Goal: Information Seeking & Learning: Learn about a topic

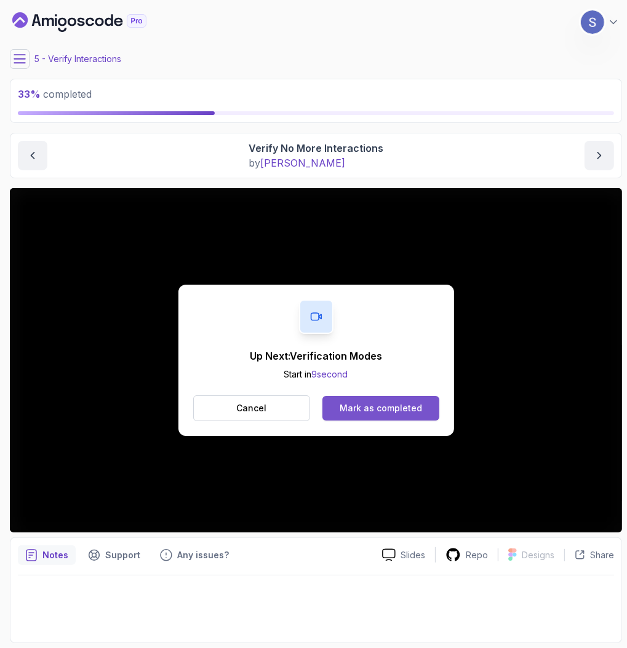
click at [406, 402] on div "Mark as completed" at bounding box center [381, 408] width 82 height 12
click at [404, 402] on div "Mark as completed" at bounding box center [381, 408] width 82 height 12
click at [385, 408] on div "Mark as completed" at bounding box center [381, 408] width 82 height 12
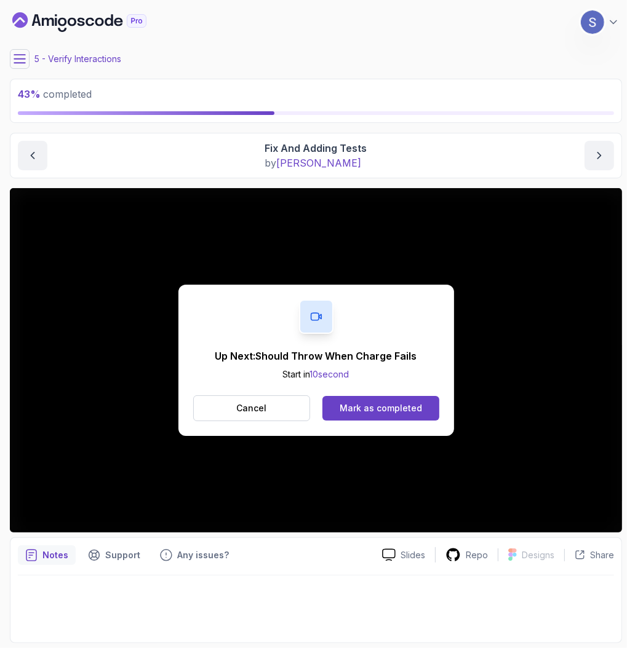
click at [490, 513] on div "Up Next: Should Throw When Charge Fails Start in 10 second Cancel Mark as compl…" at bounding box center [316, 360] width 612 height 345
click at [281, 407] on button "Cancel" at bounding box center [252, 409] width 118 height 26
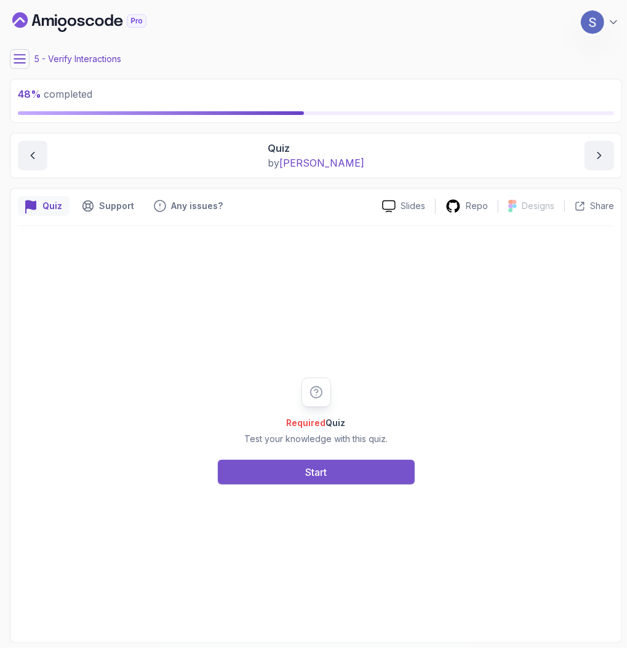
click at [357, 463] on button "Start" at bounding box center [316, 472] width 197 height 25
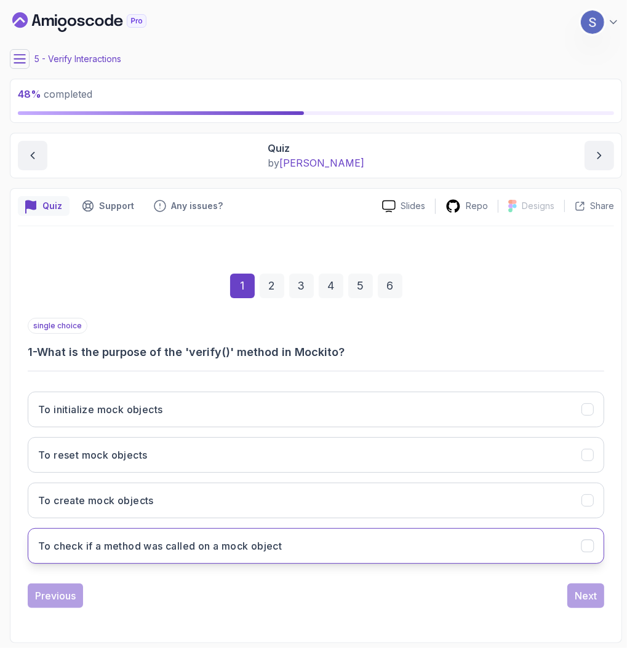
click at [279, 533] on button "To check if a method was called on a mock object" at bounding box center [316, 546] width 576 height 36
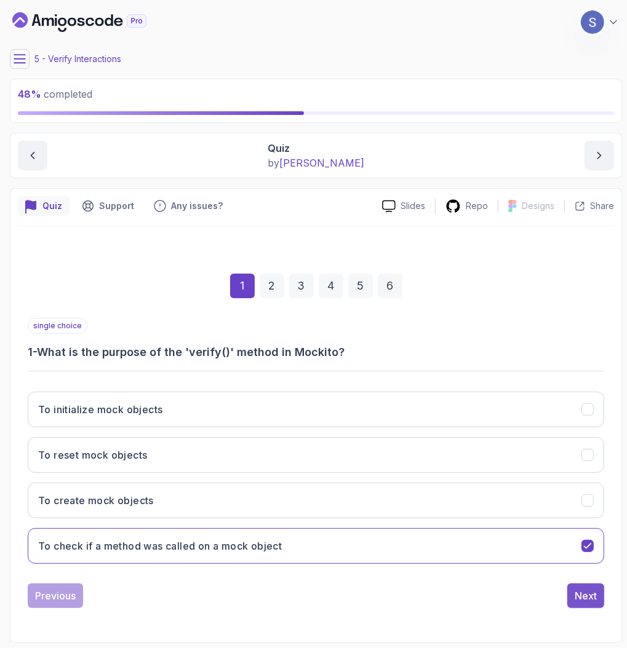
click at [578, 599] on div "Next" at bounding box center [586, 596] width 22 height 15
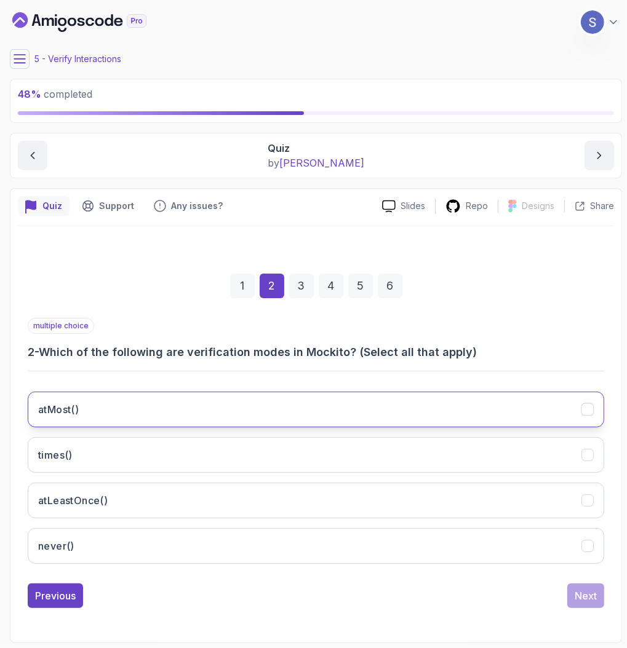
click at [191, 418] on button "atMost()" at bounding box center [316, 410] width 576 height 36
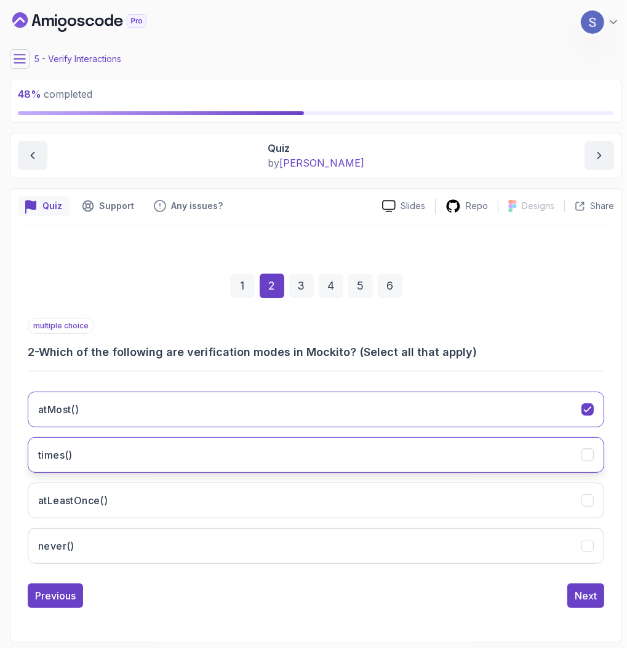
click at [205, 449] on button "times()" at bounding box center [316, 455] width 576 height 36
click at [573, 608] on div "1 2 3 4 5 6 multiple choice 2 - Which of the following are verification modes i…" at bounding box center [316, 431] width 596 height 374
click at [576, 599] on div "Next" at bounding box center [586, 596] width 22 height 15
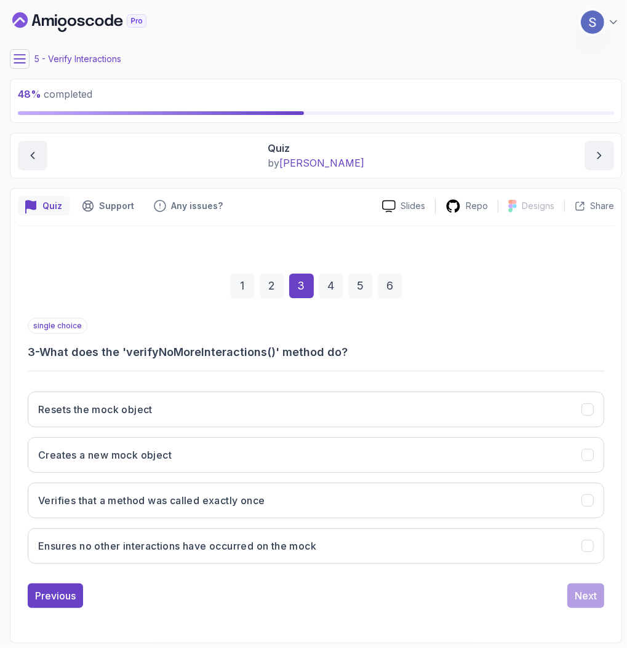
click at [86, 586] on div "Previous Next" at bounding box center [316, 596] width 576 height 25
click at [74, 591] on div "Previous" at bounding box center [55, 596] width 41 height 15
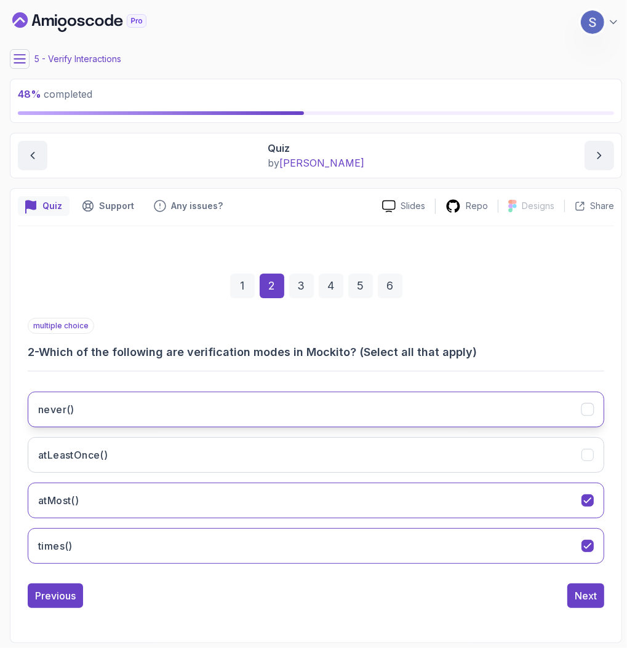
click at [228, 402] on button "never()" at bounding box center [316, 410] width 576 height 36
click at [584, 600] on div "Next" at bounding box center [586, 596] width 22 height 15
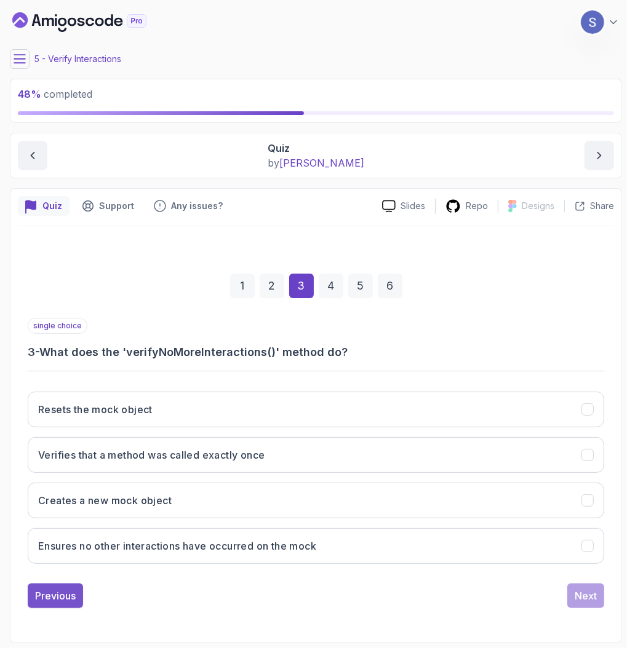
click at [66, 601] on div "Previous" at bounding box center [55, 596] width 41 height 15
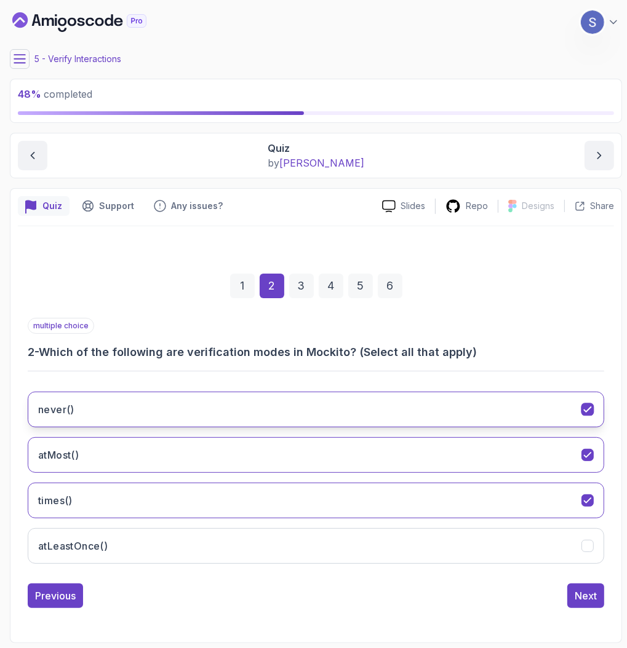
click at [157, 416] on button "never()" at bounding box center [316, 410] width 576 height 36
click at [574, 616] on div "1 2 3 4 5 6 multiple choice 2 - Which of the following are verification modes i…" at bounding box center [316, 431] width 596 height 374
click at [586, 591] on div "Next" at bounding box center [586, 596] width 22 height 15
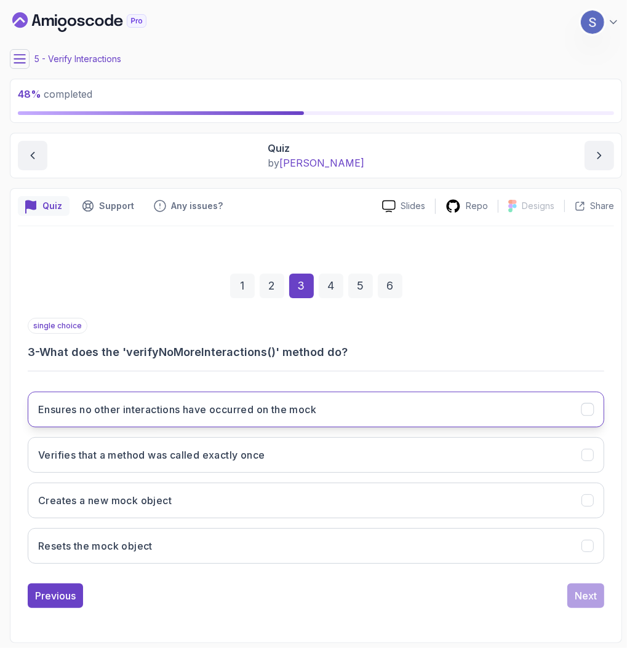
click at [163, 420] on button "Ensures no other interactions have occurred on the mock" at bounding box center [316, 410] width 576 height 36
click at [594, 602] on div "Next" at bounding box center [586, 596] width 22 height 15
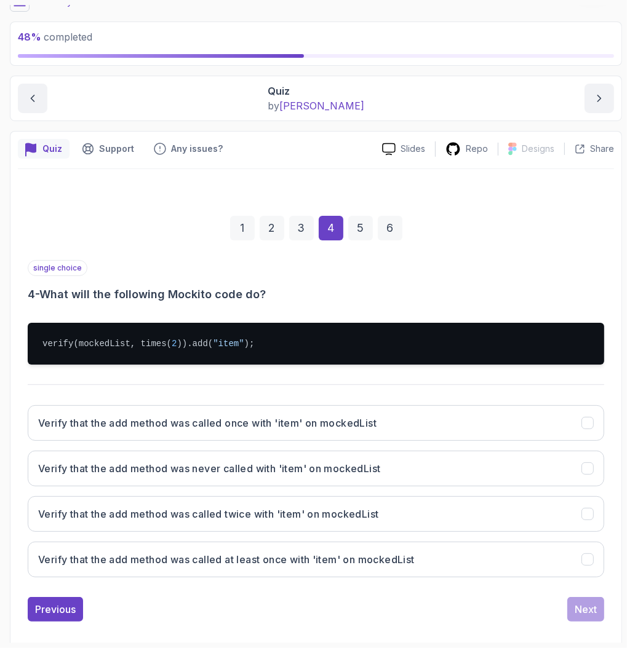
scroll to position [68, 0]
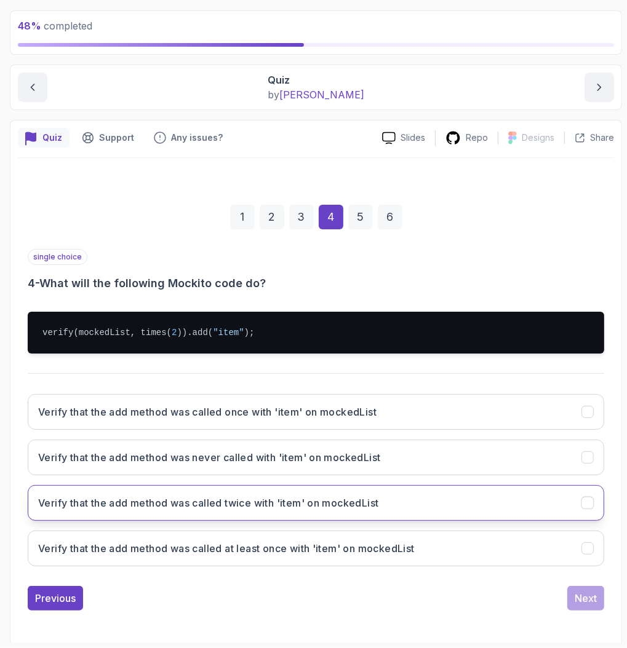
click at [236, 496] on h3 "Verify that the add method was called twice with 'item' on mockedList" at bounding box center [208, 503] width 341 height 15
click at [574, 610] on div "1 2 3 4 5 6 single choice 4 - What will the following Mockito code do? verify(m…" at bounding box center [316, 397] width 596 height 445
click at [586, 600] on div "Next" at bounding box center [586, 598] width 22 height 15
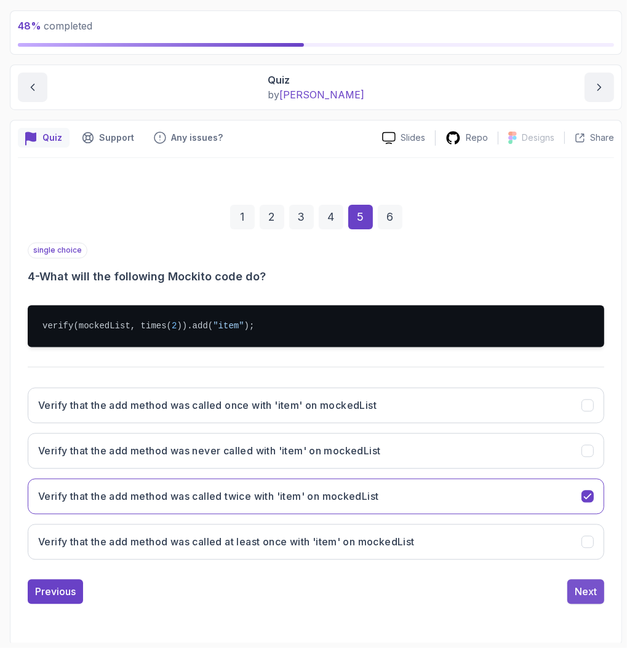
scroll to position [0, 0]
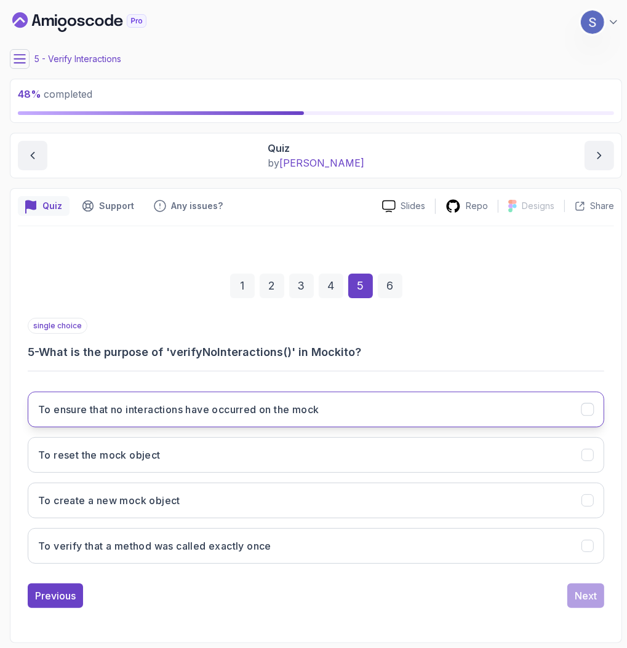
click at [307, 416] on h3 "To ensure that no interactions have occurred on the mock" at bounding box center [178, 409] width 281 height 15
click at [577, 590] on div "Next" at bounding box center [586, 596] width 22 height 15
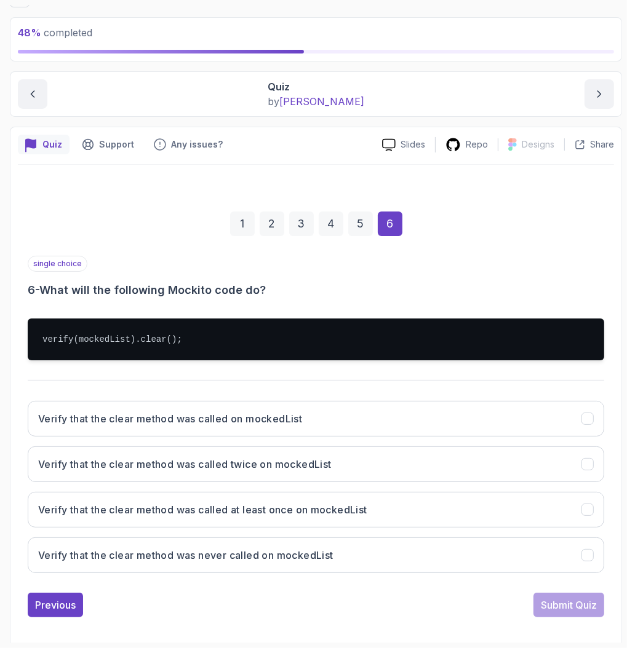
scroll to position [68, 0]
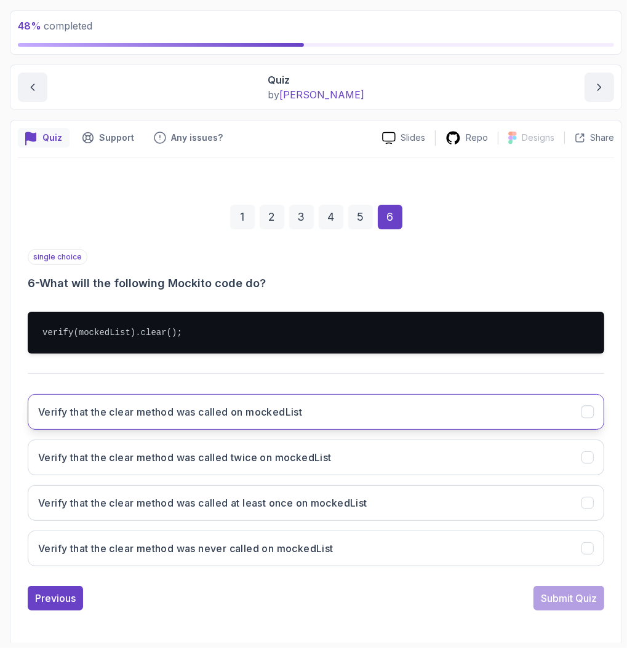
click at [161, 421] on button "Verify that the clear method was called on mockedList" at bounding box center [316, 412] width 576 height 36
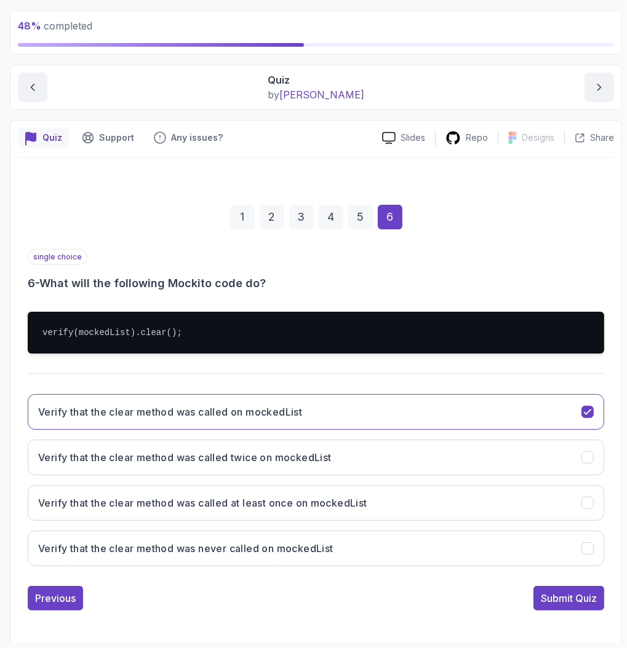
click at [556, 610] on div "1 2 3 4 5 6 single choice 6 - What will the following Mockito code do? verify(m…" at bounding box center [316, 397] width 596 height 445
click at [560, 599] on div "Submit Quiz" at bounding box center [569, 598] width 56 height 15
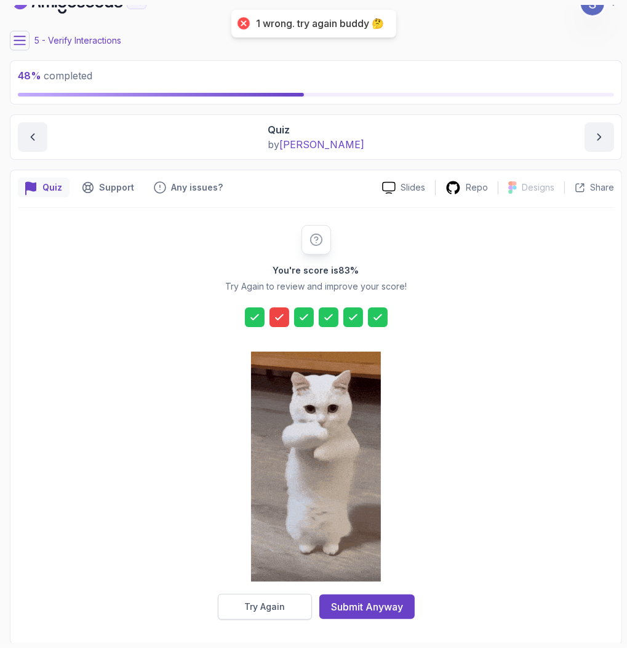
click at [276, 610] on div "Try Again" at bounding box center [264, 607] width 41 height 12
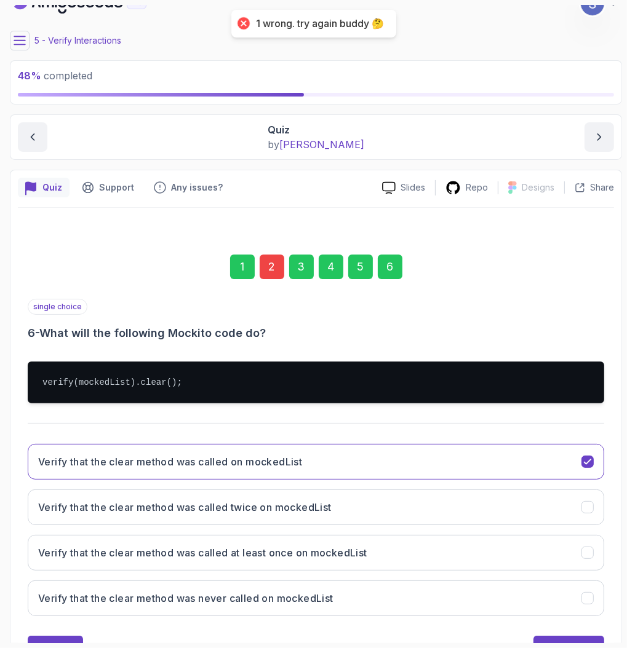
click at [266, 270] on div "2" at bounding box center [272, 267] width 25 height 25
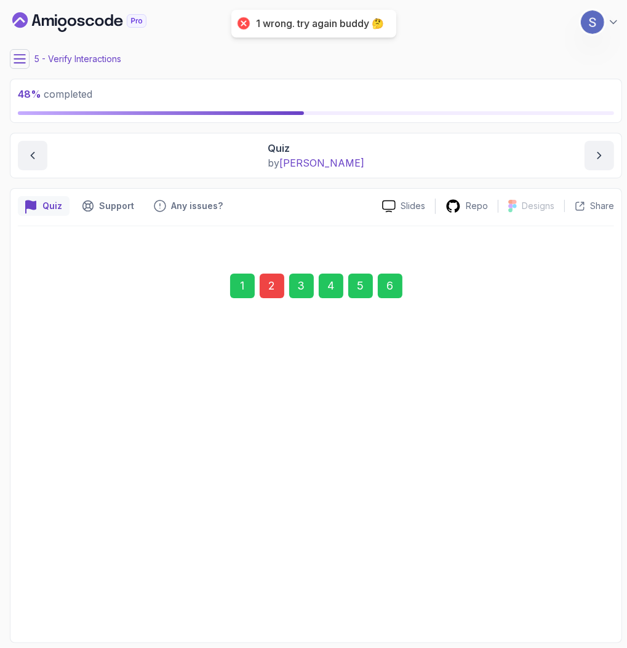
scroll to position [0, 0]
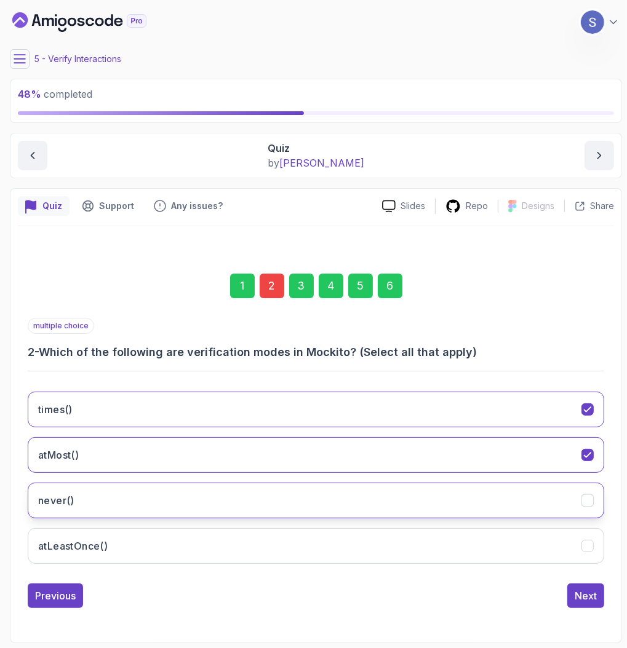
click at [204, 503] on button "never()" at bounding box center [316, 501] width 576 height 36
click at [588, 594] on div "Next" at bounding box center [586, 596] width 22 height 15
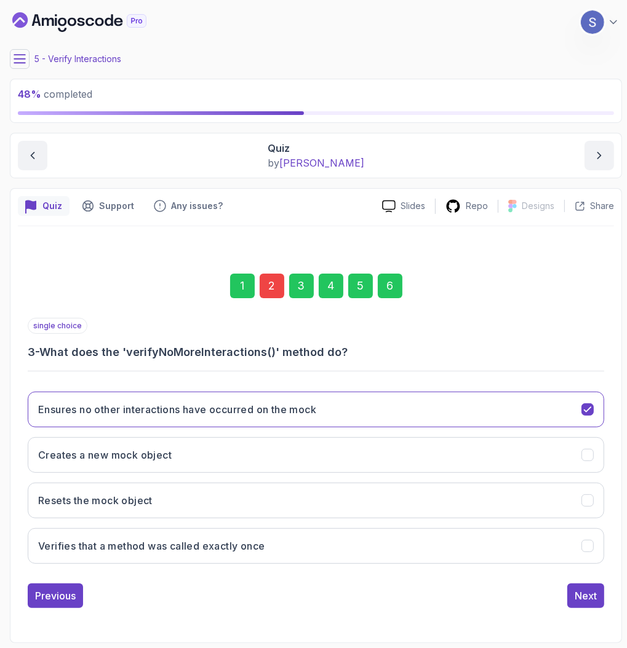
click at [392, 285] on div "6" at bounding box center [390, 286] width 25 height 25
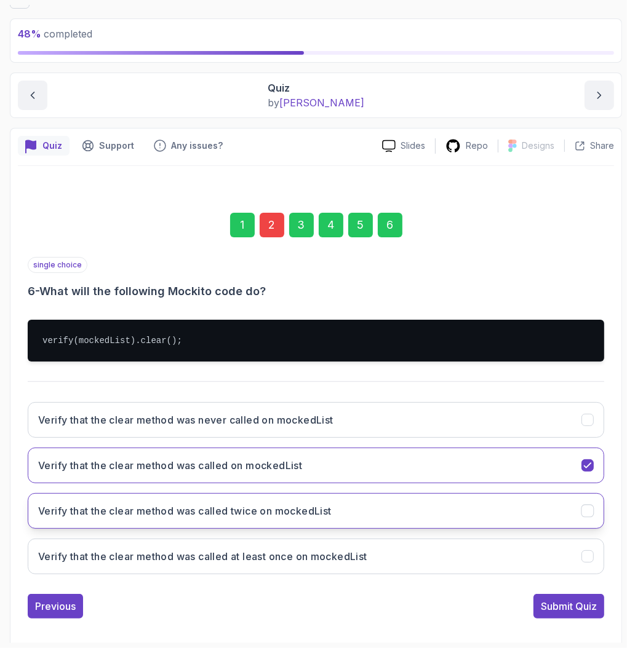
scroll to position [68, 0]
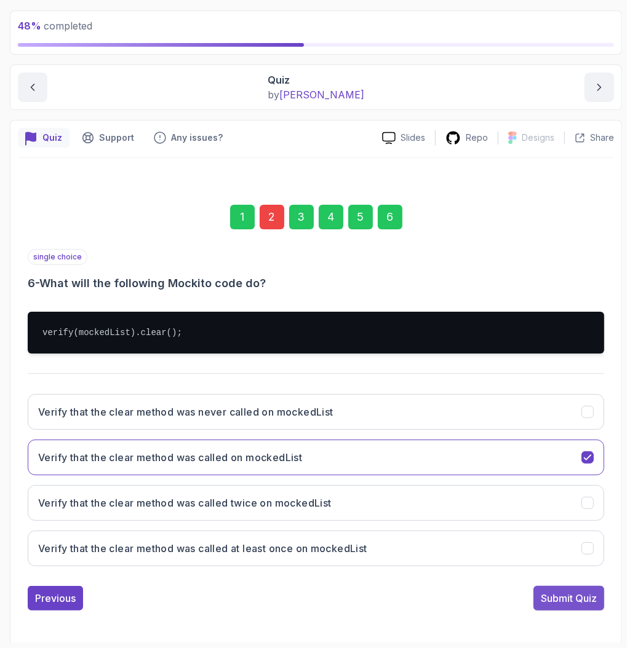
click at [579, 593] on div "Submit Quiz" at bounding box center [569, 598] width 56 height 15
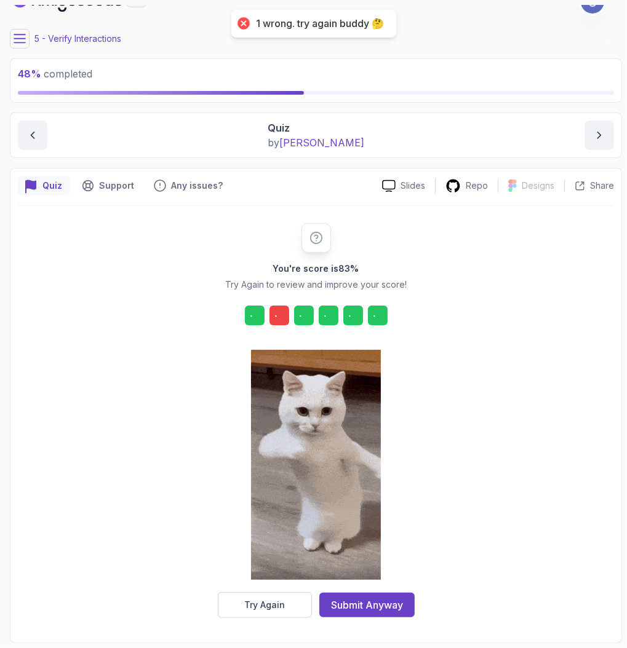
scroll to position [18, 0]
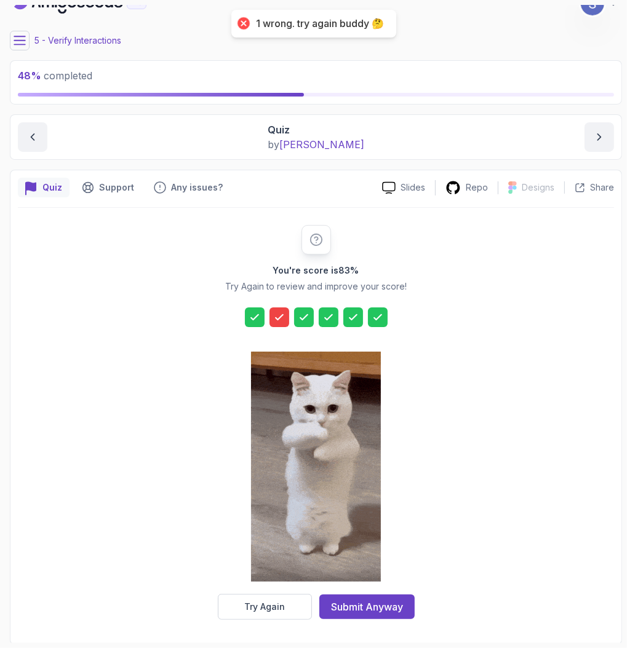
click at [274, 311] on icon at bounding box center [279, 317] width 12 height 12
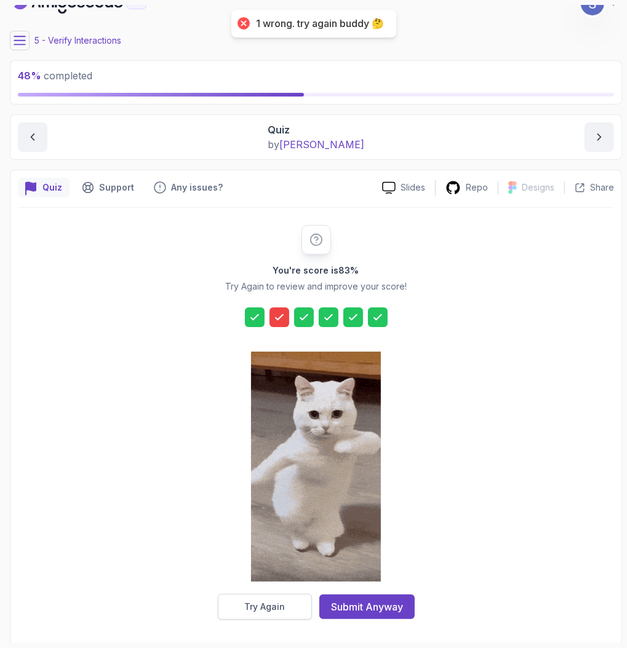
click at [293, 595] on button "Try Again" at bounding box center [265, 607] width 94 height 26
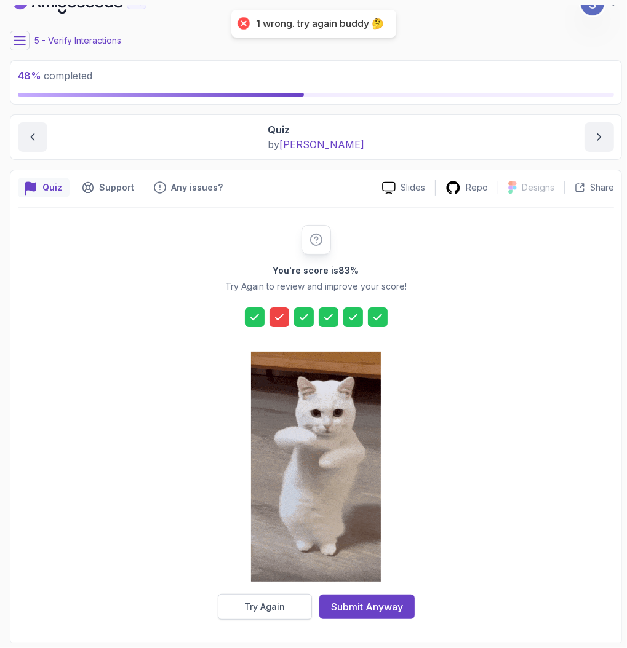
scroll to position [0, 0]
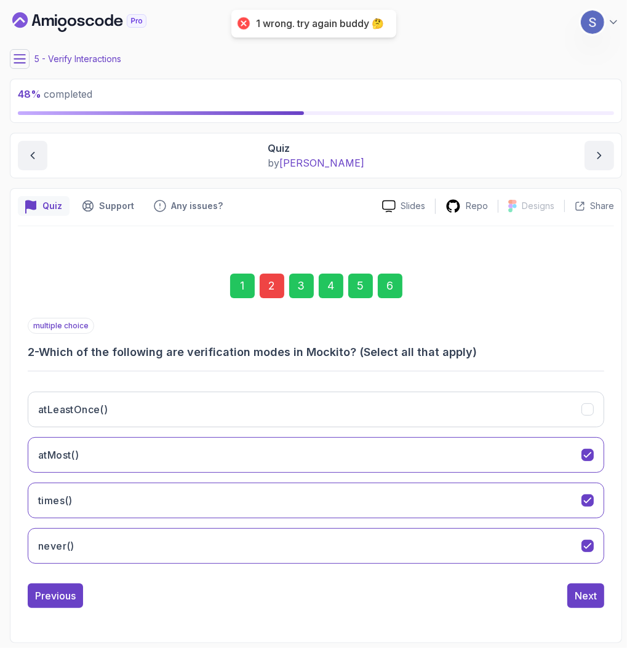
click at [272, 282] on div "2" at bounding box center [272, 286] width 25 height 25
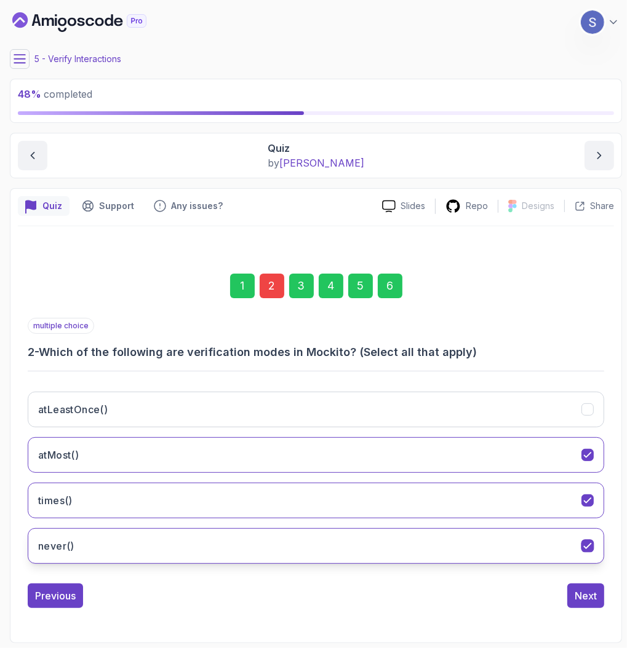
click at [300, 553] on button "never()" at bounding box center [316, 546] width 576 height 36
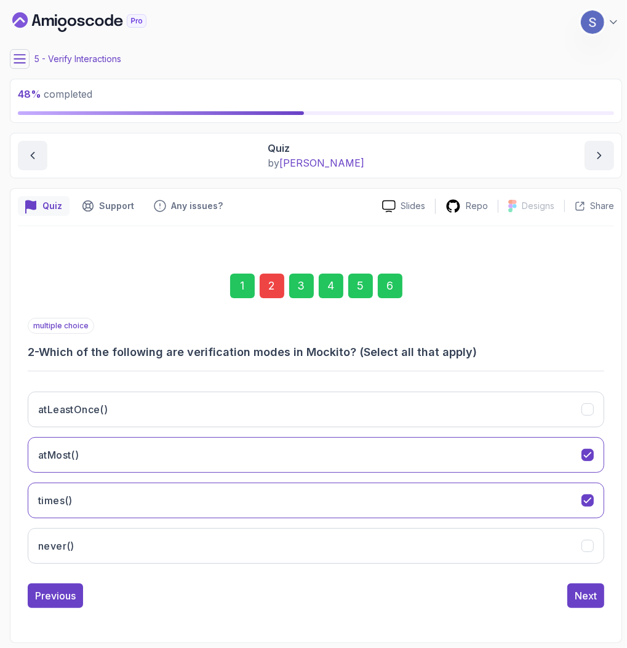
click at [385, 280] on div "6" at bounding box center [390, 286] width 25 height 25
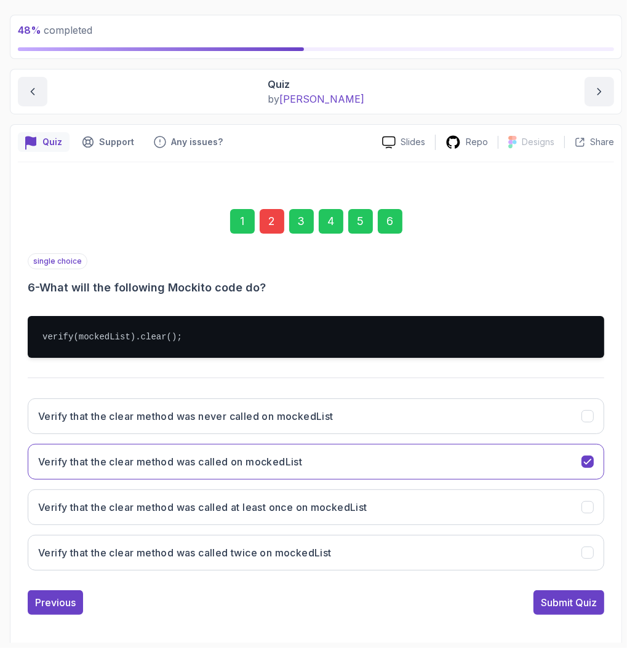
scroll to position [68, 0]
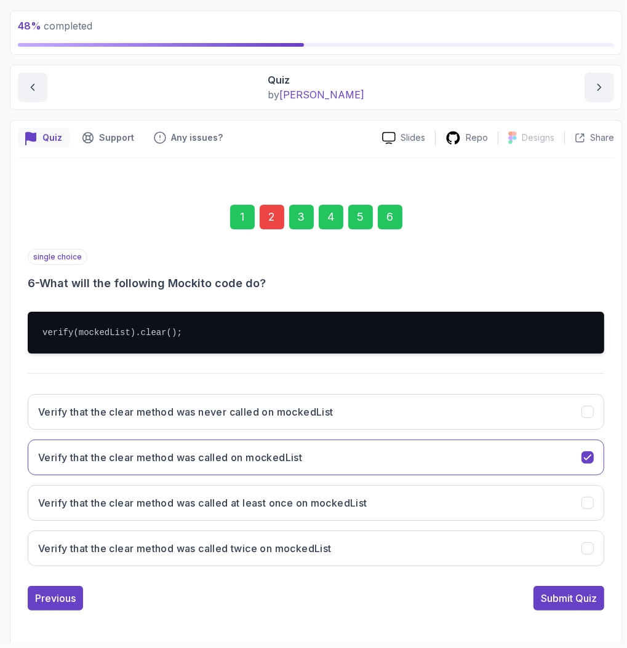
click at [277, 218] on div "2" at bounding box center [272, 217] width 25 height 25
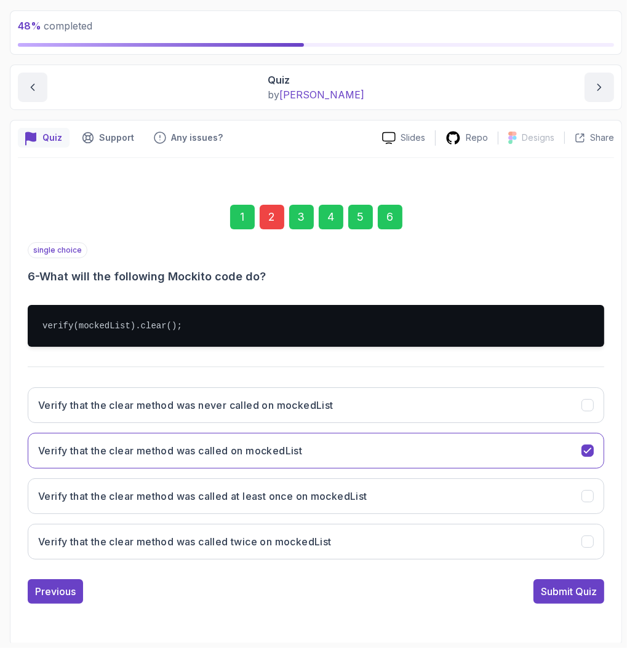
scroll to position [0, 0]
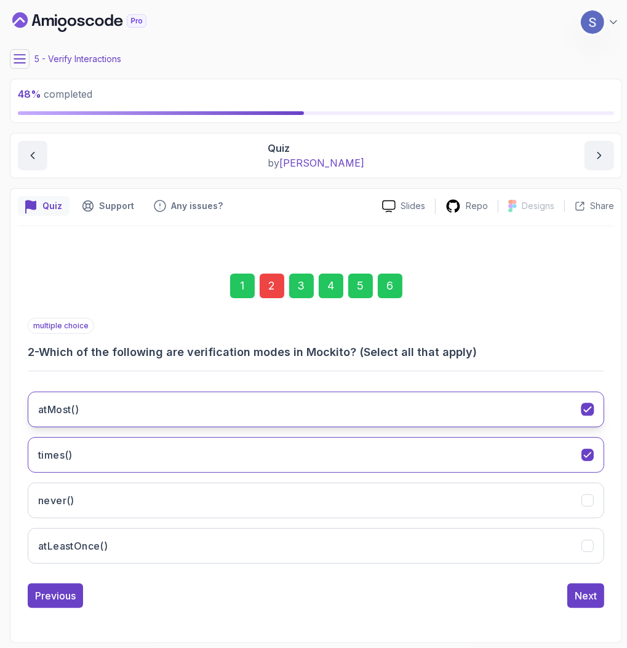
click at [282, 409] on button "atMost()" at bounding box center [316, 410] width 576 height 36
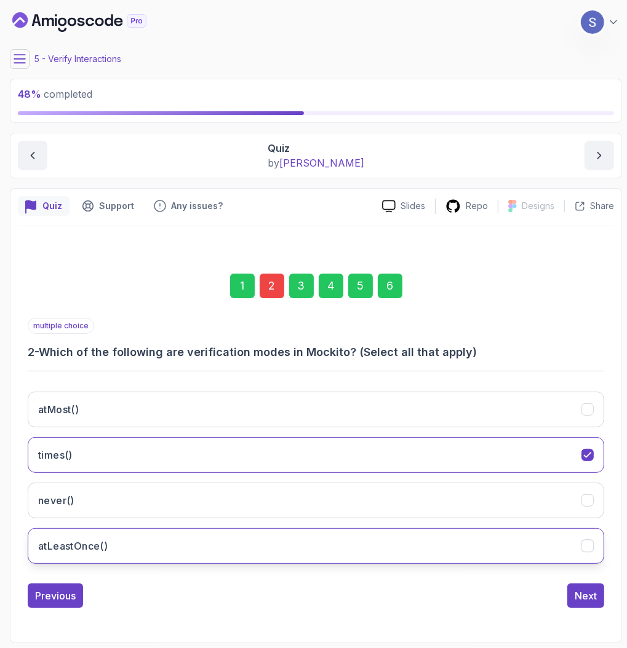
click at [275, 539] on button "atLeastOnce()" at bounding box center [316, 546] width 576 height 36
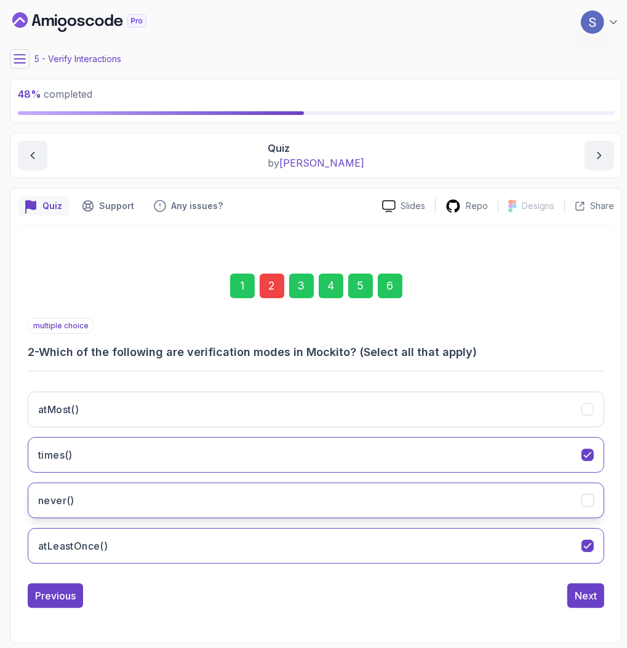
click at [268, 503] on button "never()" at bounding box center [316, 501] width 576 height 36
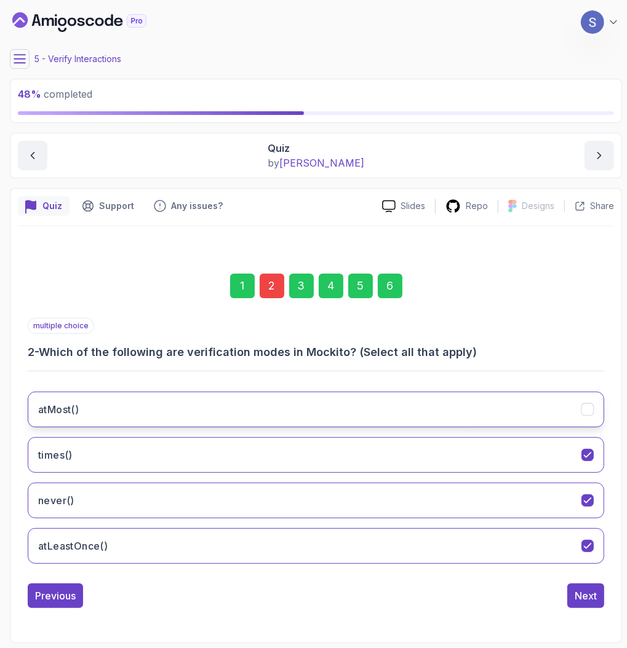
click at [248, 416] on button "atMost()" at bounding box center [316, 410] width 576 height 36
click at [274, 291] on div "2" at bounding box center [272, 286] width 25 height 25
click at [387, 298] on div "6" at bounding box center [390, 286] width 25 height 25
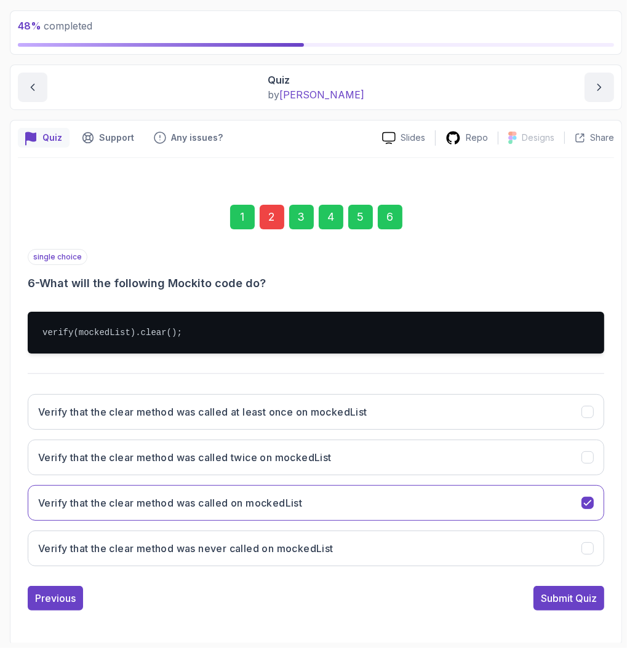
click at [571, 616] on div "1 2 3 4 5 6 single choice 6 - What will the following Mockito code do? verify(m…" at bounding box center [316, 397] width 596 height 445
click at [562, 591] on div "Submit Quiz" at bounding box center [569, 598] width 56 height 15
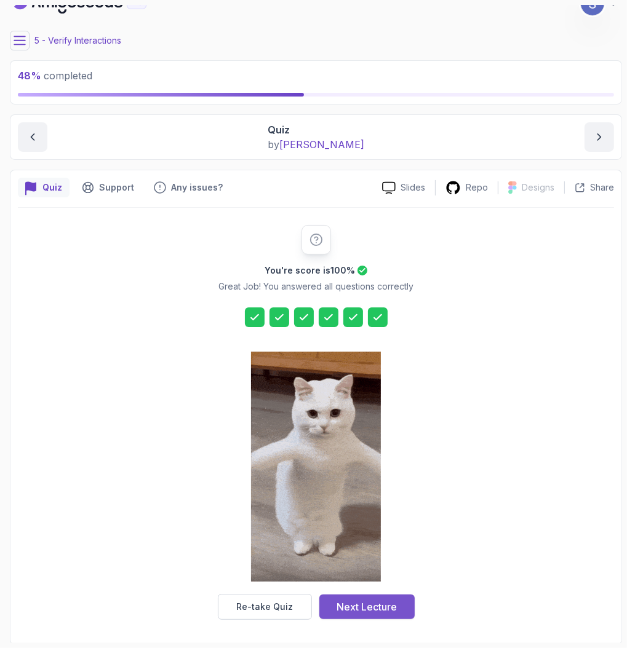
click at [399, 608] on button "Next Lecture" at bounding box center [366, 607] width 95 height 25
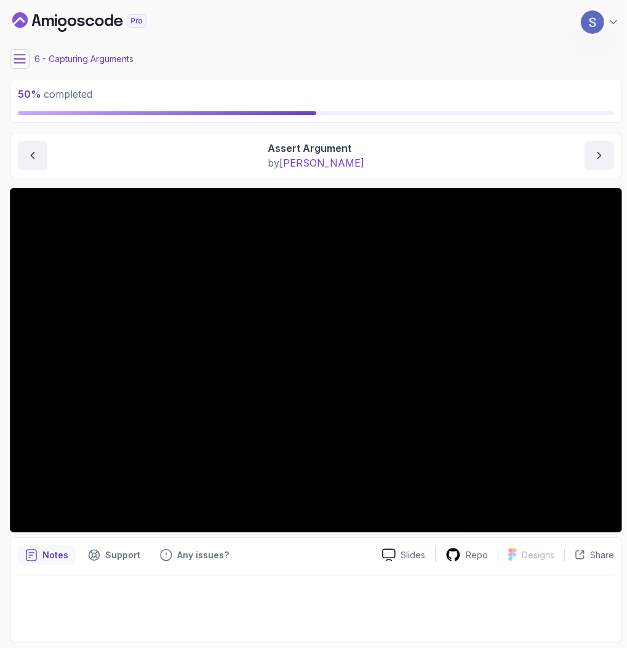
click at [6, 58] on div "50 % completed 1 - Intro 2 - Environment Setup 3 - Core Concepts 4 - Verify Int…" at bounding box center [313, 324] width 617 height 639
click at [15, 54] on icon at bounding box center [20, 59] width 12 height 12
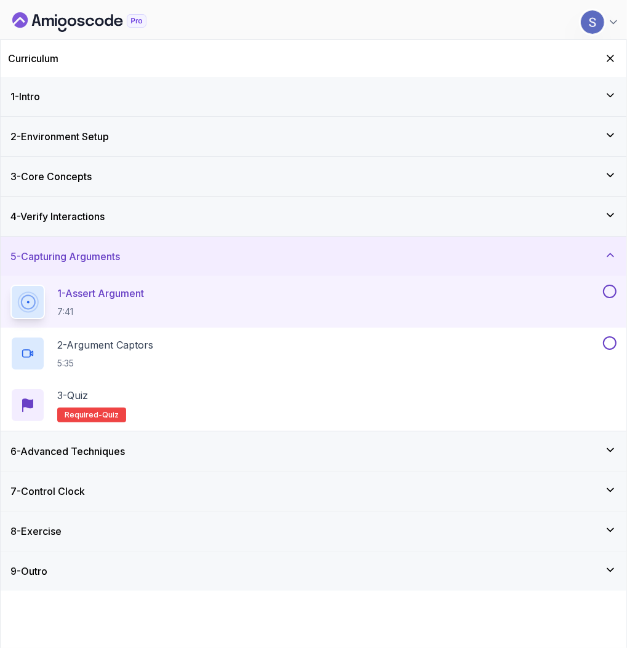
click at [208, 538] on div "8 - Exercise" at bounding box center [314, 531] width 626 height 39
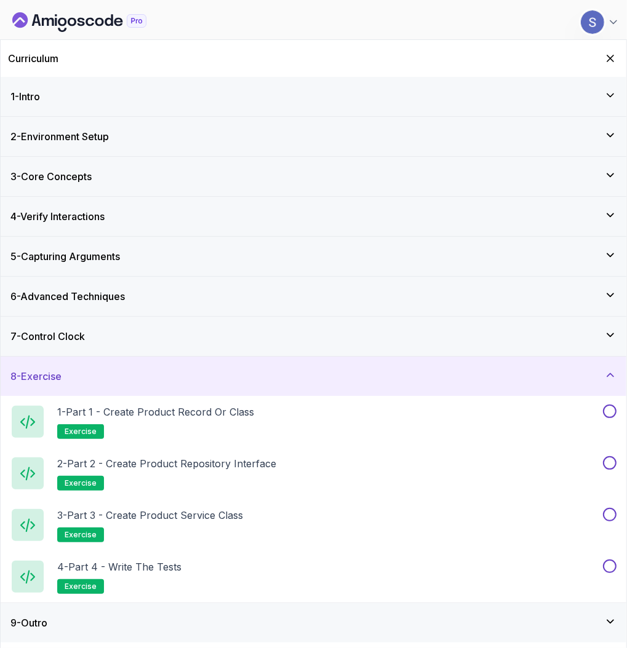
click at [226, 387] on div "8 - Exercise" at bounding box center [314, 376] width 626 height 39
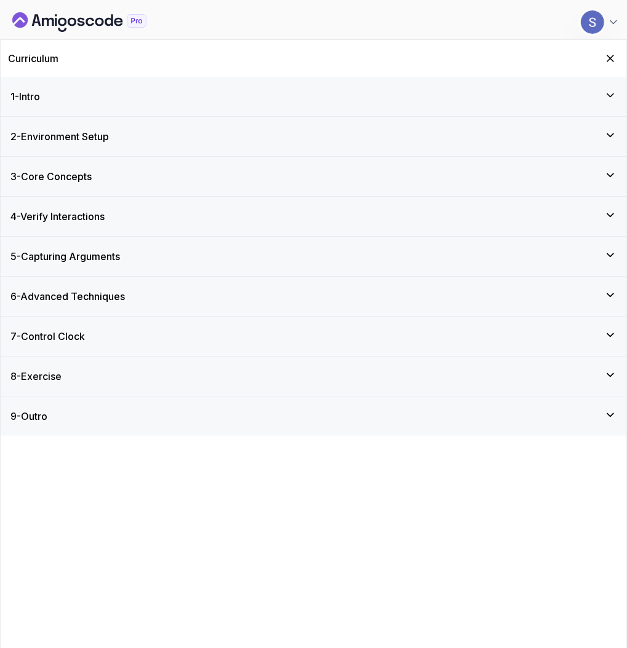
click at [147, 260] on div "5 - Capturing Arguments" at bounding box center [313, 256] width 606 height 15
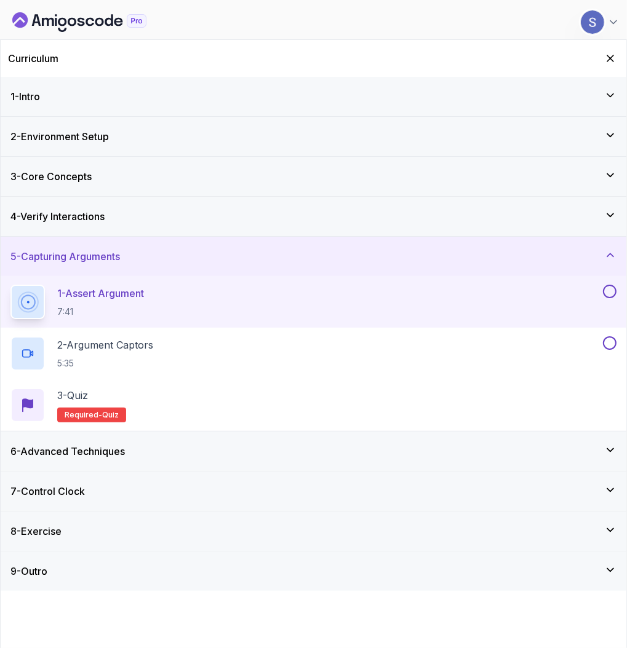
click at [137, 294] on p "1 - Assert Argument" at bounding box center [100, 293] width 87 height 15
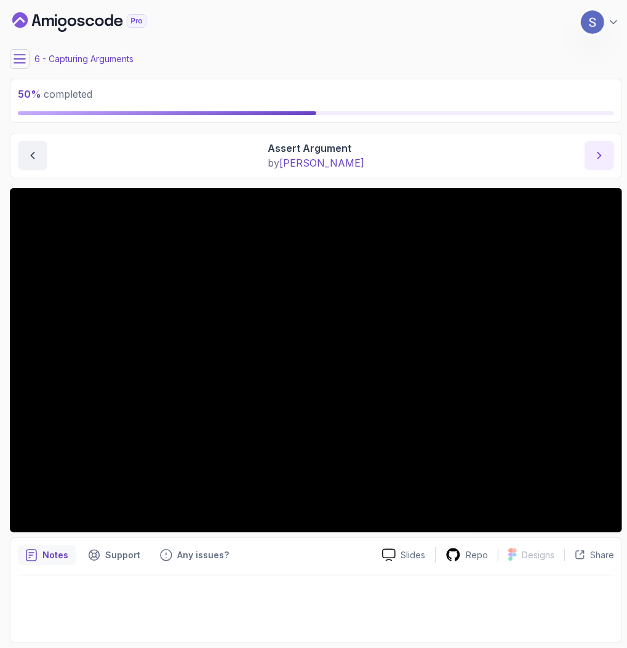
click at [600, 151] on icon "next content" at bounding box center [599, 156] width 12 height 12
click at [30, 153] on icon "previous content" at bounding box center [32, 156] width 12 height 12
click at [28, 57] on button at bounding box center [20, 59] width 20 height 20
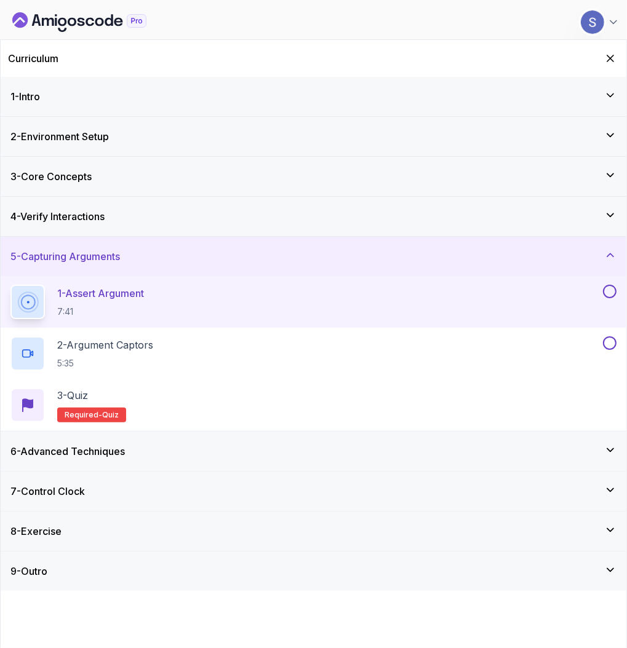
click at [608, 290] on button at bounding box center [610, 292] width 14 height 14
click at [535, 357] on div "2 - Argument Captors 5:35" at bounding box center [305, 354] width 590 height 34
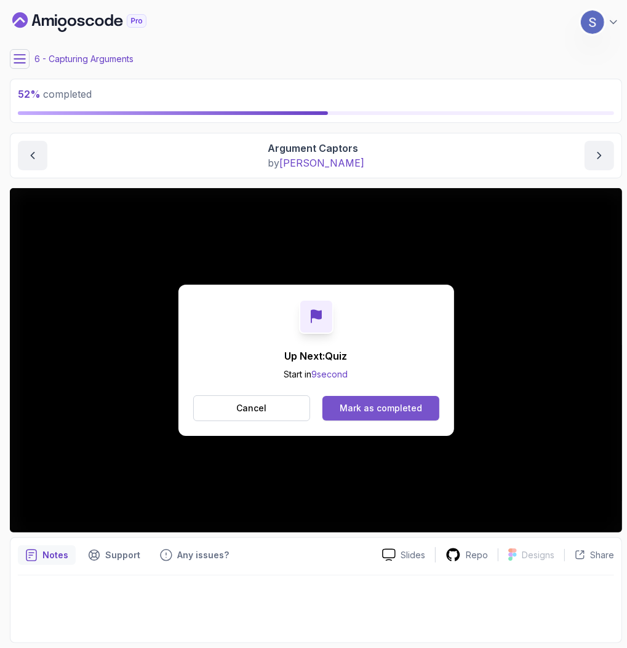
click at [416, 408] on div "Mark as completed" at bounding box center [381, 408] width 82 height 12
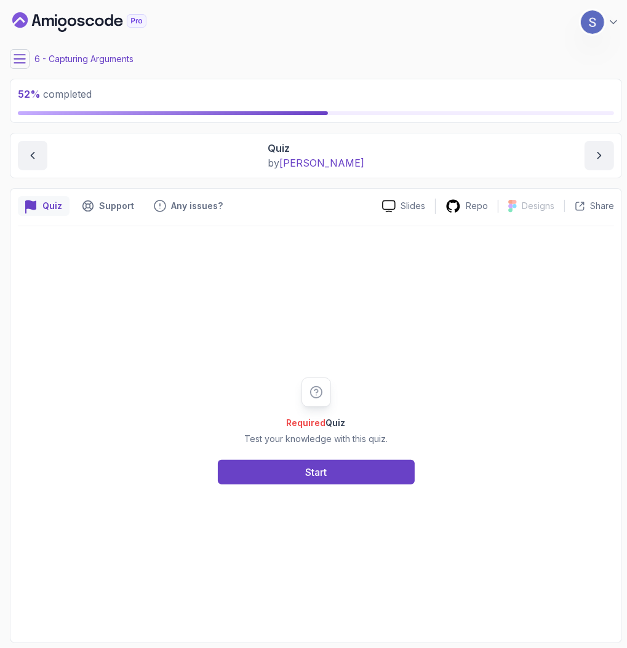
click at [362, 451] on div "Required Quiz Test your knowledge with this quiz. Start" at bounding box center [316, 431] width 236 height 107
click at [361, 471] on button "Start" at bounding box center [316, 472] width 197 height 25
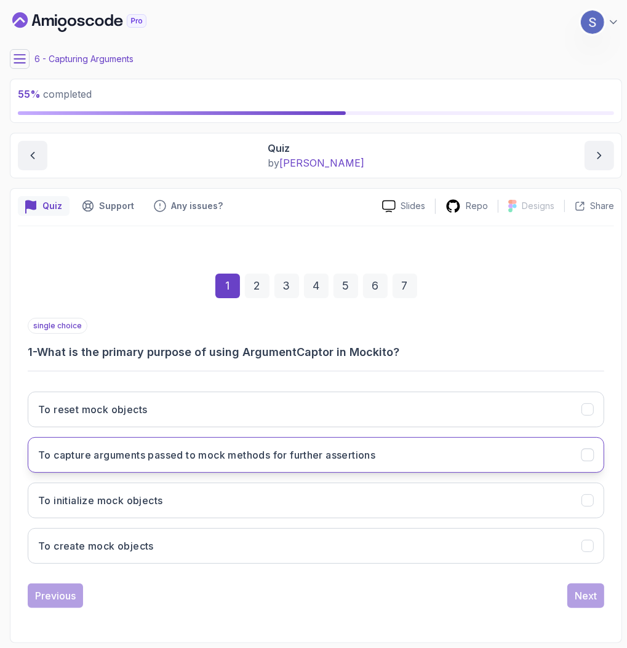
click at [293, 465] on button "To capture arguments passed to mock methods for further assertions" at bounding box center [316, 455] width 576 height 36
click at [575, 594] on div "Next" at bounding box center [586, 596] width 22 height 15
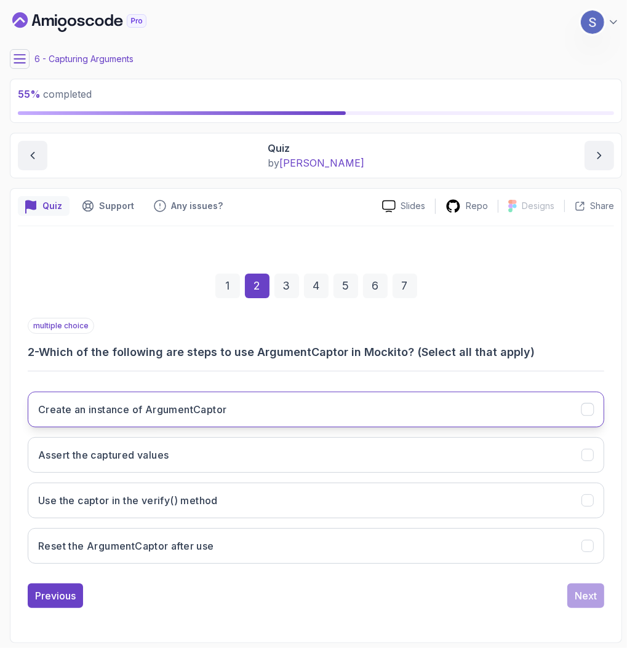
click at [266, 412] on button "Create an instance of ArgumentCaptor" at bounding box center [316, 410] width 576 height 36
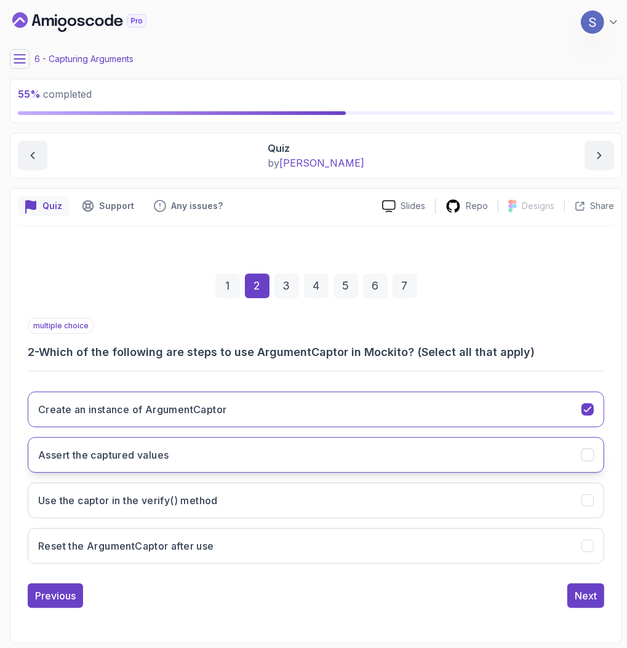
click at [239, 450] on button "Assert the captured values" at bounding box center [316, 455] width 576 height 36
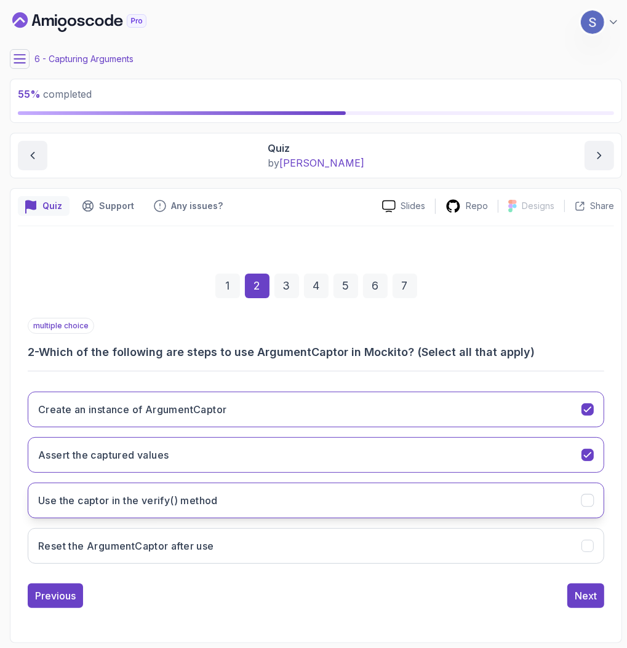
click at [296, 508] on button "Use the captor in the verify() method" at bounding box center [316, 501] width 576 height 36
click at [582, 591] on div "Next" at bounding box center [586, 596] width 22 height 15
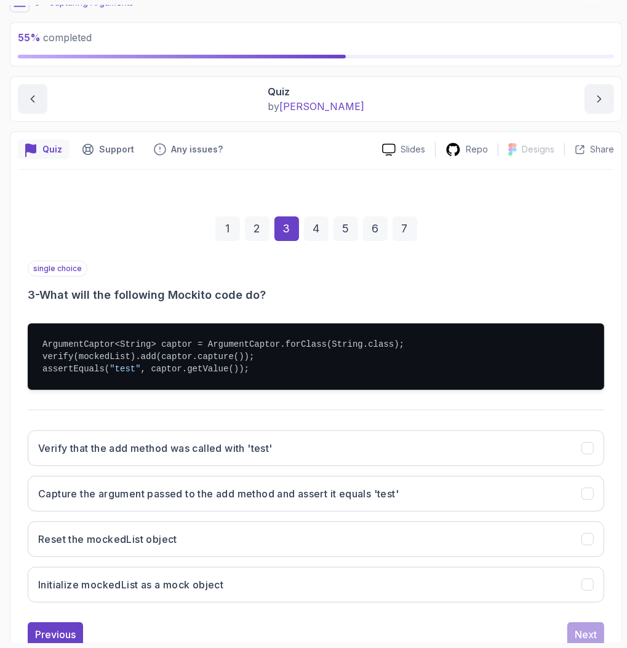
scroll to position [59, 0]
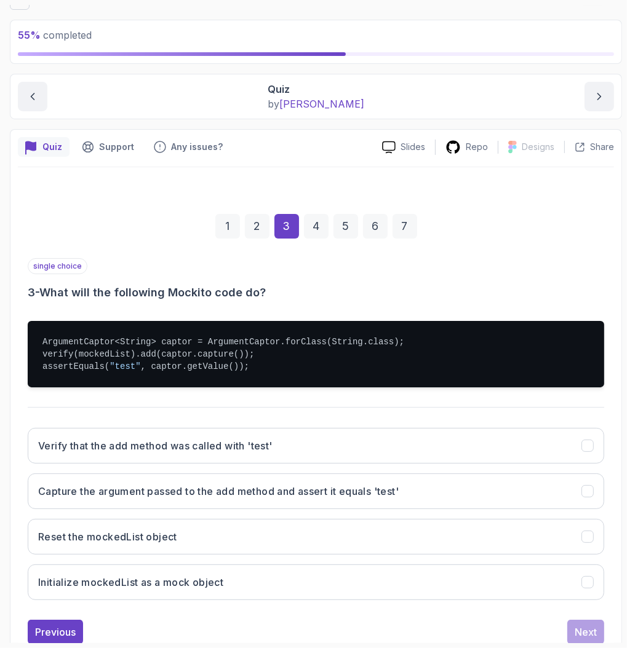
click at [244, 508] on div "Verify that the add method was called with 'test' Capture the argument passed t…" at bounding box center [316, 514] width 576 height 192
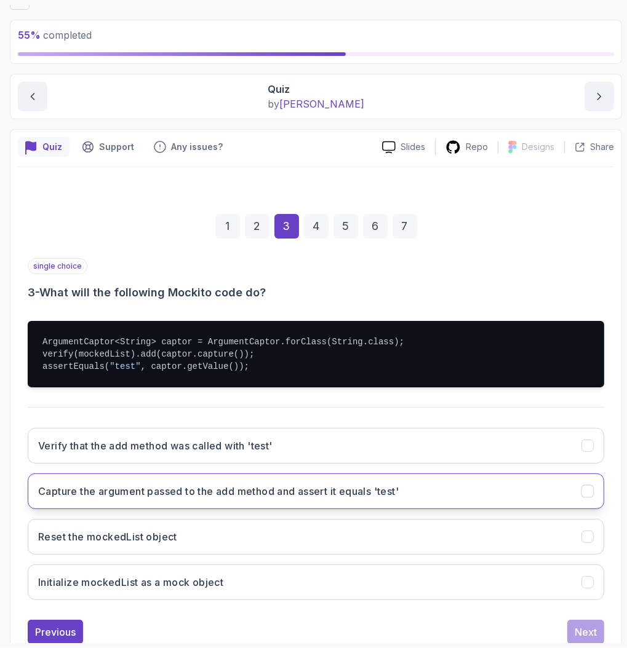
click at [248, 501] on button "Capture the argument passed to the add method and assert it equals 'test'" at bounding box center [316, 492] width 576 height 36
click at [602, 626] on button "Next" at bounding box center [585, 632] width 37 height 25
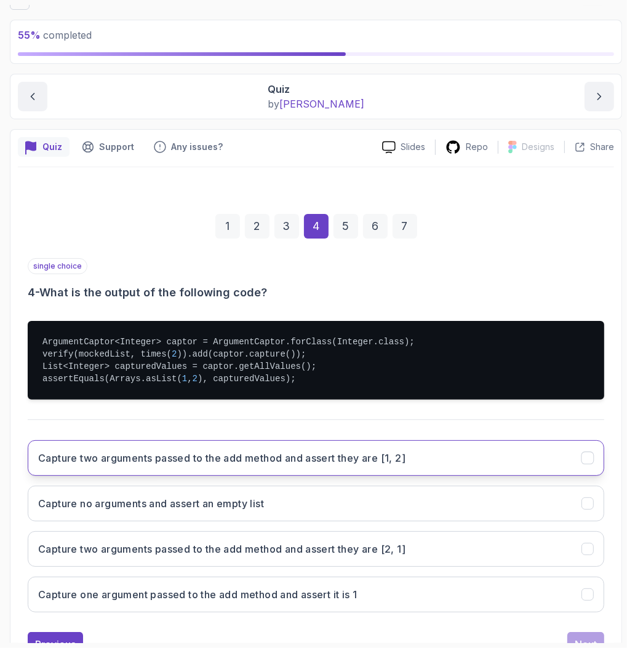
click at [253, 469] on button "Capture two arguments passed to the add method and assert they are [1, 2]" at bounding box center [316, 459] width 576 height 36
click at [573, 634] on button "Next" at bounding box center [585, 644] width 37 height 25
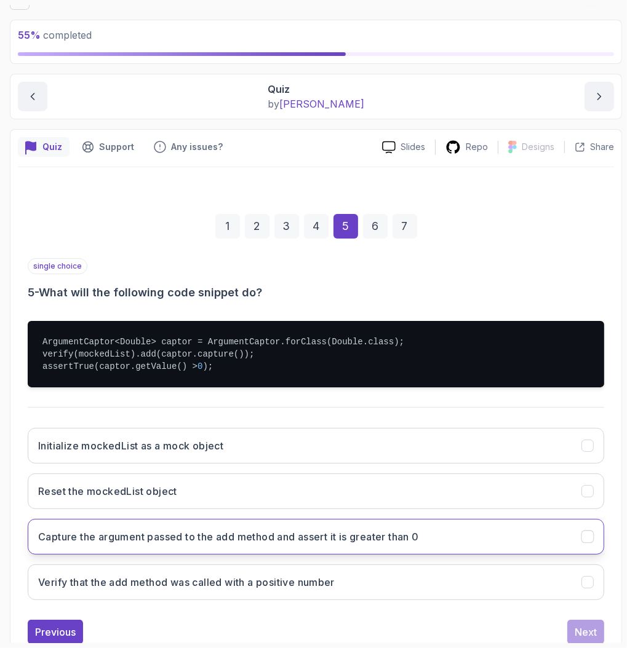
click at [244, 543] on button "Capture the argument passed to the add method and assert it is greater than 0" at bounding box center [316, 537] width 576 height 36
click at [566, 631] on div "Previous Next" at bounding box center [316, 632] width 576 height 25
click at [570, 632] on button "Next" at bounding box center [585, 632] width 37 height 25
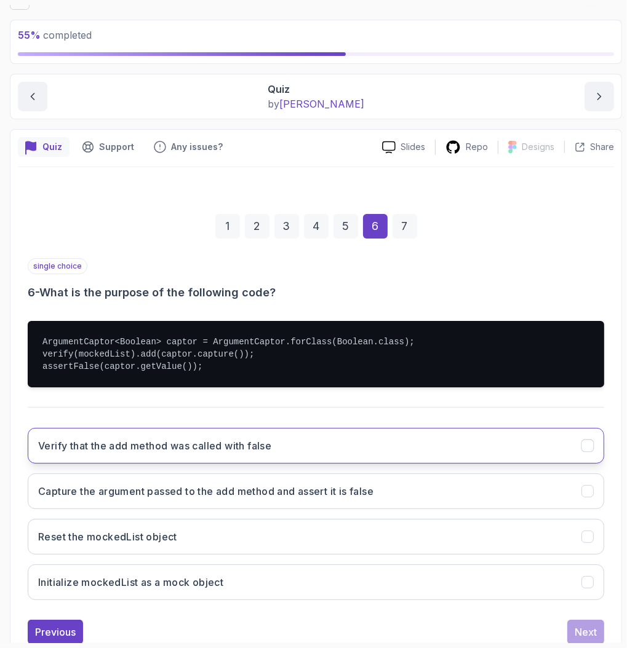
click at [222, 449] on h3 "Verify that the add method was called with false" at bounding box center [154, 446] width 233 height 15
click at [584, 625] on div "Next" at bounding box center [586, 632] width 22 height 15
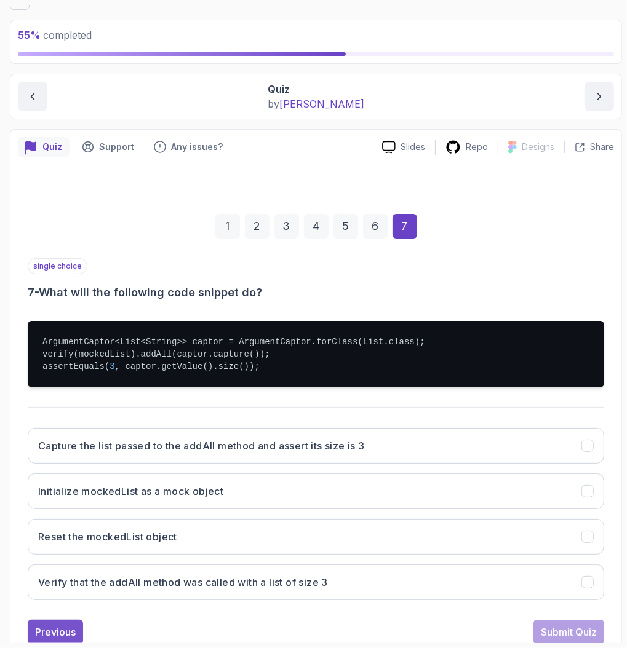
click at [69, 620] on button "Previous" at bounding box center [55, 632] width 55 height 25
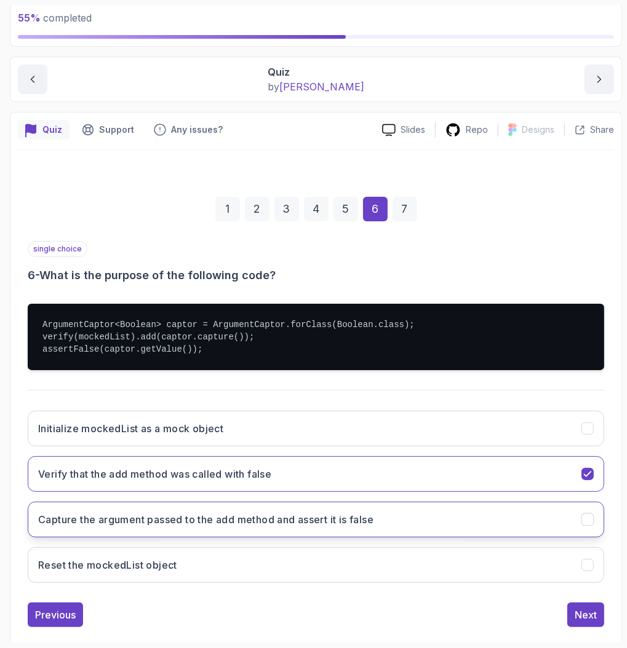
scroll to position [93, 0]
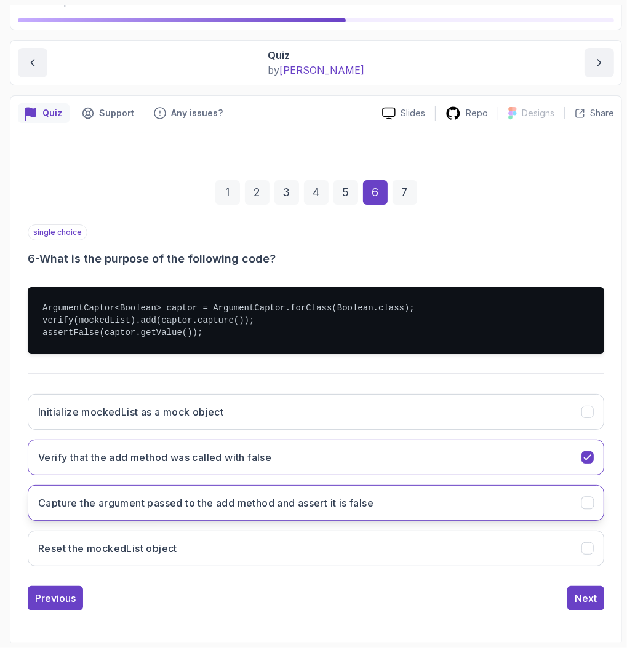
click at [369, 508] on h3 "Capture the argument passed to the add method and assert it is false" at bounding box center [205, 503] width 335 height 15
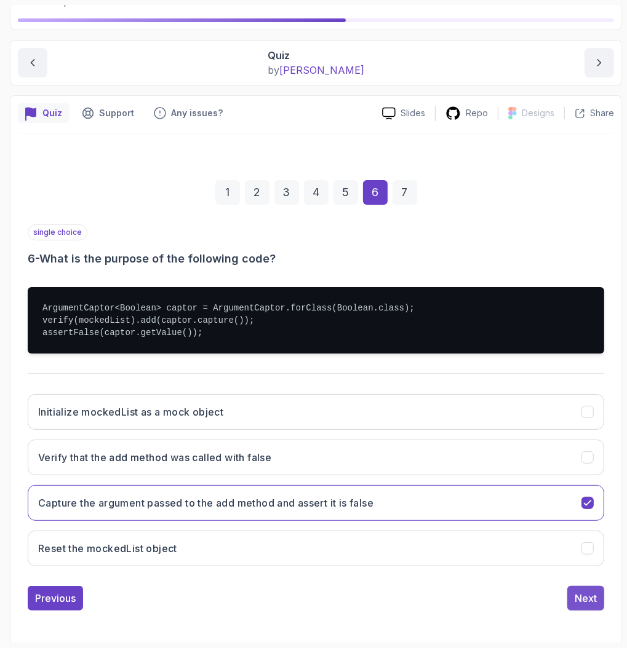
click at [589, 593] on div "Next" at bounding box center [586, 598] width 22 height 15
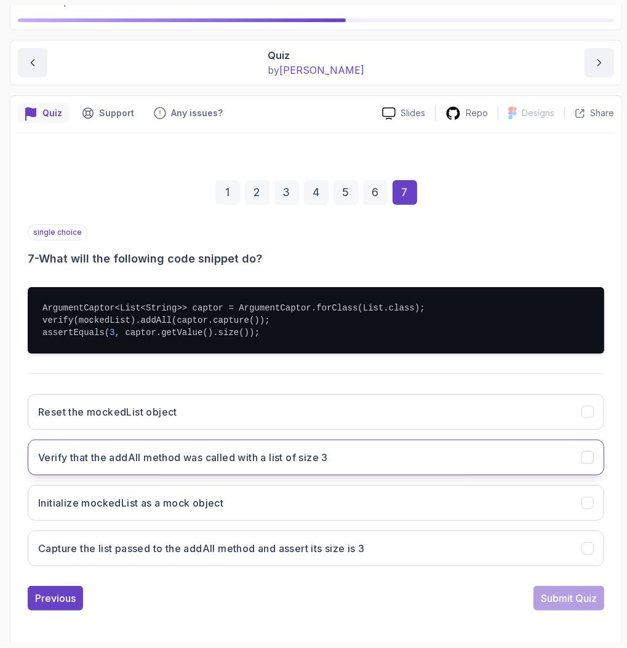
click at [180, 453] on h3 "Verify that the addAll method was called with a list of size 3" at bounding box center [183, 457] width 290 height 15
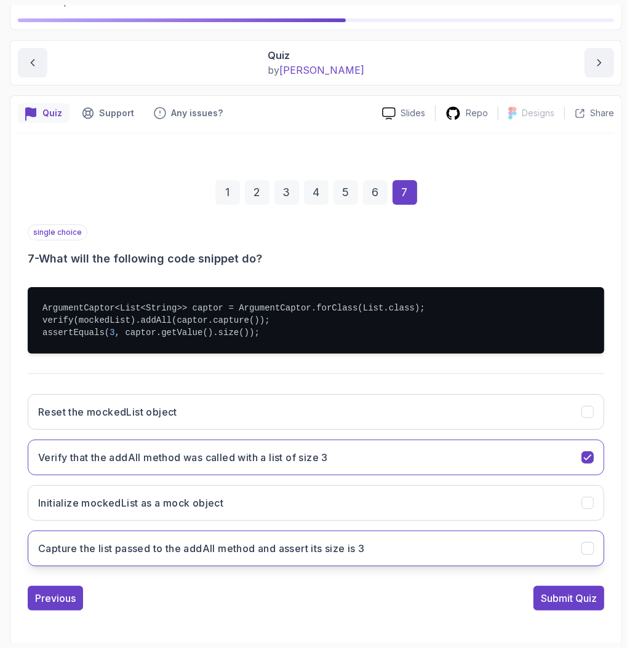
click at [462, 552] on button "Capture the list passed to the addAll method and assert its size is 3" at bounding box center [316, 549] width 576 height 36
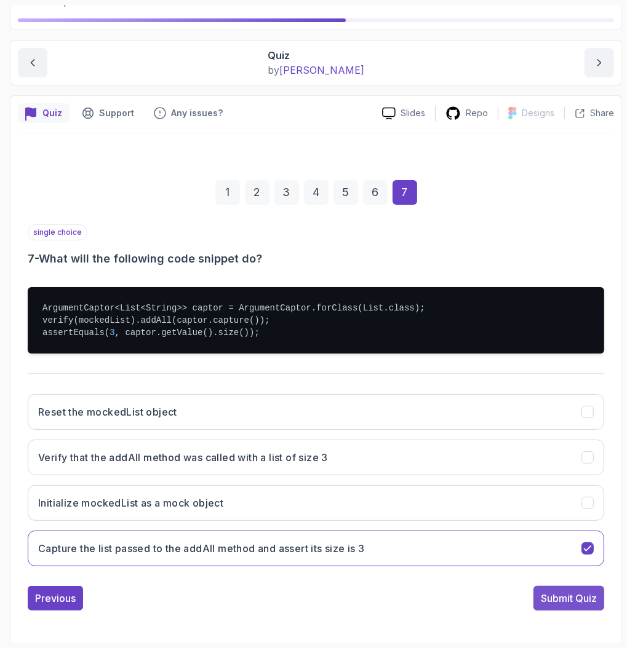
click at [565, 591] on div "Submit Quiz" at bounding box center [569, 598] width 56 height 15
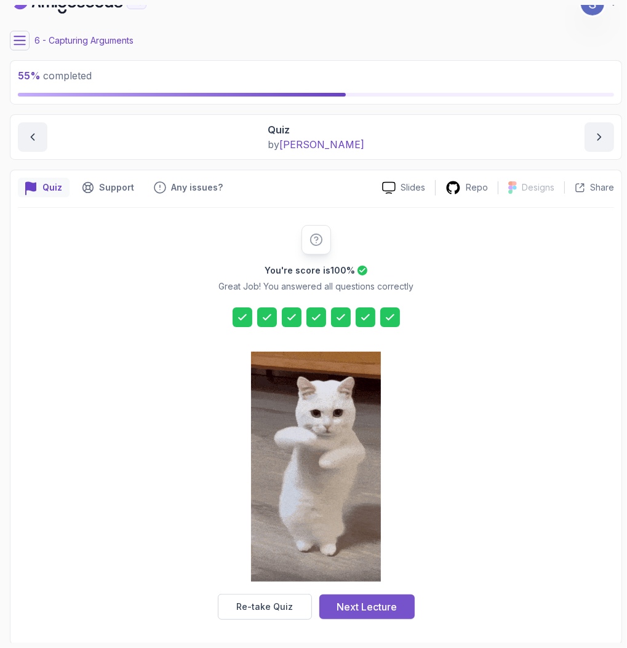
click at [402, 606] on button "Next Lecture" at bounding box center [366, 607] width 95 height 25
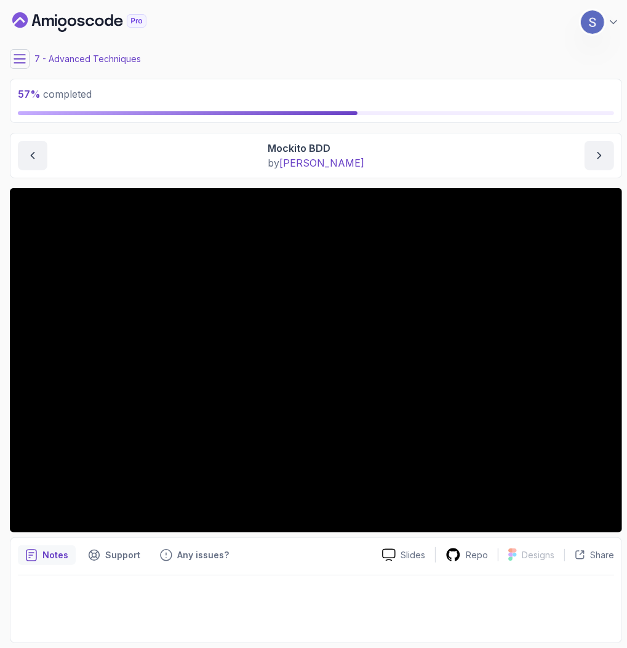
click at [17, 60] on icon at bounding box center [20, 59] width 12 height 12
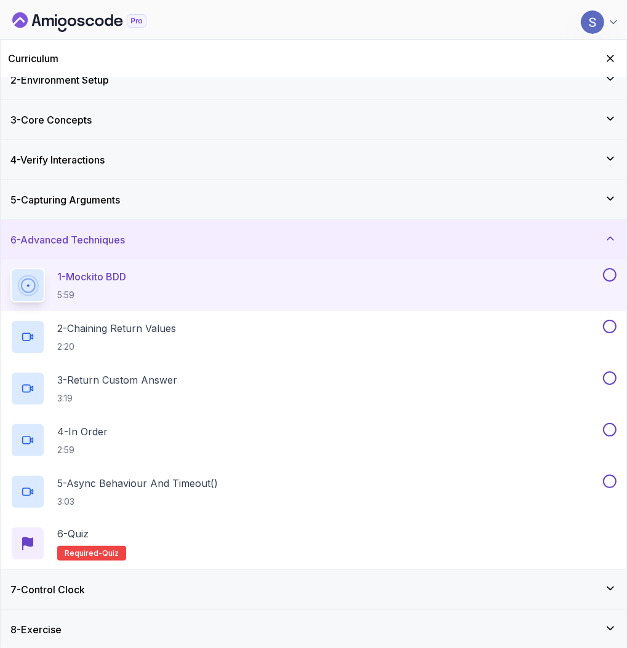
scroll to position [57, 0]
click at [227, 282] on div "1 - Mockito BDD 5:59" at bounding box center [305, 285] width 590 height 34
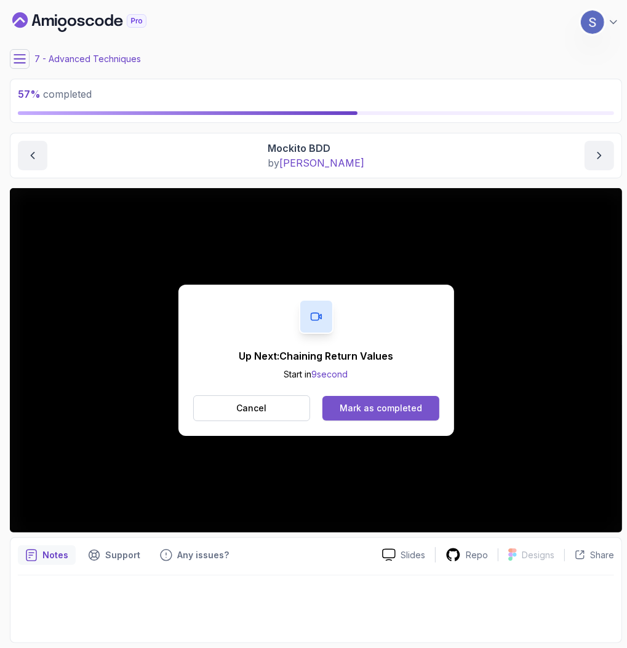
click at [404, 405] on div "Mark as completed" at bounding box center [381, 408] width 82 height 12
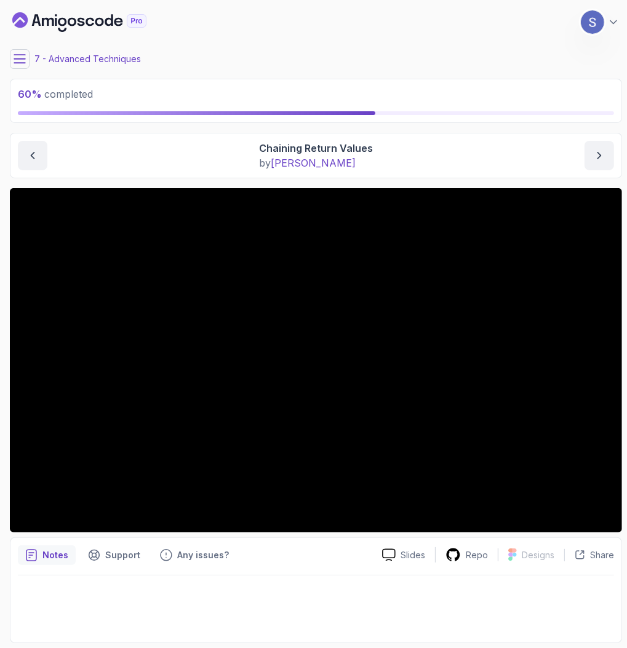
click at [25, 61] on icon at bounding box center [20, 59] width 12 height 12
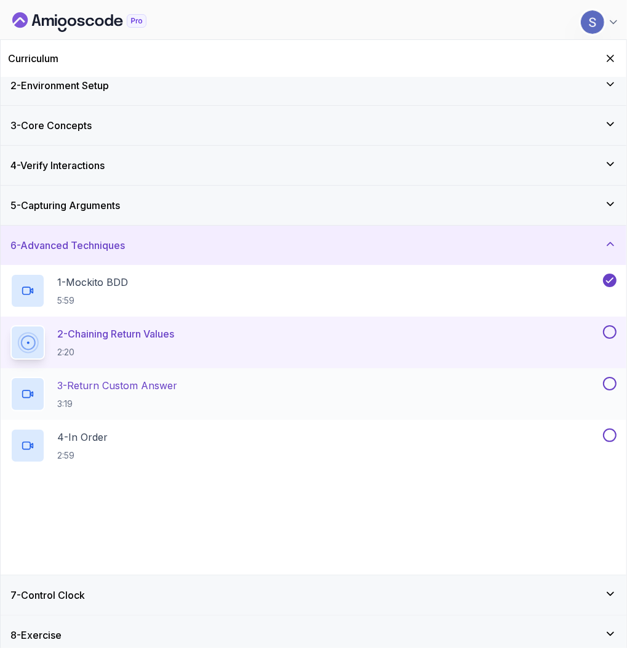
scroll to position [57, 0]
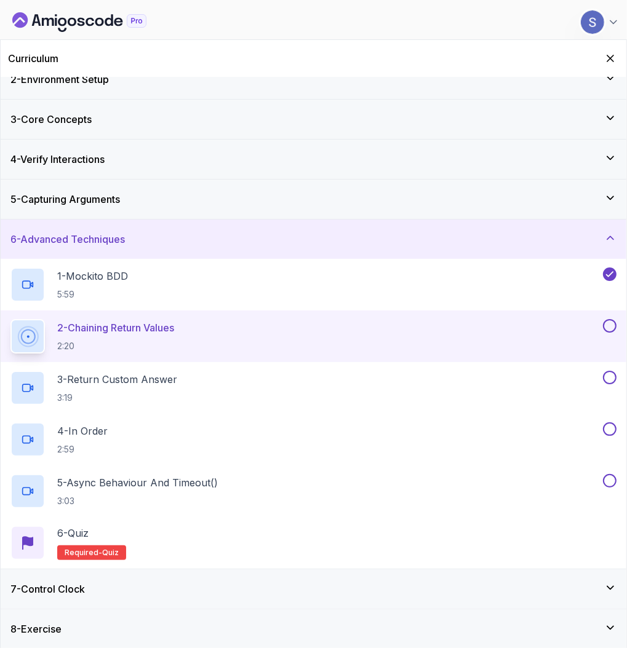
click at [200, 244] on div "6 - Advanced Techniques" at bounding box center [313, 239] width 606 height 15
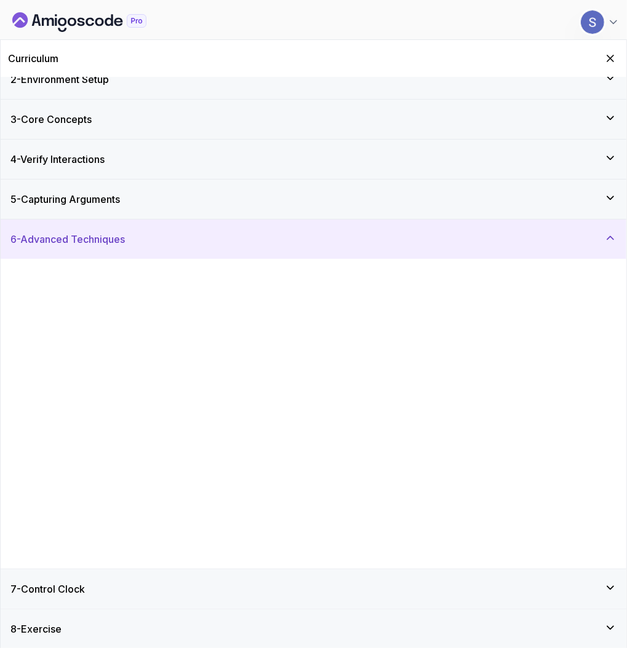
scroll to position [0, 0]
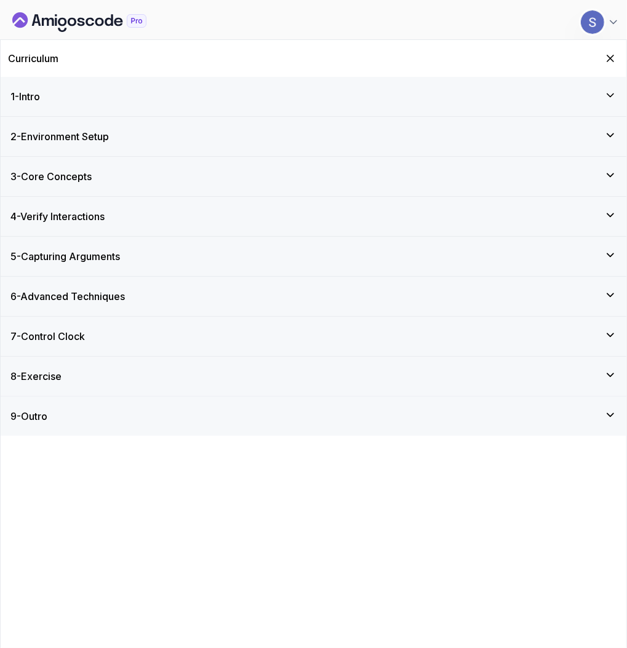
click at [156, 419] on div "9 - Outro" at bounding box center [313, 416] width 606 height 15
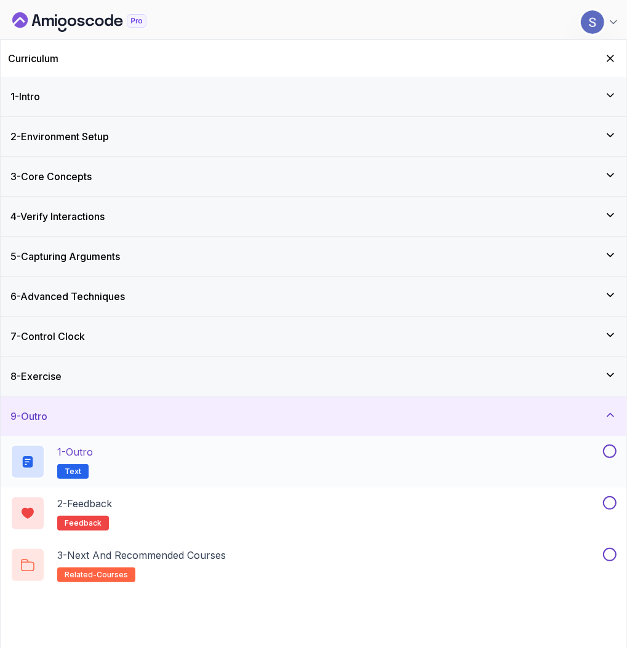
click at [192, 466] on div "1 - Outro Text" at bounding box center [305, 462] width 590 height 34
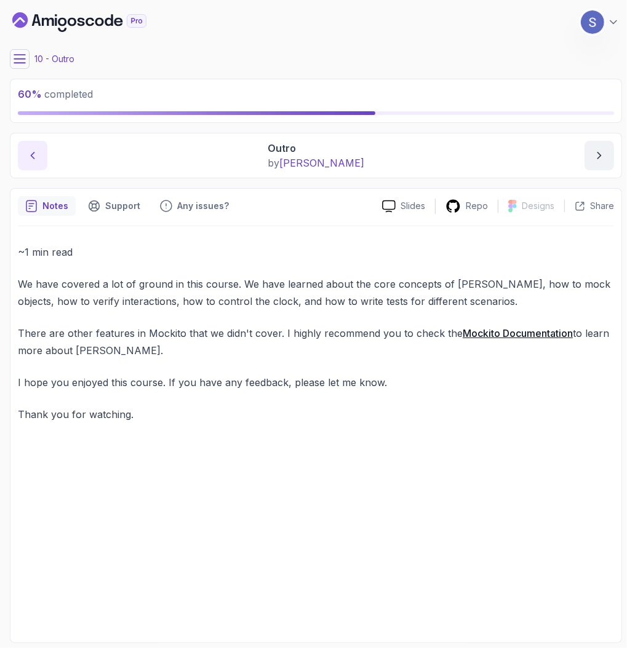
click at [26, 156] on icon "previous content" at bounding box center [32, 156] width 12 height 12
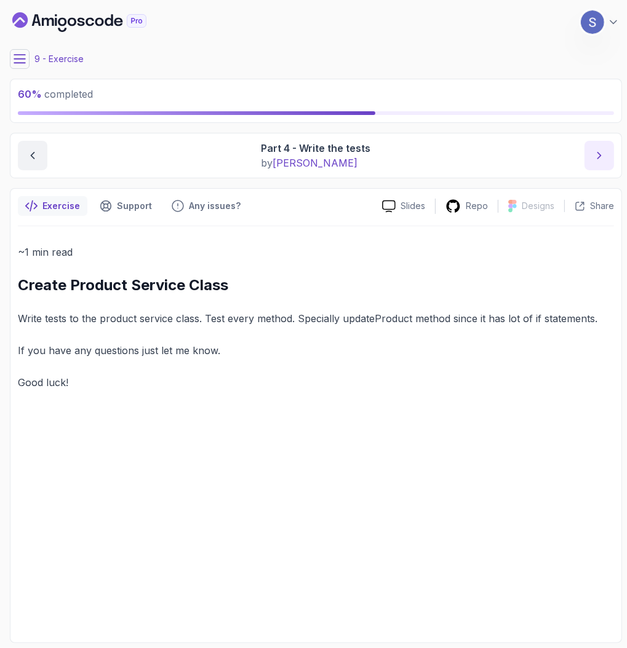
click at [600, 145] on button "next content" at bounding box center [599, 156] width 30 height 30
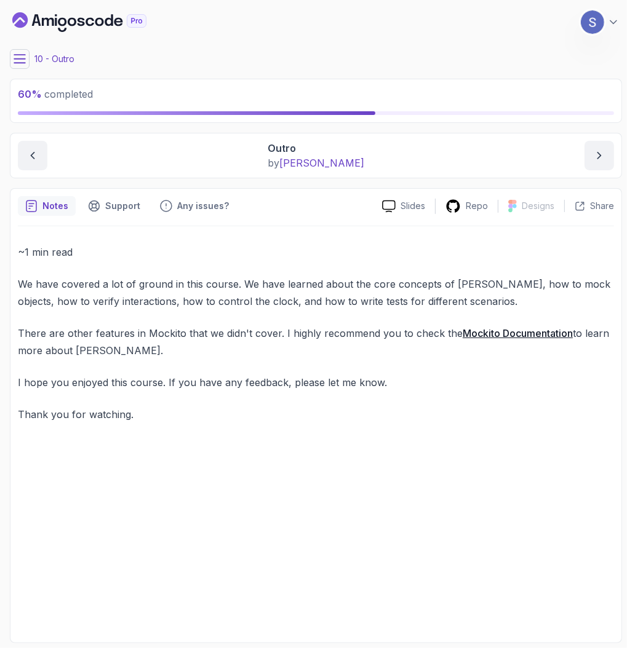
click at [18, 60] on icon at bounding box center [20, 59] width 12 height 12
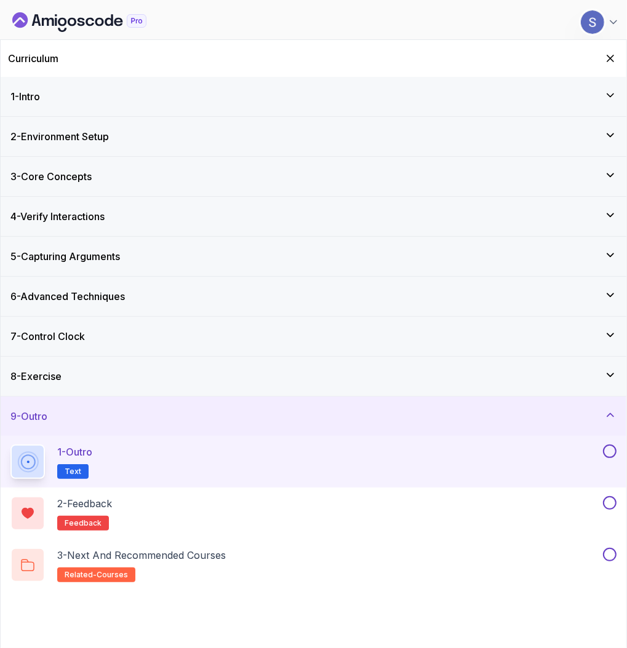
click at [602, 453] on div at bounding box center [608, 452] width 16 height 14
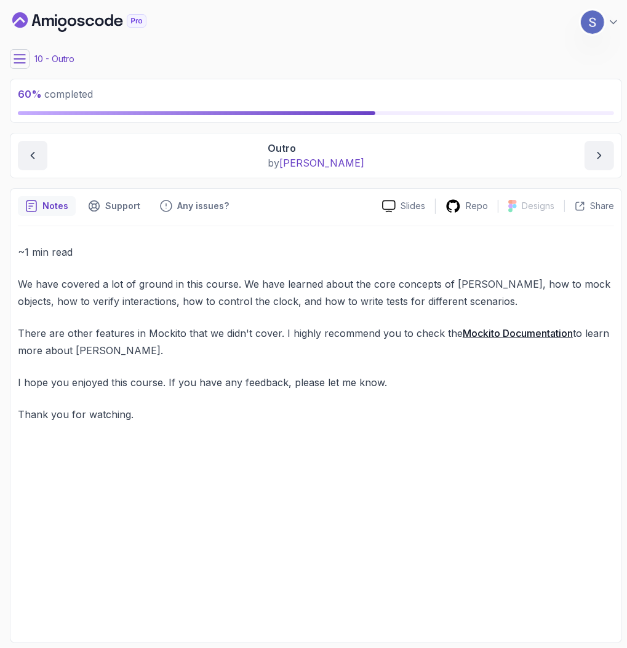
click at [29, 57] on button at bounding box center [20, 59] width 20 height 20
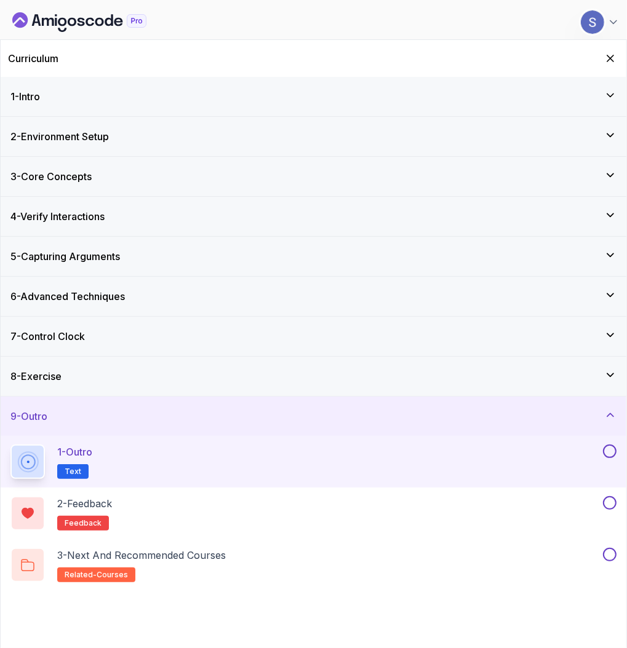
click at [607, 455] on button at bounding box center [610, 452] width 14 height 14
click at [610, 501] on button at bounding box center [610, 504] width 14 height 14
click at [564, 564] on div "3 - Next and Recommended Courses related-courses" at bounding box center [305, 565] width 590 height 34
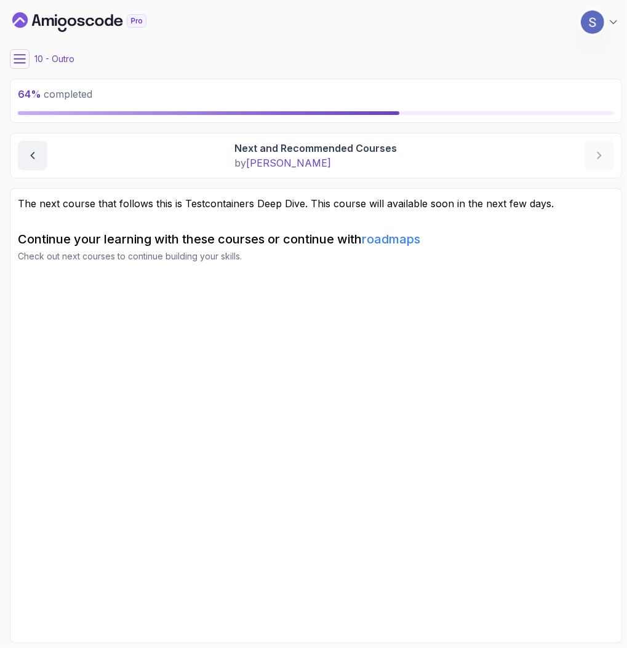
click at [221, 204] on p "The next course that follows this is Testcontainers Deep Dive. This course will…" at bounding box center [316, 203] width 596 height 15
click at [15, 53] on icon at bounding box center [20, 59] width 12 height 12
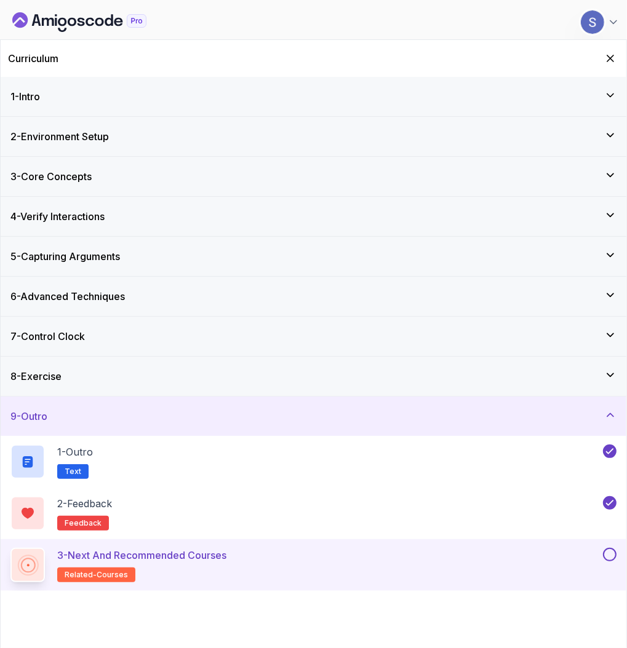
click at [612, 552] on button at bounding box center [610, 555] width 14 height 14
click at [607, 419] on icon at bounding box center [610, 415] width 12 height 12
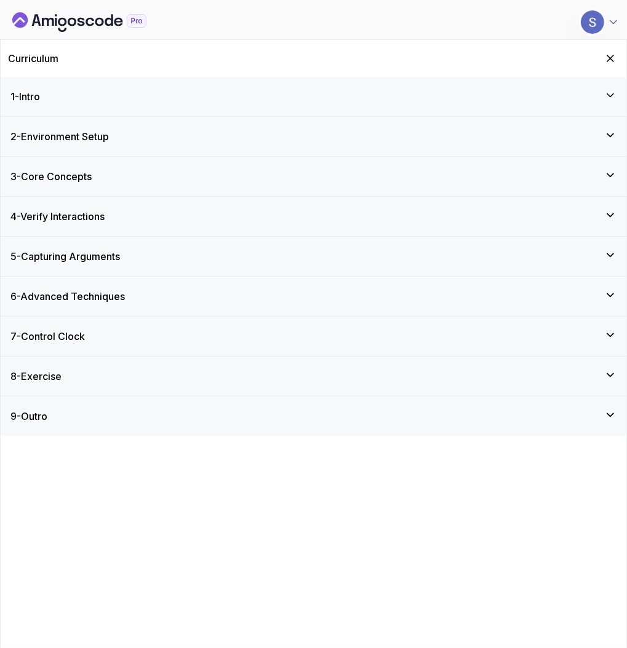
click at [321, 369] on div "8 - Exercise" at bounding box center [313, 376] width 606 height 15
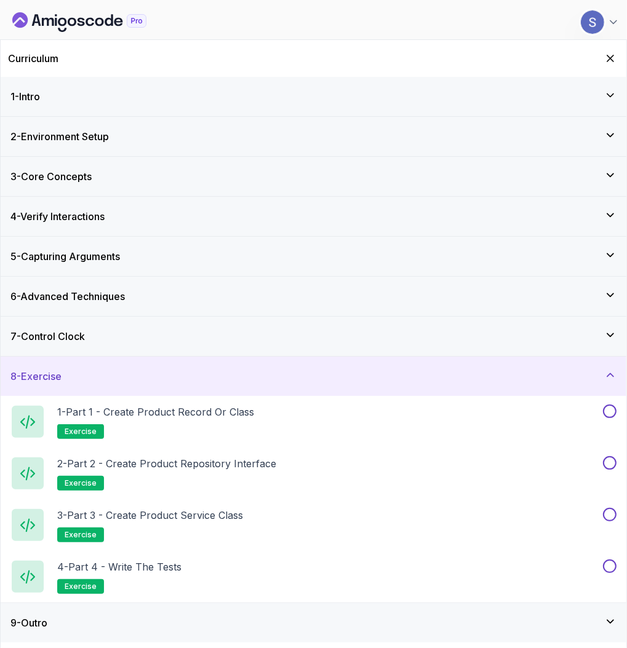
click at [46, 23] on icon "Dashboard" at bounding box center [79, 22] width 134 height 20
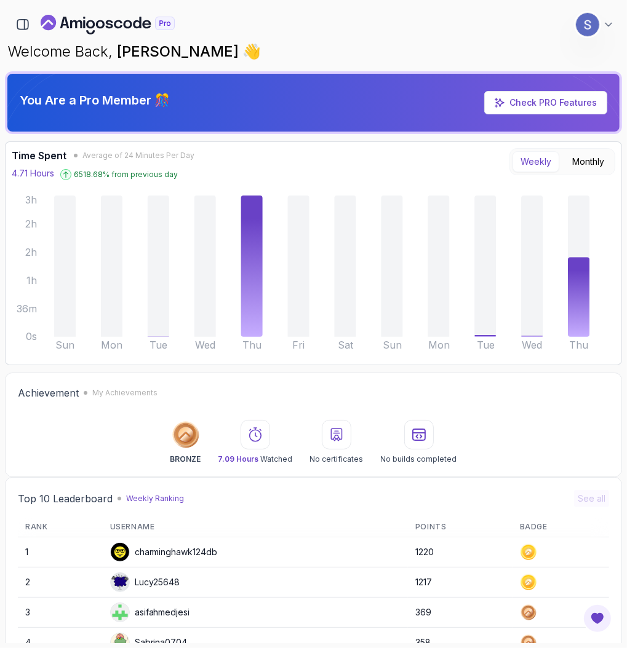
click at [600, 25] on button "Stacy Jones Student" at bounding box center [594, 24] width 39 height 25
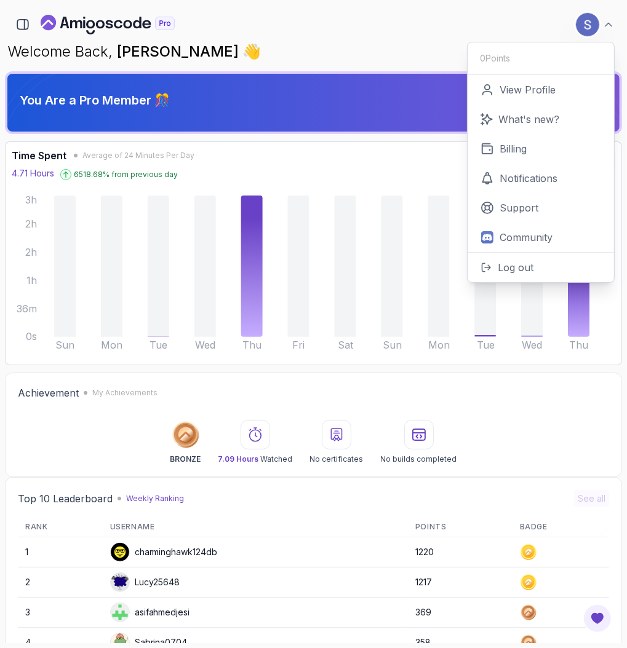
click at [505, 56] on p "0 Points" at bounding box center [495, 58] width 30 height 12
click at [520, 87] on p "View Profile" at bounding box center [528, 89] width 56 height 15
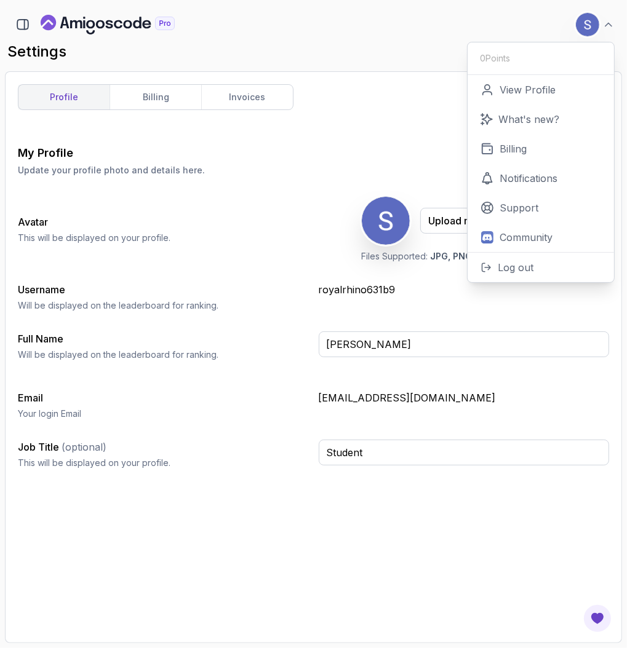
click at [500, 580] on div "My Profile Update your profile photo and details here. Save Avatar This will be…" at bounding box center [313, 388] width 591 height 486
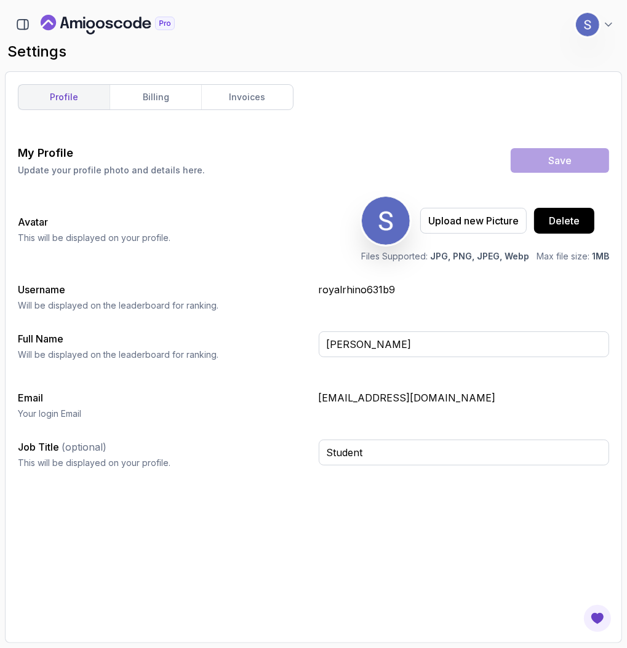
click at [94, 31] on icon "Landing page" at bounding box center [90, 32] width 9 height 4
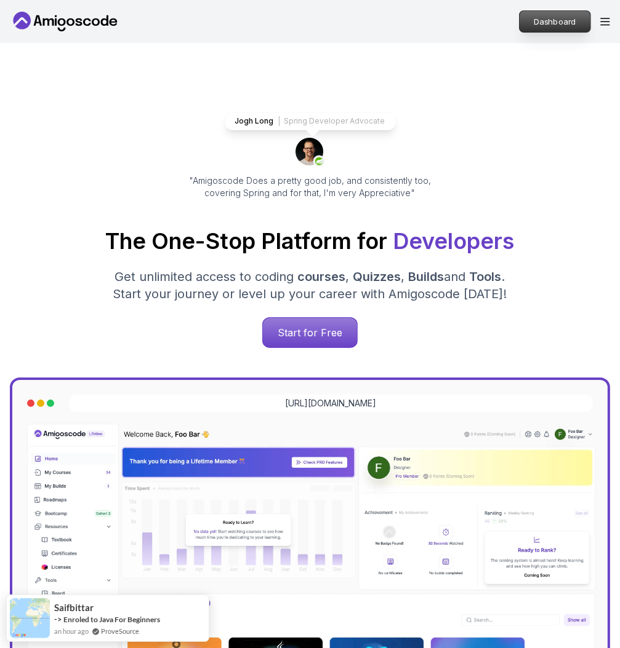
click at [522, 25] on p "Dashboard" at bounding box center [554, 21] width 71 height 21
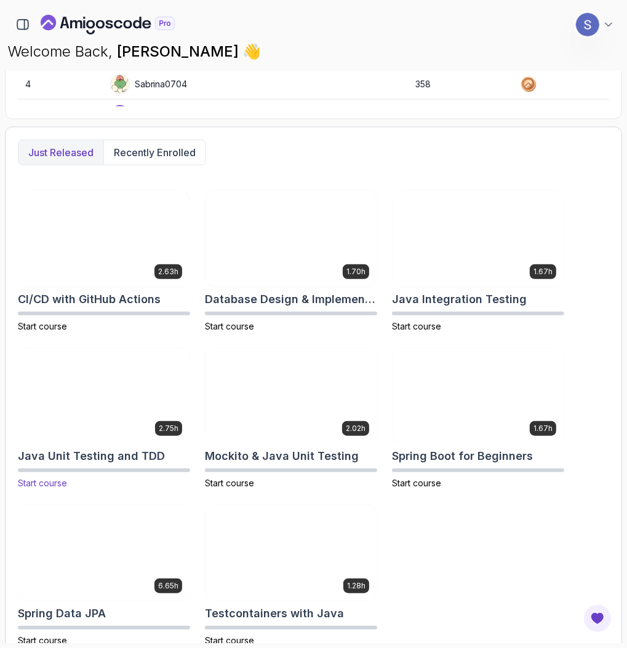
scroll to position [573, 0]
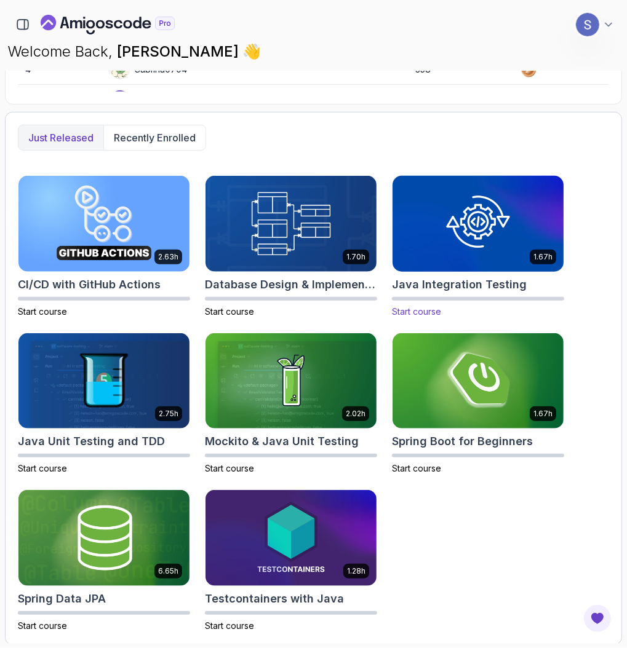
click at [480, 255] on img at bounding box center [478, 223] width 180 height 100
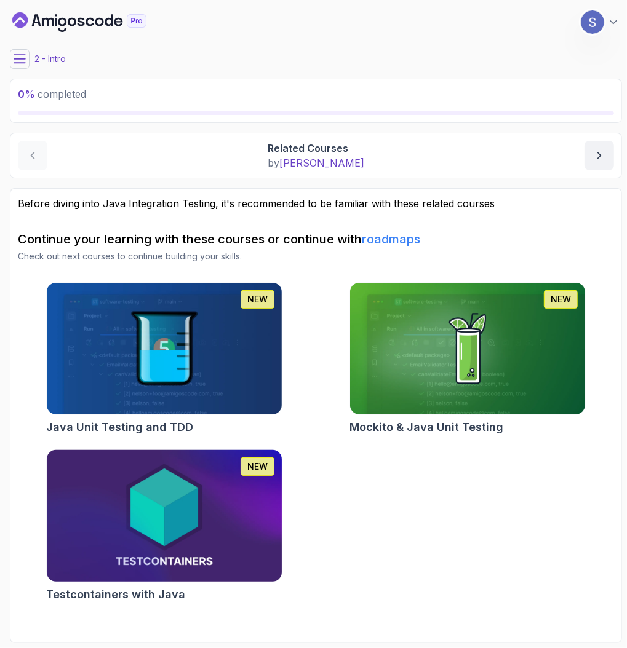
click at [200, 497] on img at bounding box center [164, 516] width 247 height 138
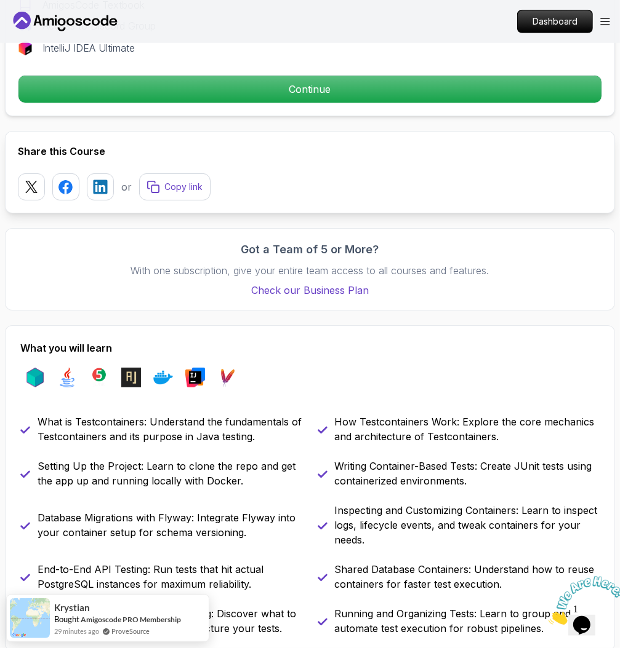
scroll to position [791, 0]
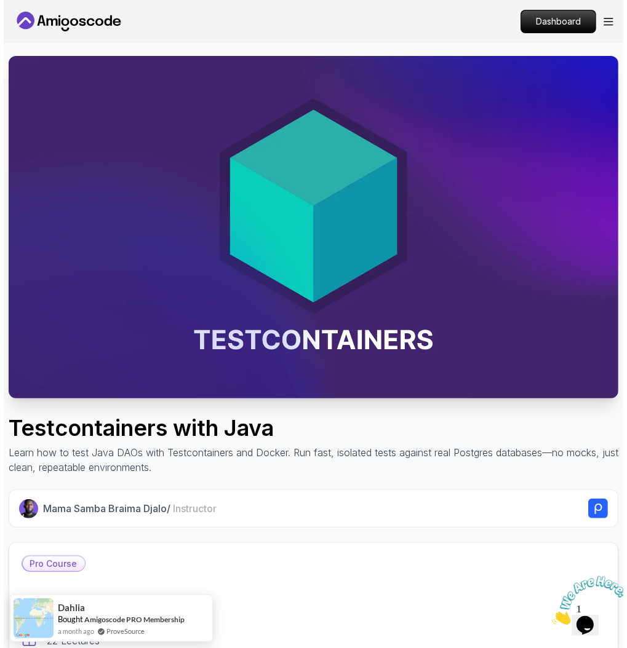
scroll to position [0, 0]
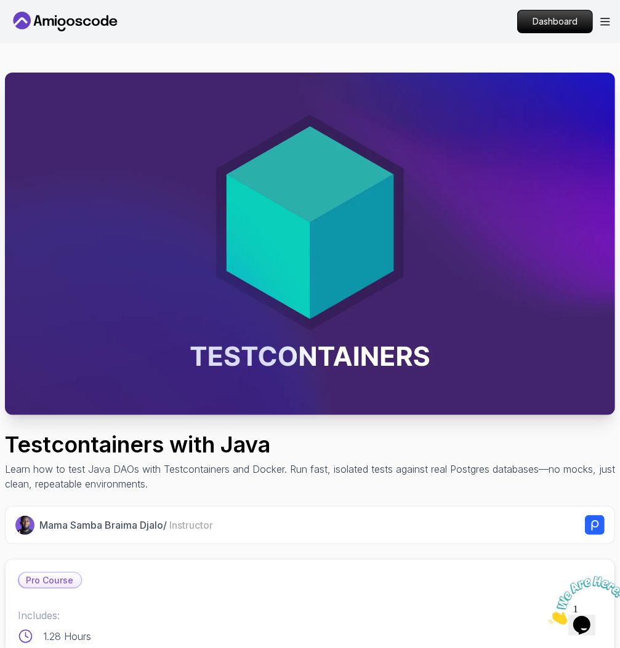
click at [66, 22] on icon at bounding box center [70, 21] width 8 height 7
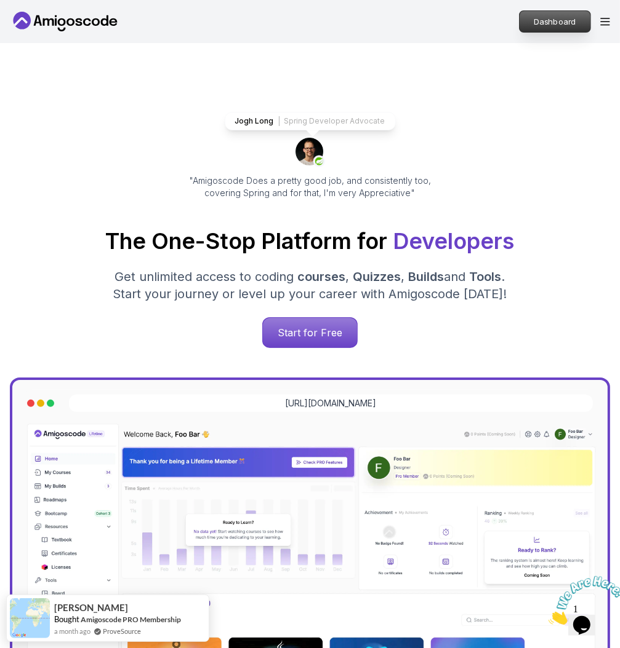
click at [526, 15] on p "Dashboard" at bounding box center [554, 21] width 71 height 21
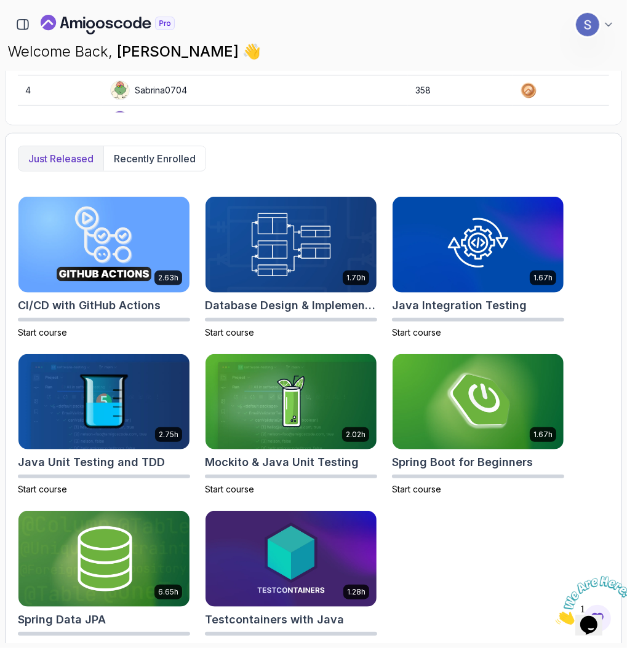
scroll to position [557, 0]
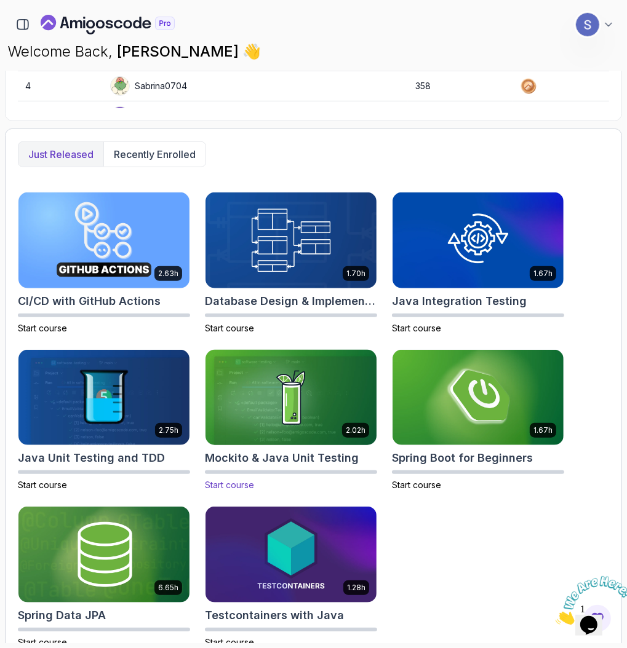
click at [269, 377] on img at bounding box center [291, 398] width 180 height 100
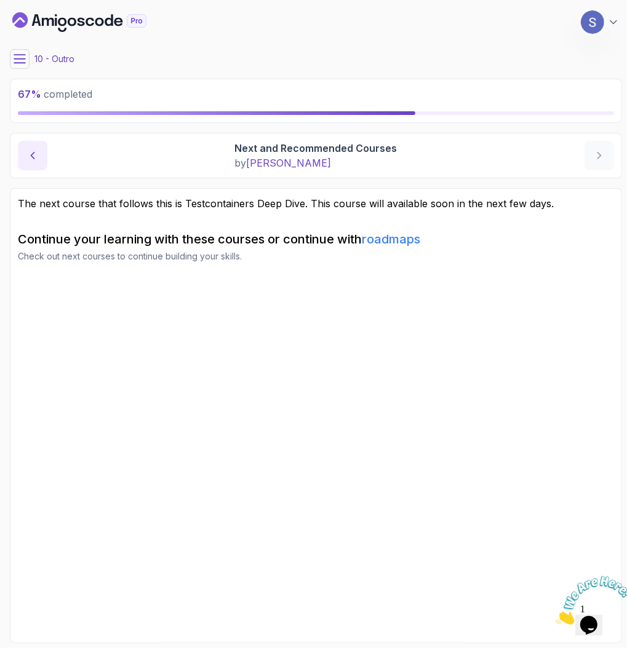
click at [30, 159] on icon "previous content" at bounding box center [32, 156] width 12 height 12
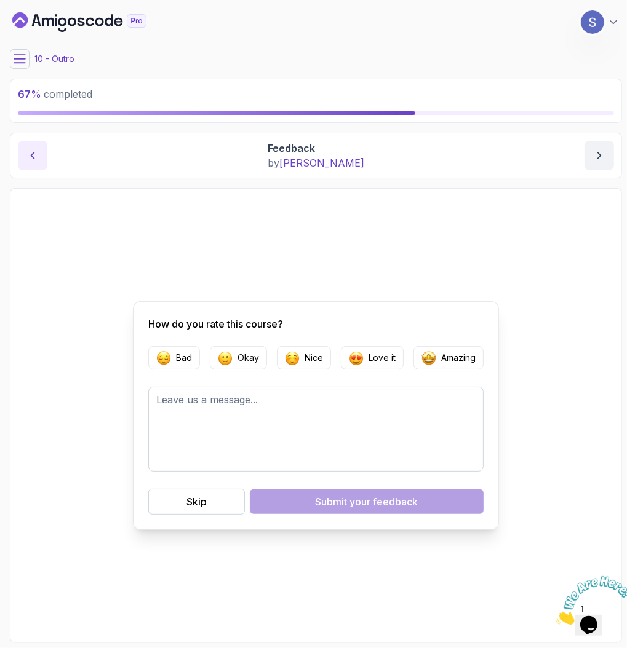
click at [30, 160] on icon "previous content" at bounding box center [32, 156] width 12 height 12
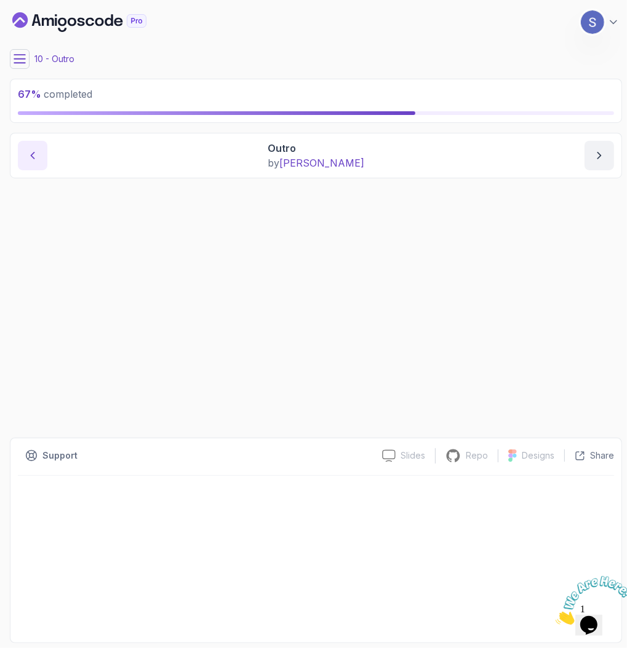
click at [30, 160] on icon "previous content" at bounding box center [32, 156] width 12 height 12
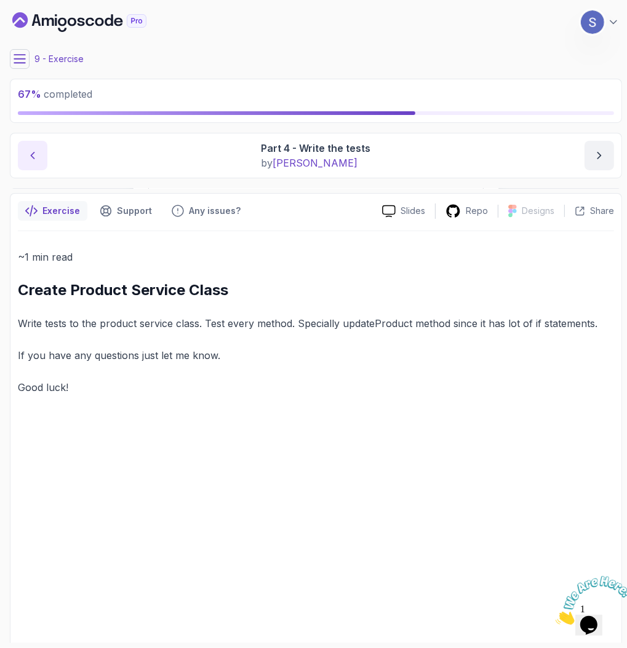
click at [30, 160] on icon "previous content" at bounding box center [32, 156] width 12 height 12
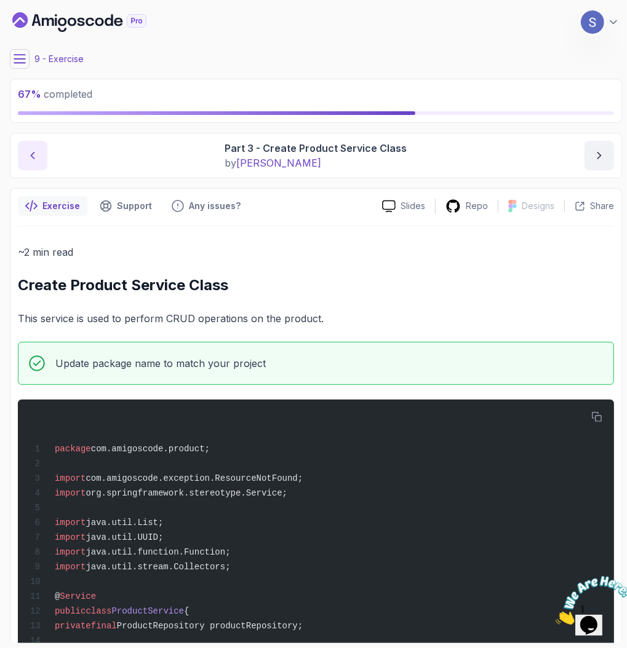
click at [30, 160] on icon "previous content" at bounding box center [32, 156] width 12 height 12
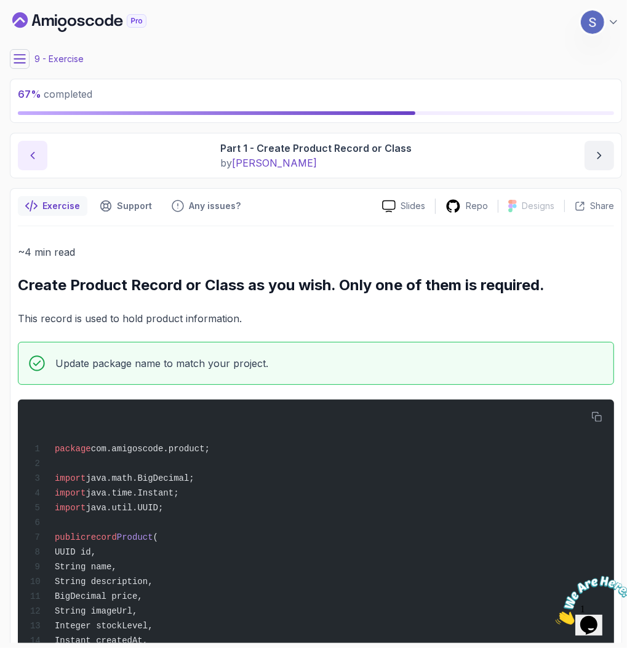
click at [30, 160] on icon "previous content" at bounding box center [32, 156] width 12 height 12
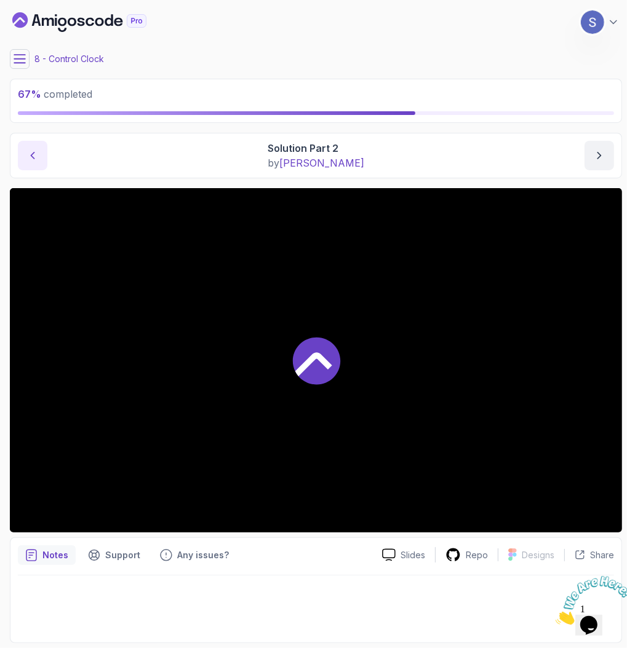
click at [30, 160] on icon "previous content" at bounding box center [32, 156] width 12 height 12
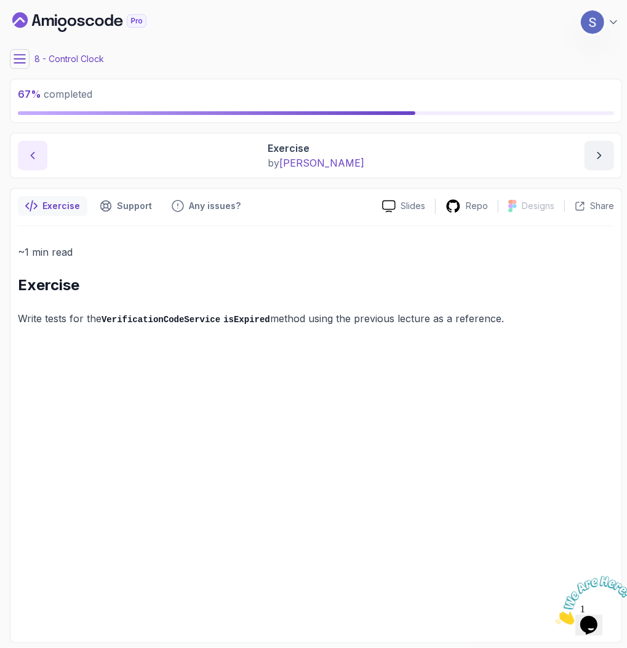
click at [30, 160] on icon "previous content" at bounding box center [32, 156] width 12 height 12
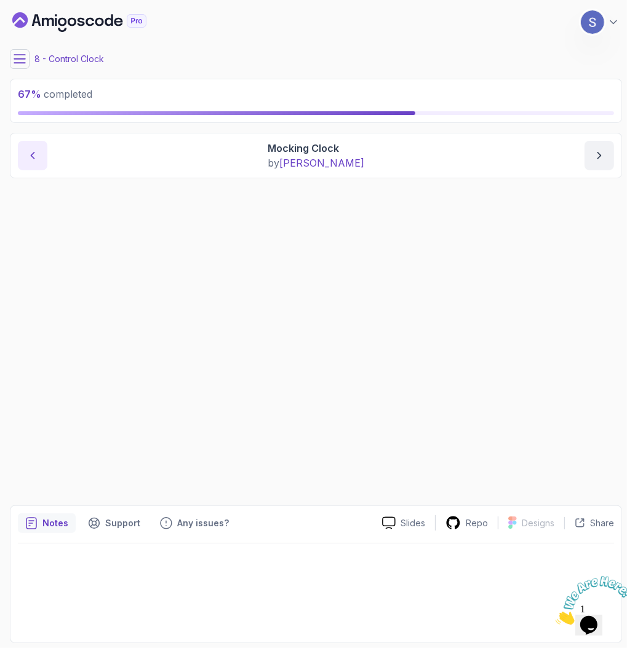
click at [30, 160] on icon "previous content" at bounding box center [32, 156] width 12 height 12
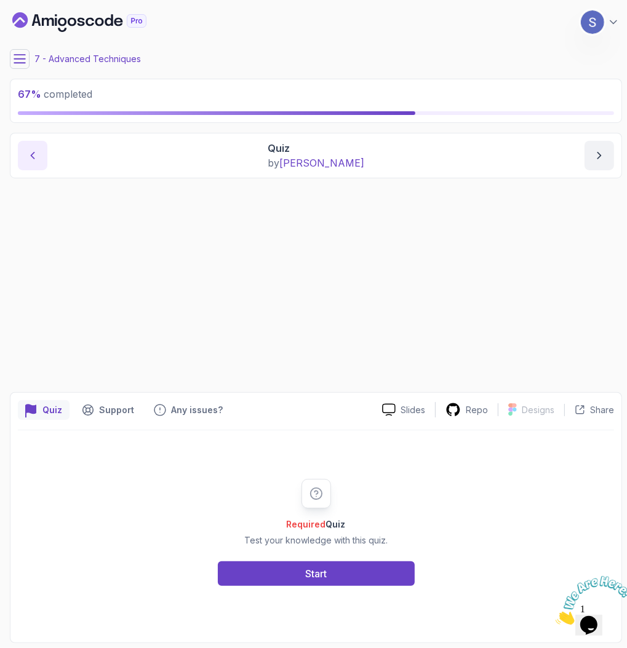
click at [30, 160] on icon "previous content" at bounding box center [32, 156] width 12 height 12
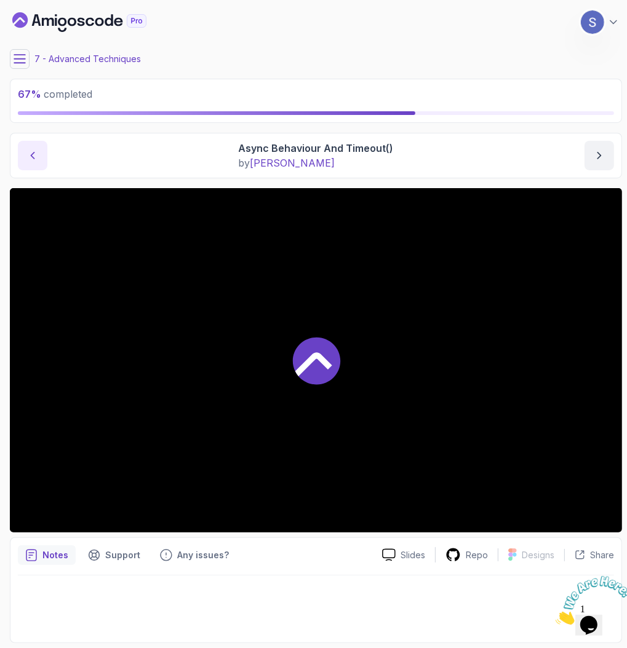
click at [30, 160] on icon "previous content" at bounding box center [32, 156] width 12 height 12
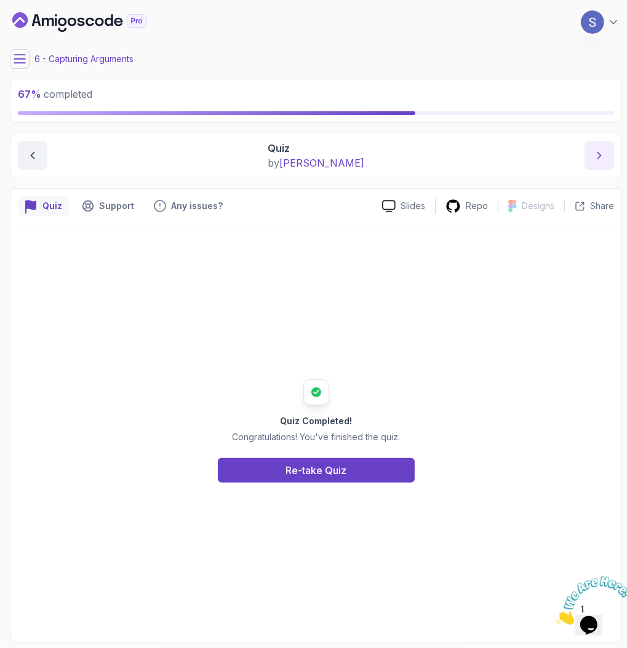
click at [604, 158] on icon "next content" at bounding box center [599, 156] width 12 height 12
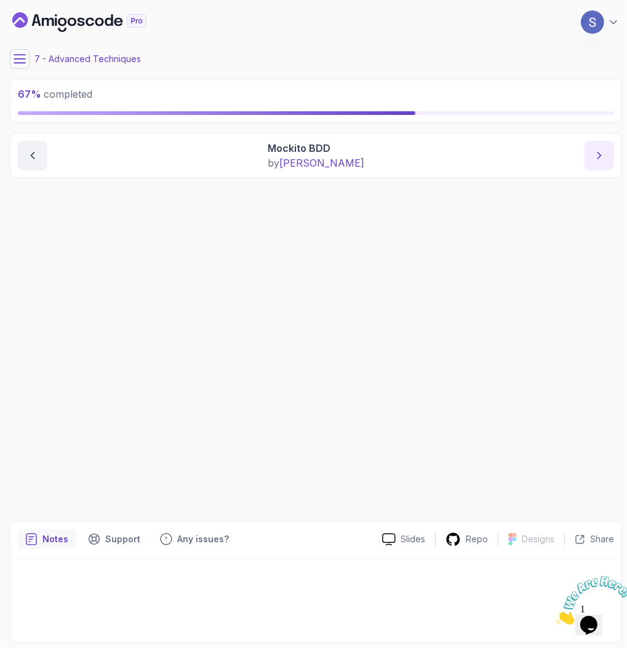
click at [604, 158] on icon "next content" at bounding box center [599, 156] width 12 height 12
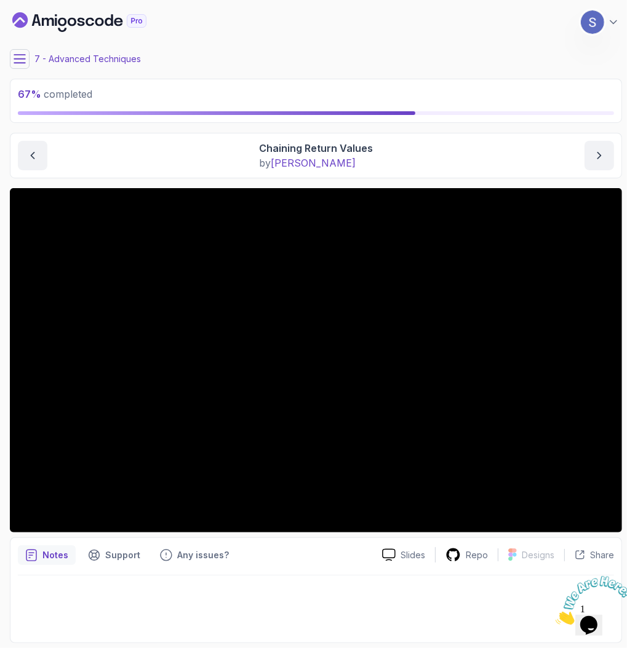
click at [80, 54] on p "7 - Advanced Techniques" at bounding box center [87, 59] width 106 height 12
click at [25, 63] on icon at bounding box center [20, 59] width 12 height 12
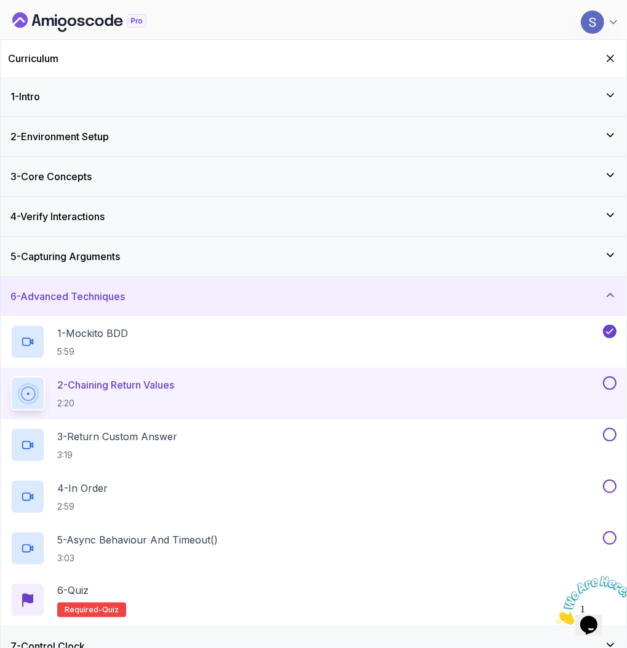
click at [169, 380] on p "2 - Chaining Return Values" at bounding box center [115, 385] width 117 height 15
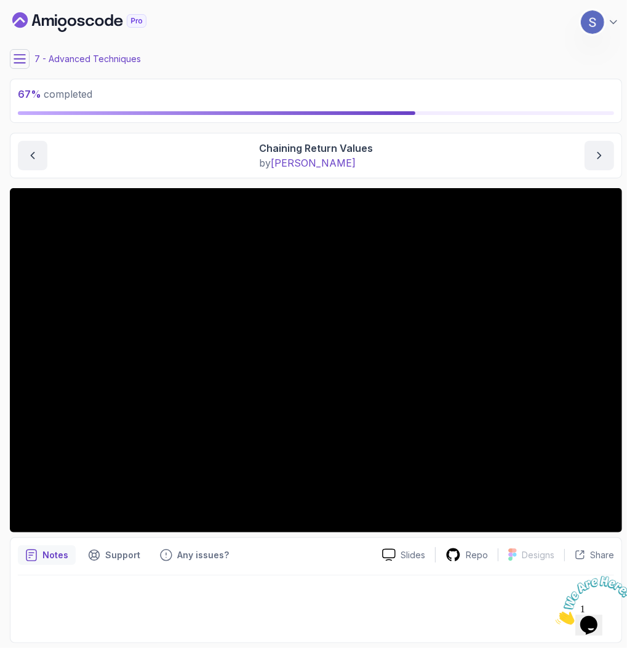
click at [15, 60] on icon at bounding box center [20, 59] width 12 height 12
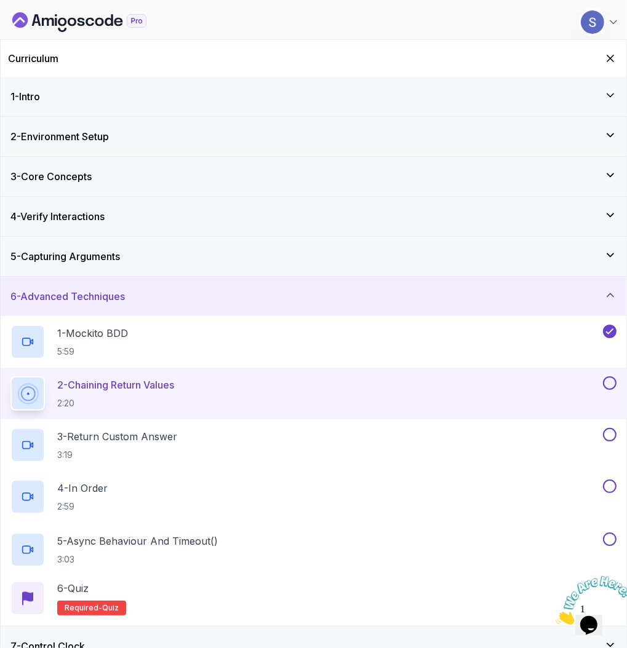
scroll to position [57, 0]
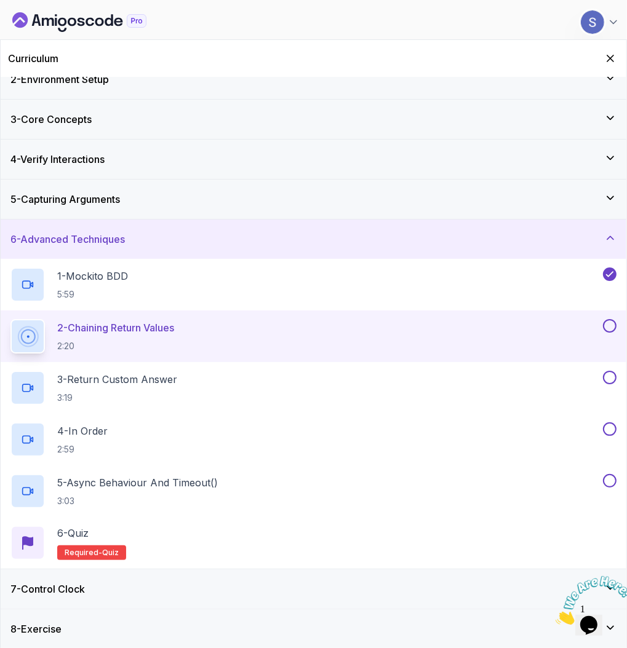
click at [261, 583] on div "7 - Control Clock" at bounding box center [313, 589] width 606 height 15
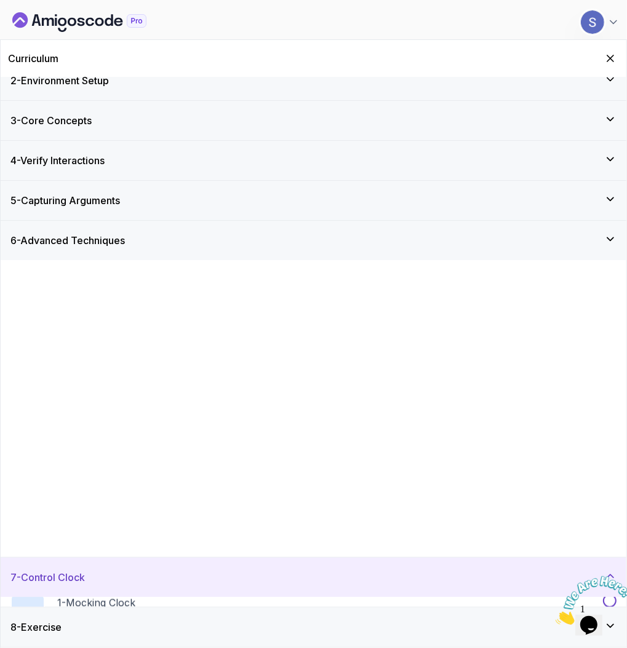
scroll to position [0, 0]
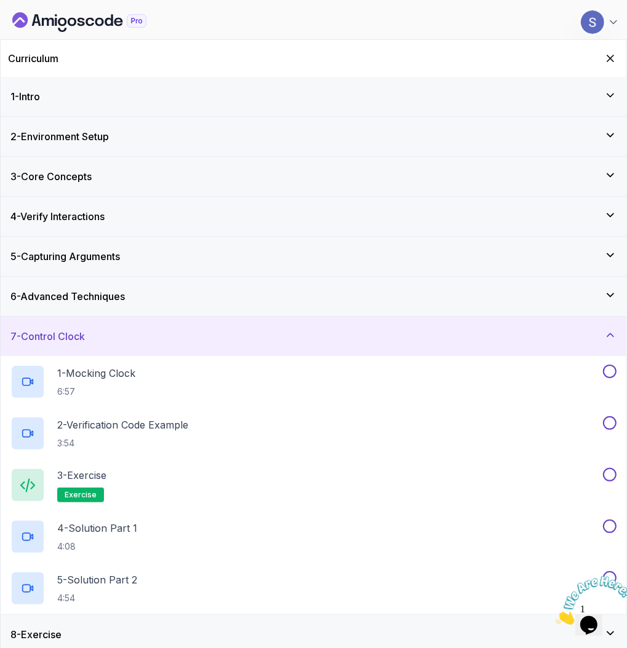
click at [198, 335] on div "7 - Control Clock" at bounding box center [313, 336] width 606 height 15
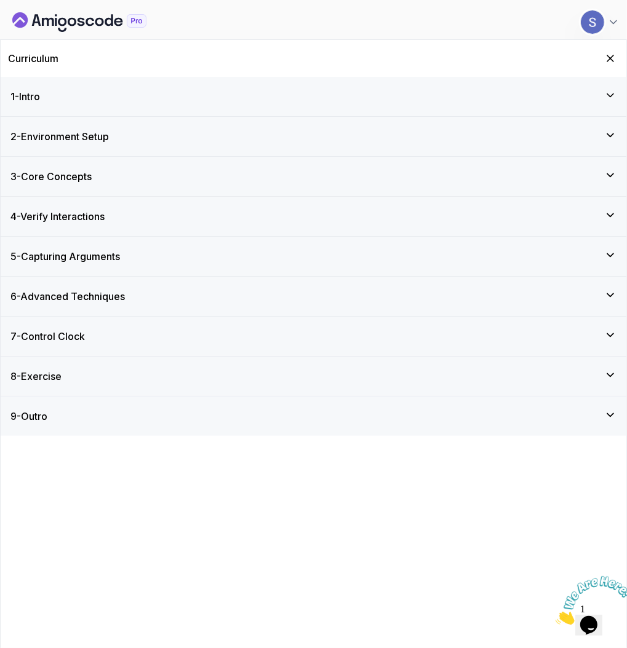
click at [125, 292] on h3 "6 - Advanced Techniques" at bounding box center [67, 296] width 114 height 15
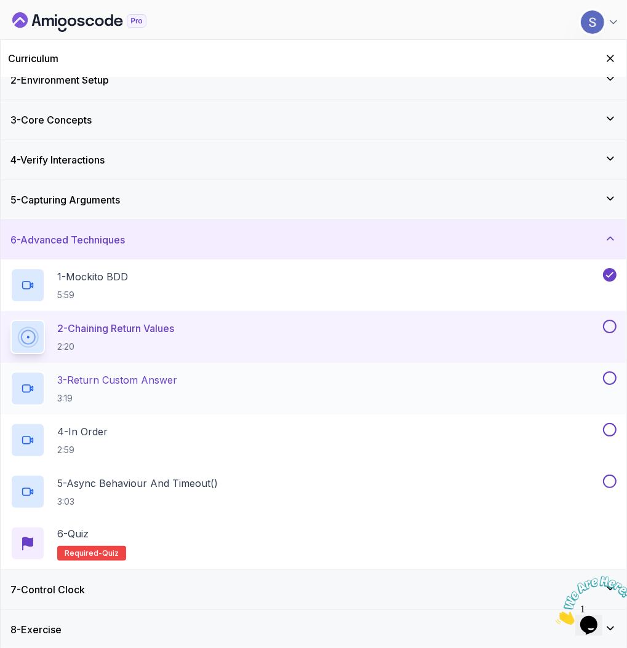
scroll to position [57, 0]
click at [192, 345] on div "2 - Chaining Return Values 2:20" at bounding box center [305, 336] width 590 height 34
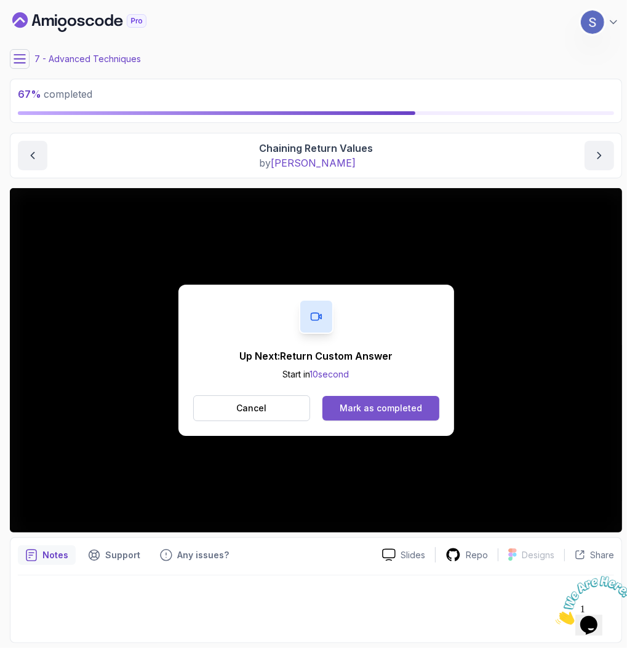
click at [394, 415] on button "Mark as completed" at bounding box center [380, 408] width 116 height 25
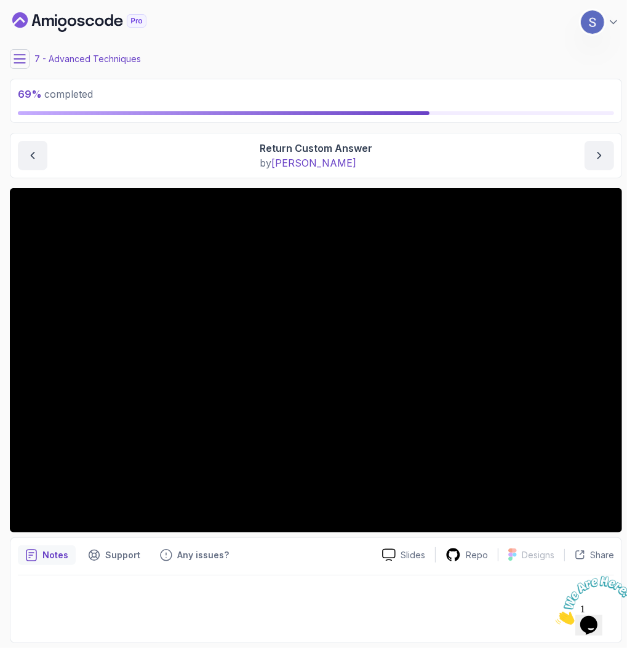
click at [21, 52] on button at bounding box center [20, 59] width 20 height 20
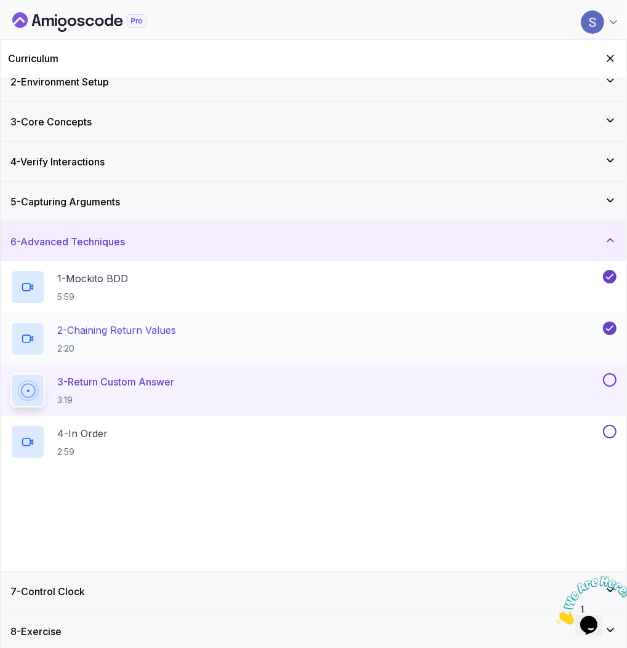
scroll to position [57, 0]
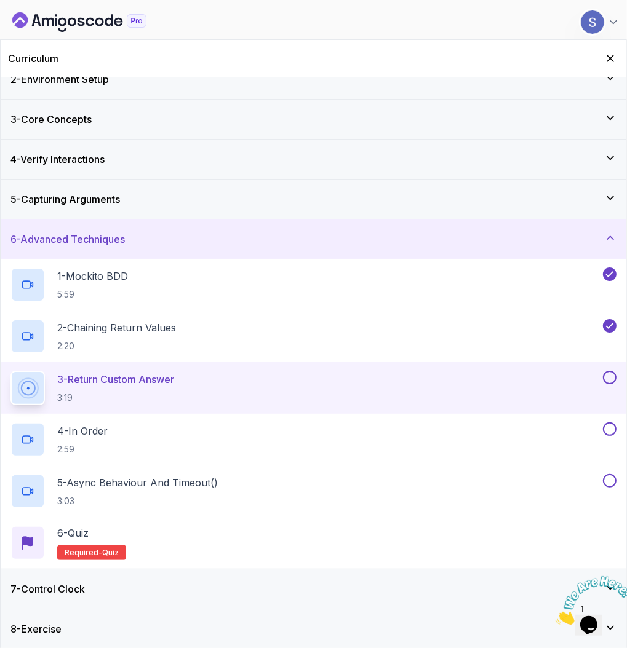
click at [257, 592] on div "7 - Control Clock" at bounding box center [313, 589] width 606 height 15
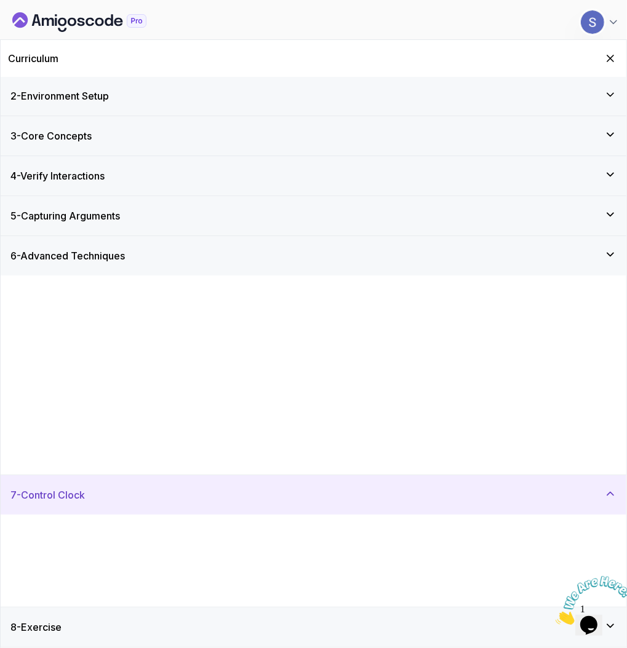
scroll to position [0, 0]
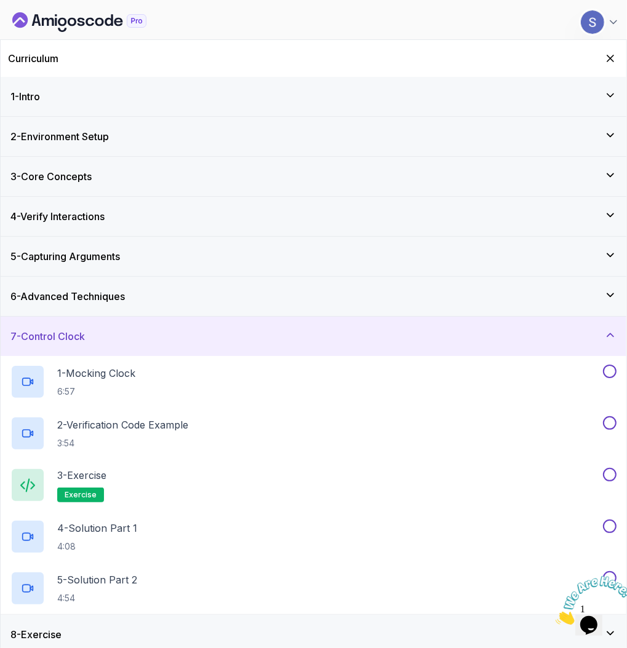
click at [128, 333] on div "7 - Control Clock" at bounding box center [313, 336] width 606 height 15
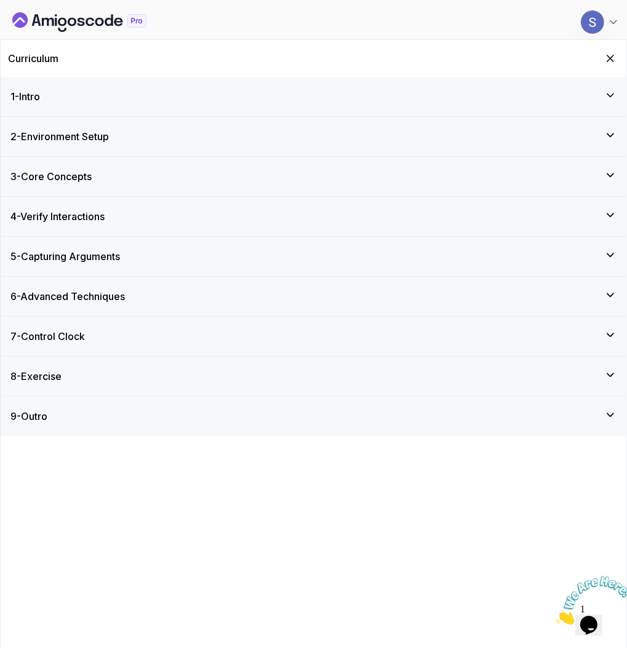
click at [145, 311] on div "6 - Advanced Techniques" at bounding box center [314, 296] width 626 height 39
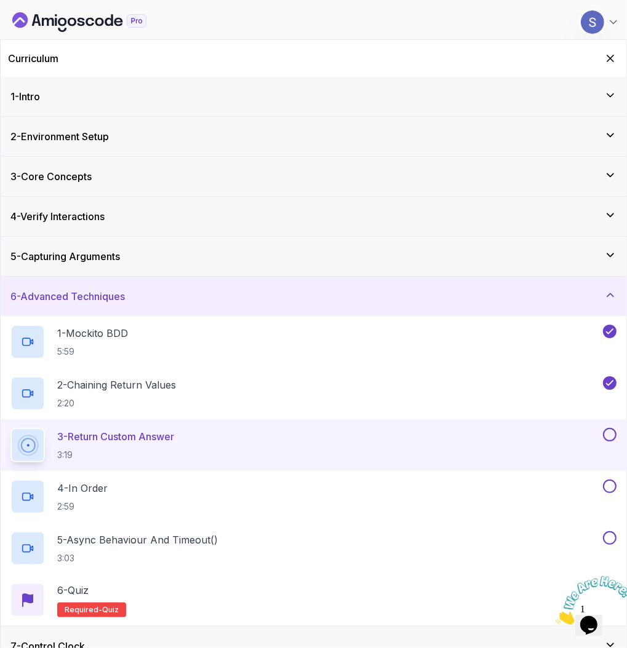
click at [293, 434] on div "3 - Return Custom Answer 3:19" at bounding box center [305, 445] width 590 height 34
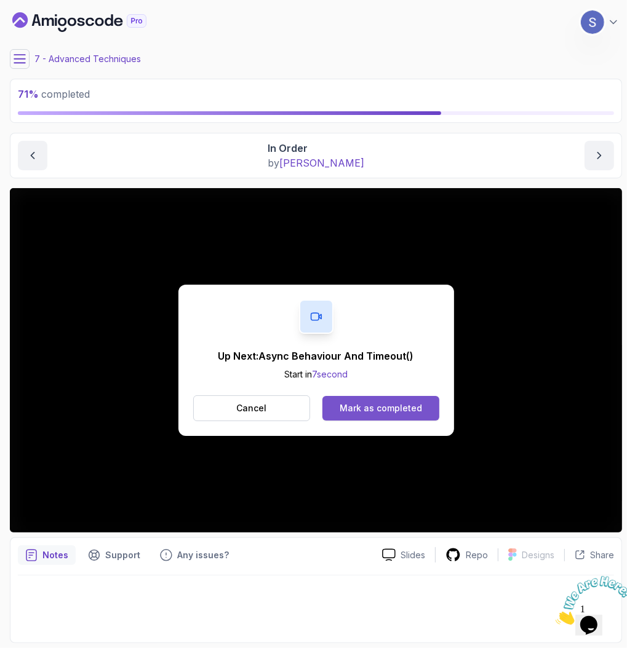
click at [382, 399] on button "Mark as completed" at bounding box center [380, 408] width 116 height 25
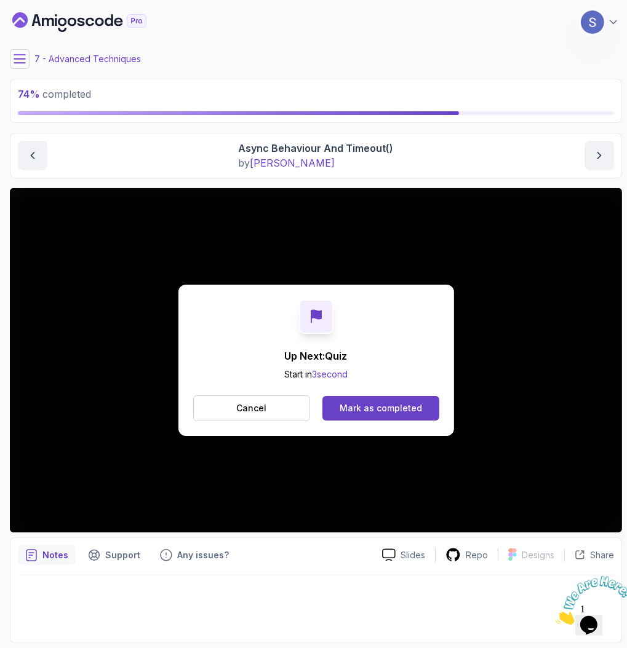
click at [382, 402] on div "Mark as completed" at bounding box center [381, 408] width 82 height 12
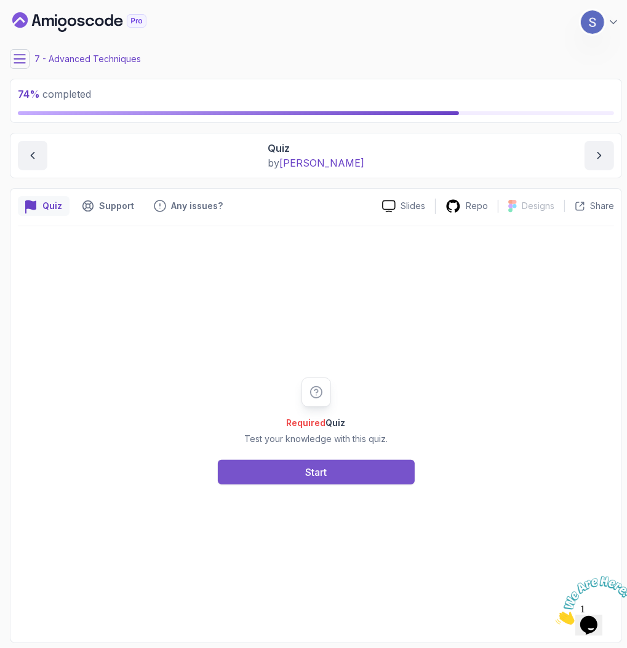
click at [383, 469] on button "Start" at bounding box center [316, 472] width 197 height 25
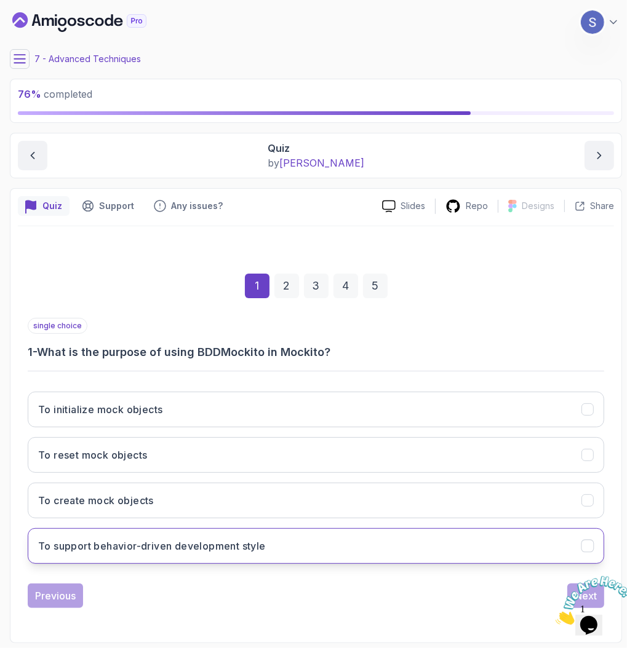
click at [266, 541] on button "To support behavior-driven development style" at bounding box center [316, 546] width 576 height 36
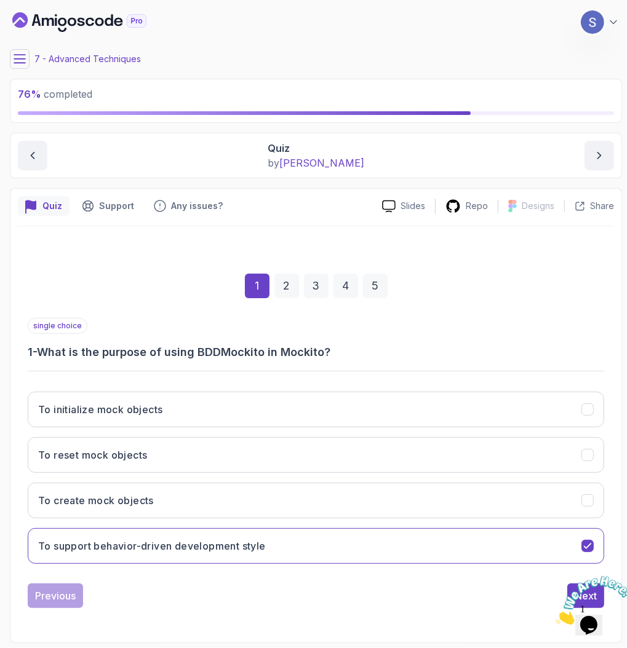
click at [555, 616] on icon "Close" at bounding box center [555, 621] width 0 height 10
click at [595, 593] on div "Next" at bounding box center [586, 596] width 22 height 15
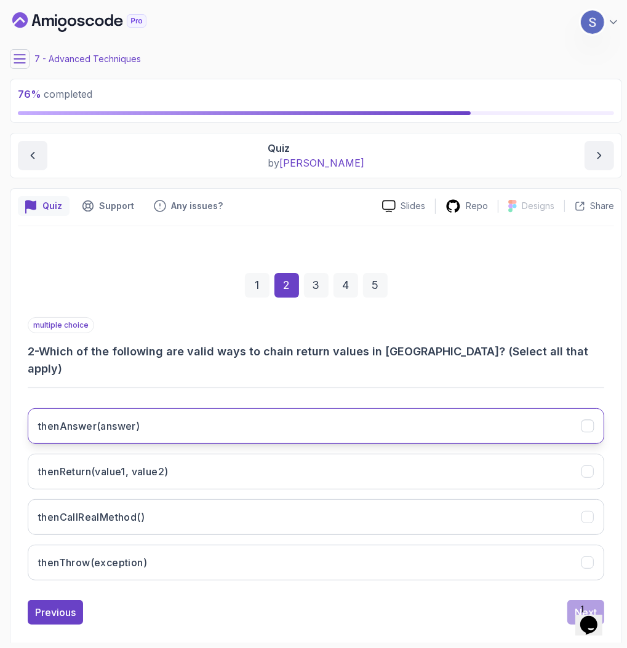
click at [190, 414] on button "thenAnswer(answer)" at bounding box center [316, 427] width 576 height 36
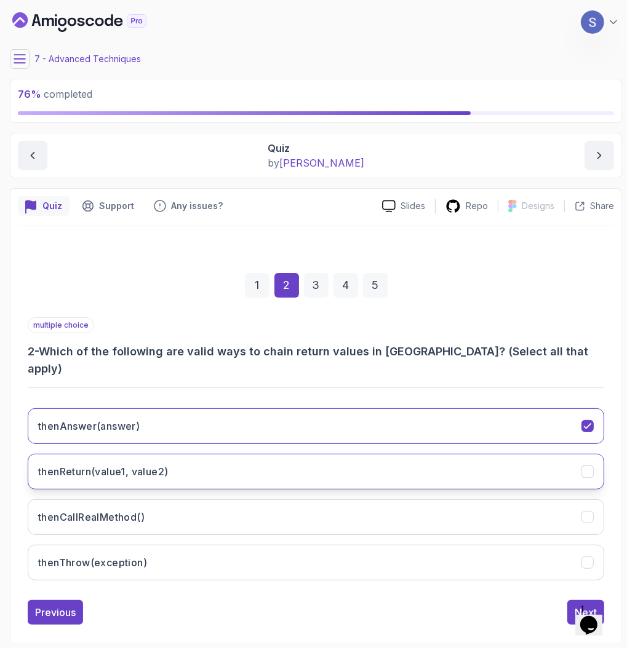
click at [198, 454] on button "thenReturn(value1, value2)" at bounding box center [316, 472] width 576 height 36
click at [583, 605] on div "Next" at bounding box center [586, 612] width 22 height 15
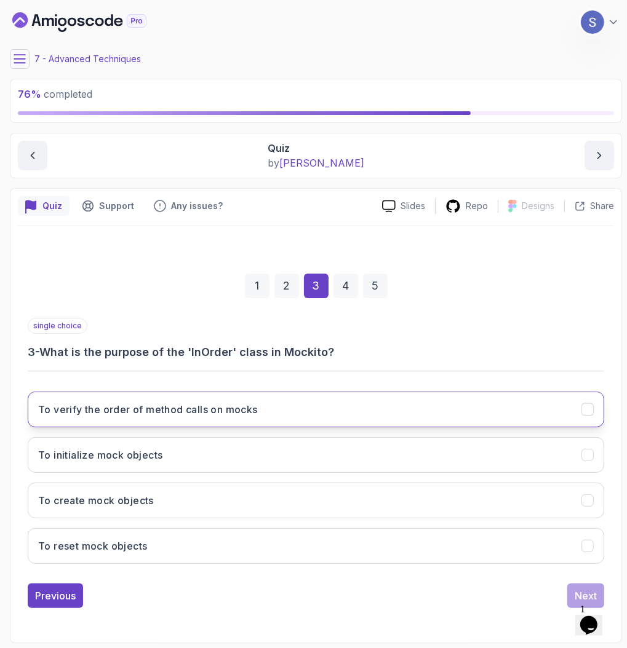
click at [148, 416] on h3 "To verify the order of method calls on mocks" at bounding box center [148, 409] width 220 height 15
click at [582, 587] on button "Next" at bounding box center [585, 596] width 37 height 25
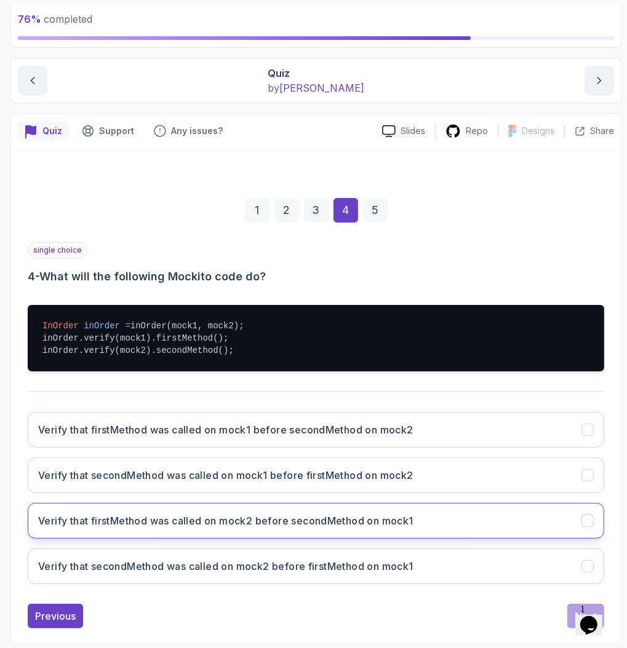
scroll to position [93, 0]
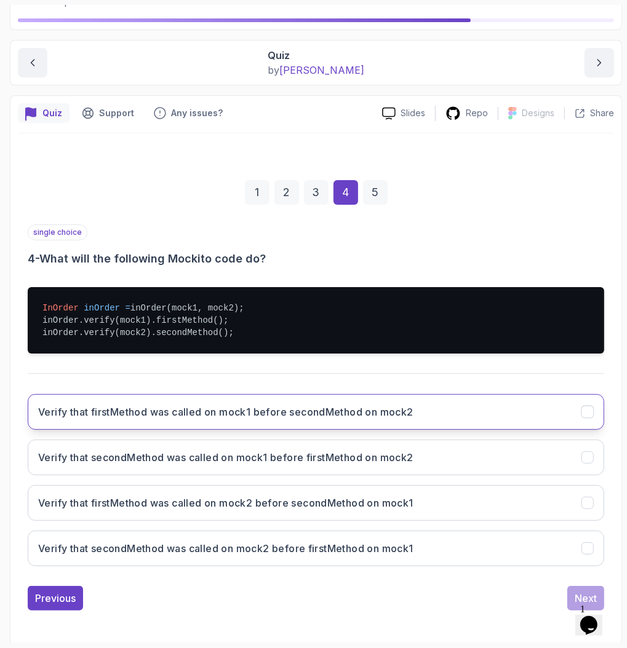
click at [185, 421] on button "Verify that firstMethod was called on mock1 before secondMethod on mock2" at bounding box center [316, 412] width 576 height 36
click at [584, 588] on button "Next" at bounding box center [585, 598] width 37 height 25
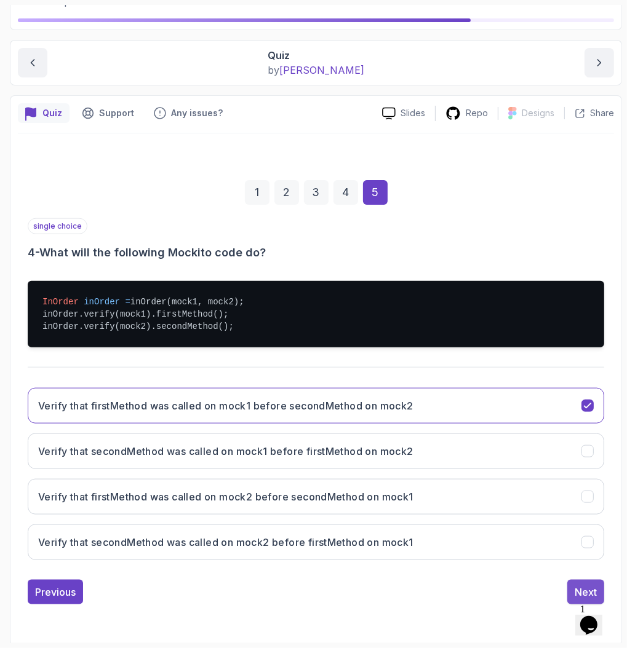
scroll to position [0, 0]
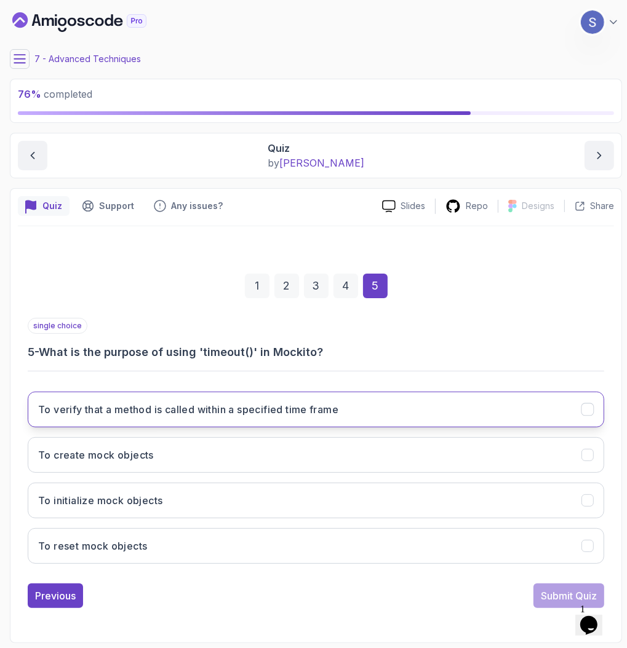
click at [263, 421] on button "To verify that a method is called within a specified time frame" at bounding box center [316, 410] width 576 height 36
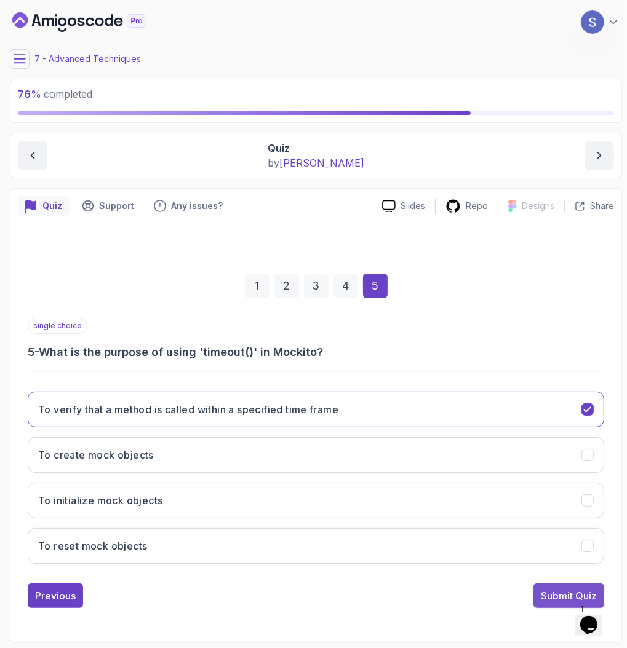
click at [544, 589] on div "Submit Quiz" at bounding box center [569, 596] width 56 height 15
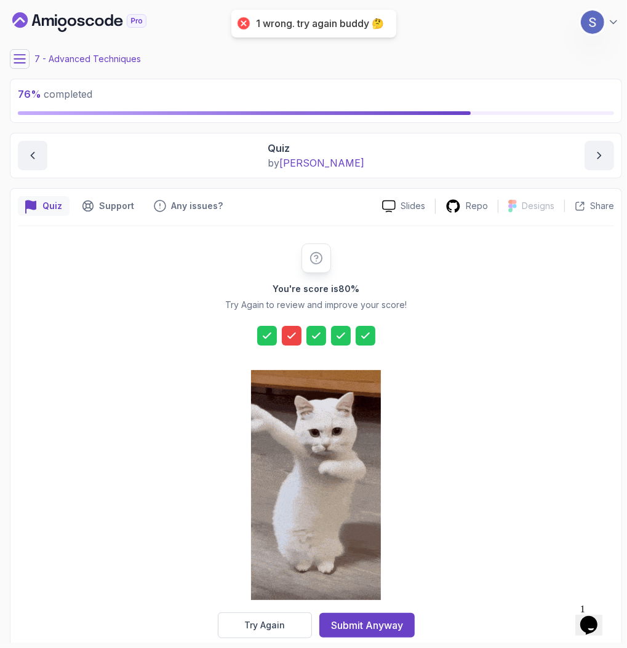
click at [290, 338] on icon at bounding box center [291, 336] width 12 height 12
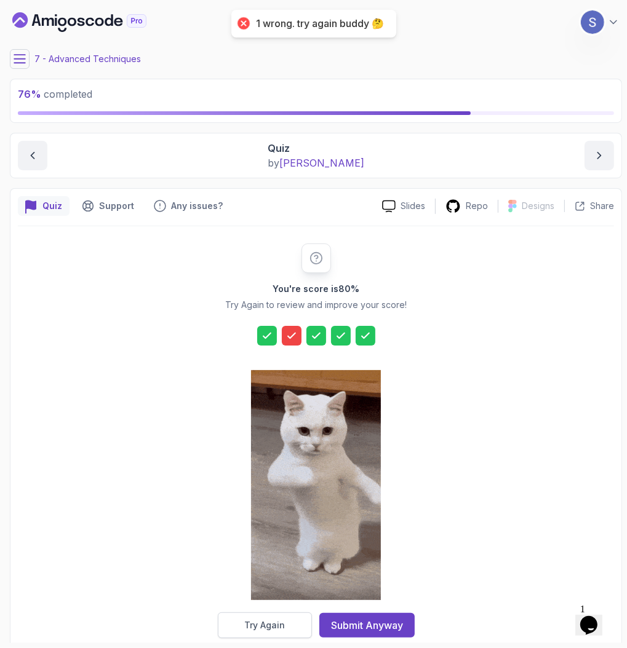
click at [269, 624] on div "Try Again" at bounding box center [264, 626] width 41 height 12
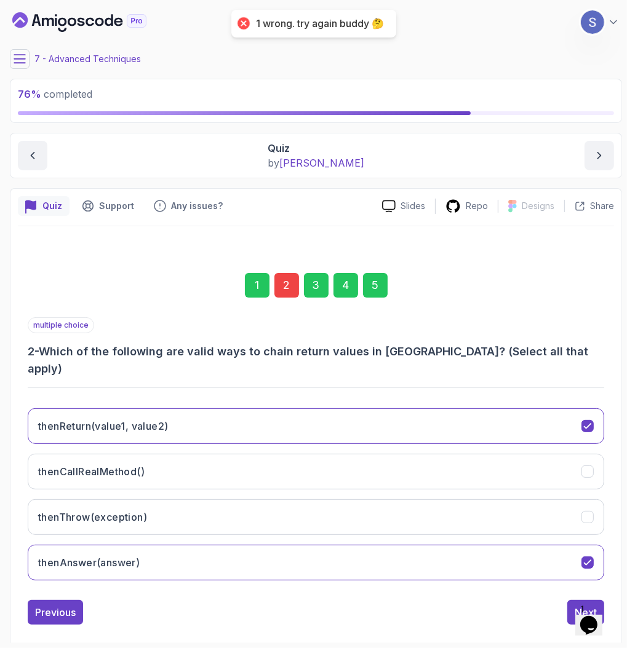
click at [279, 283] on div "2" at bounding box center [286, 285] width 25 height 25
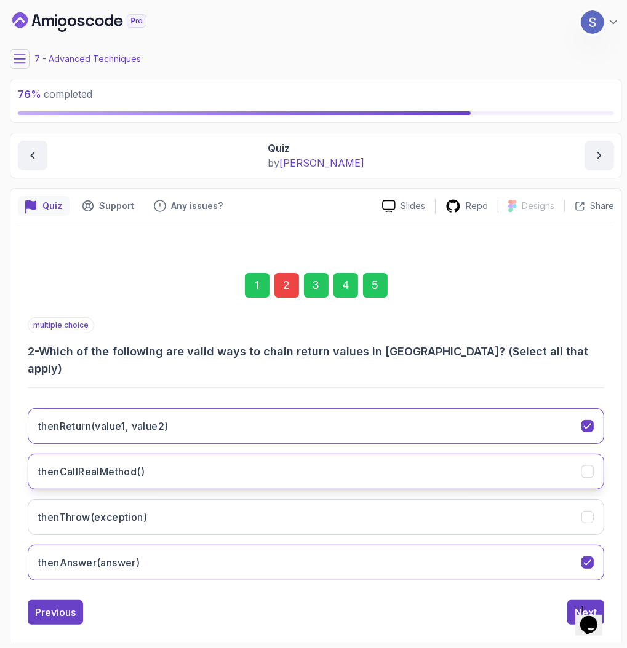
click at [191, 463] on button "thenCallRealMethod()" at bounding box center [316, 472] width 576 height 36
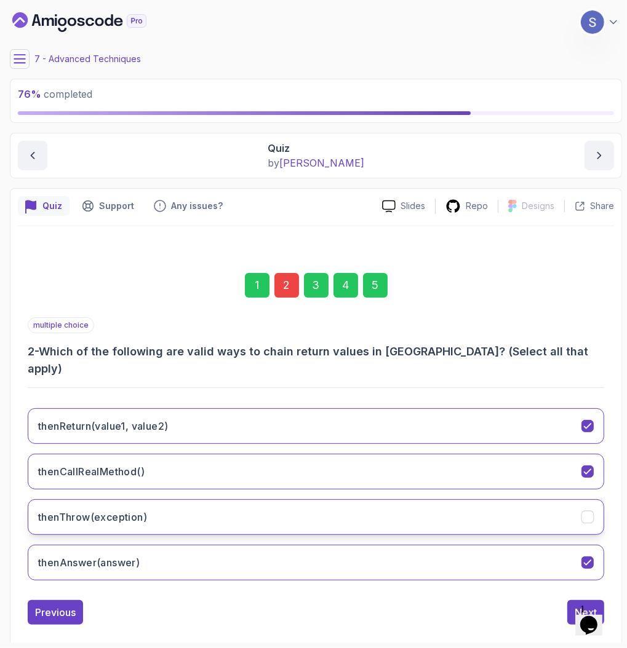
click at [473, 508] on button "thenThrow(exception)" at bounding box center [316, 518] width 576 height 36
click at [373, 292] on div "5" at bounding box center [375, 285] width 25 height 25
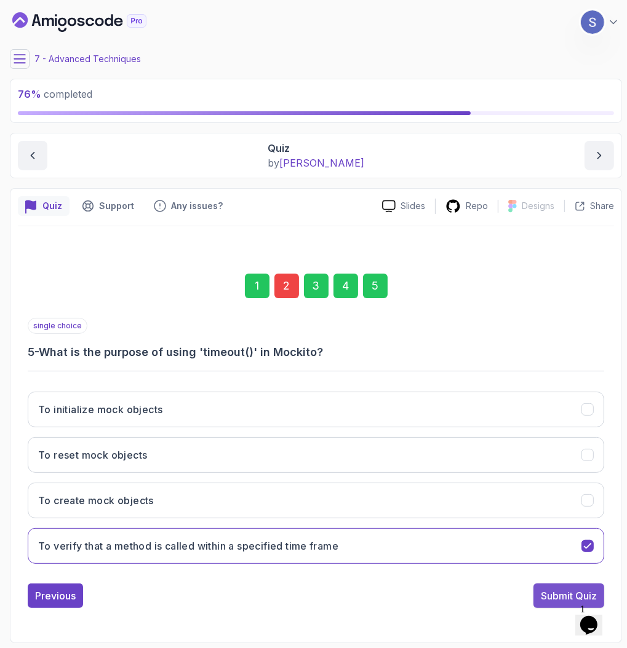
click at [555, 593] on div "Submit Quiz" at bounding box center [569, 596] width 56 height 15
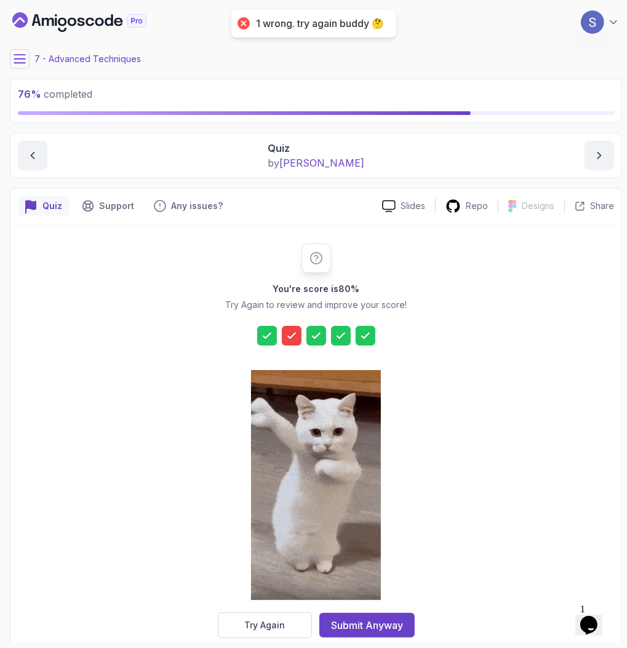
click at [295, 338] on icon at bounding box center [291, 336] width 12 height 12
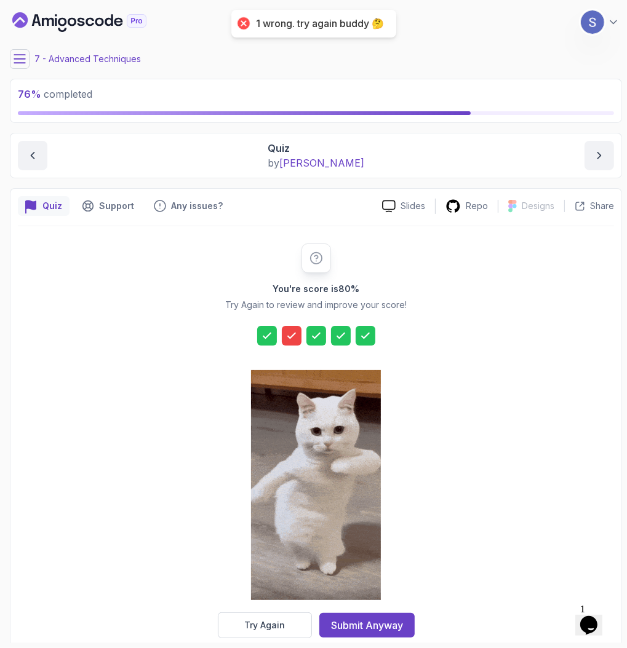
click at [263, 620] on div "Try Again" at bounding box center [264, 626] width 41 height 12
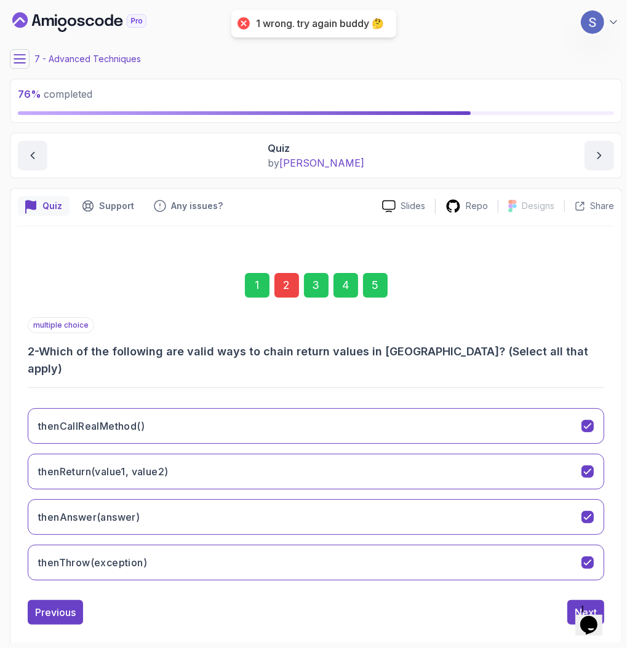
click at [285, 292] on div "2" at bounding box center [286, 285] width 25 height 25
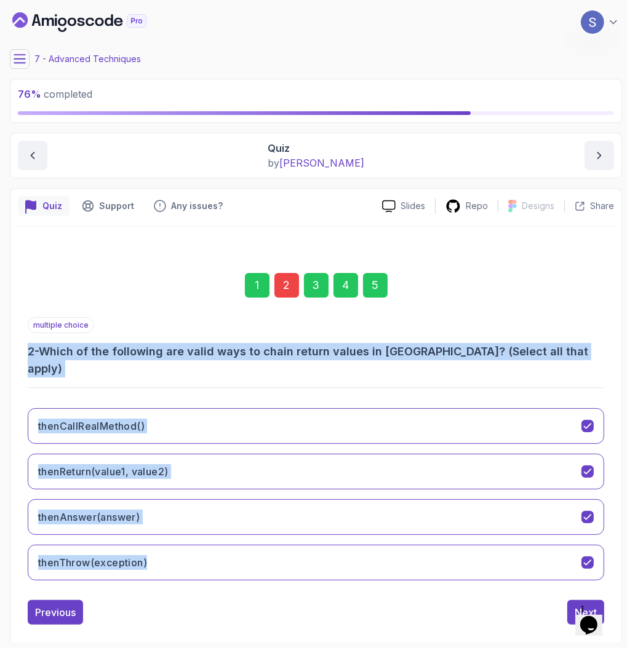
drag, startPoint x: 204, startPoint y: 562, endPoint x: 26, endPoint y: 345, distance: 280.7
click at [26, 345] on div "1 2 3 4 5 multiple choice 2 - Which of the following are valid ways to chain re…" at bounding box center [316, 439] width 596 height 391
copy div "2 - Which of the following are valid ways to chain return values in Mockito? (S…"
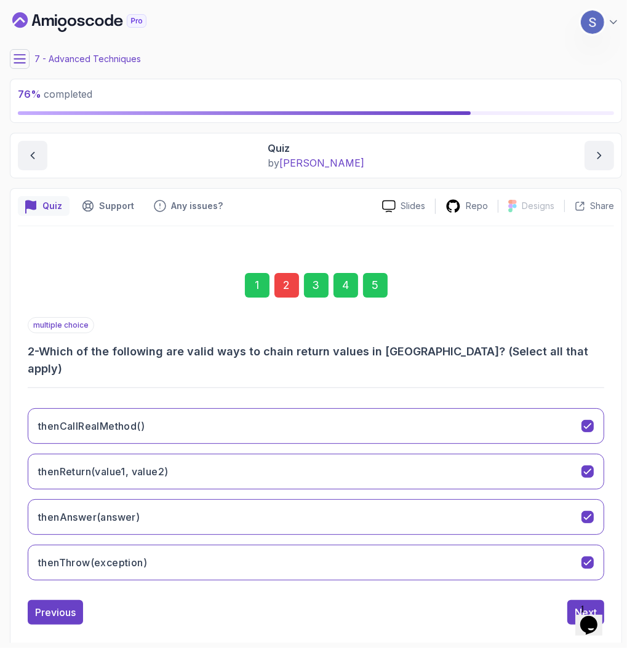
click at [150, 247] on div "1 2 3 4 5 multiple choice 2 - Which of the following are valid ways to chain re…" at bounding box center [316, 439] width 596 height 391
click at [231, 545] on button "thenThrow(exception)" at bounding box center [316, 563] width 576 height 36
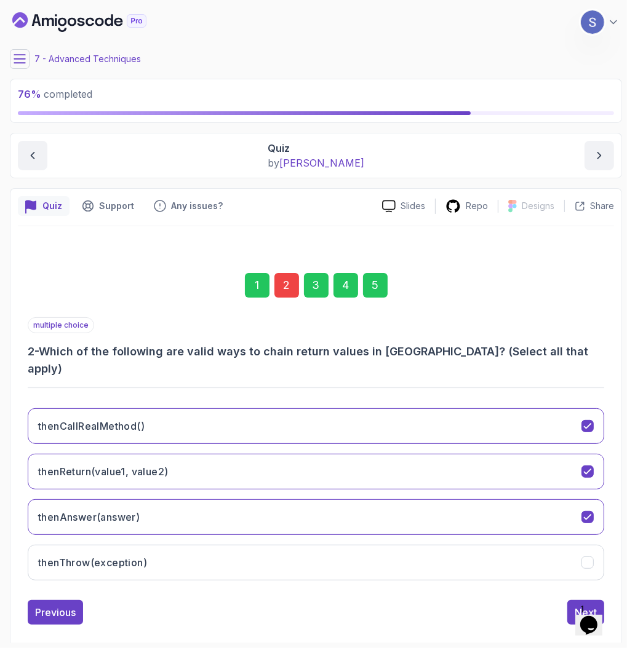
click at [377, 288] on div "5" at bounding box center [375, 285] width 25 height 25
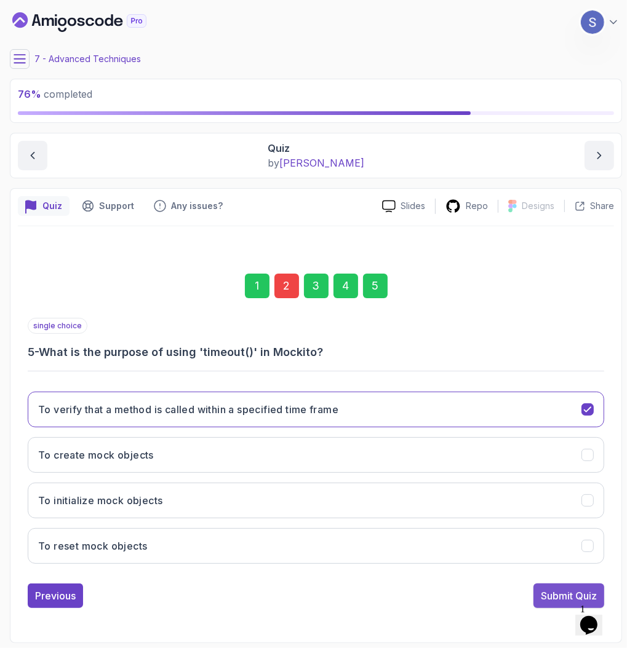
click at [563, 600] on div "Submit Quiz" at bounding box center [569, 596] width 56 height 15
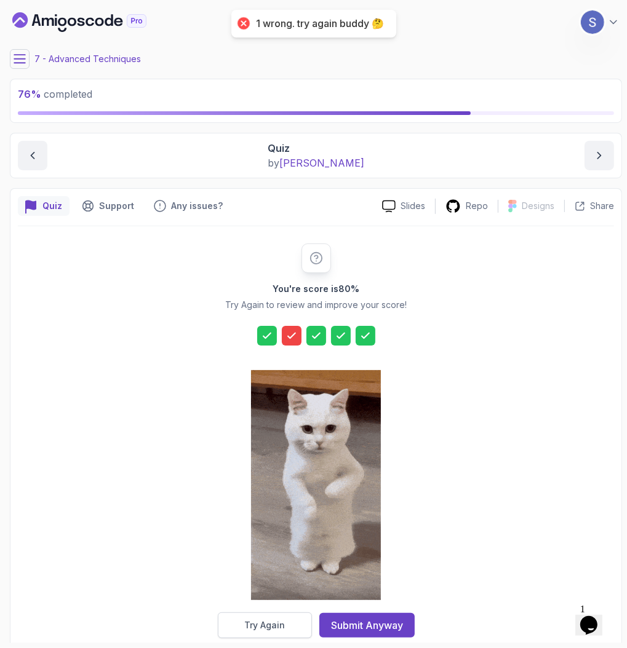
click at [285, 613] on button "Try Again" at bounding box center [265, 626] width 94 height 26
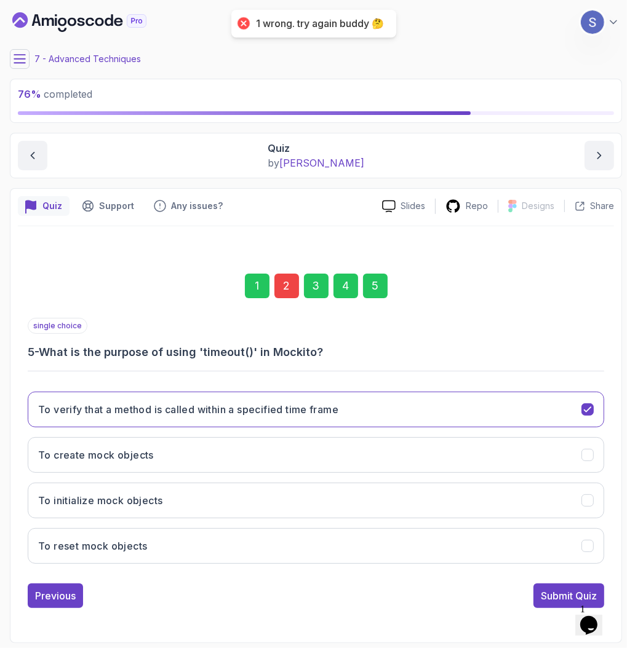
click at [295, 282] on div "2" at bounding box center [286, 286] width 25 height 25
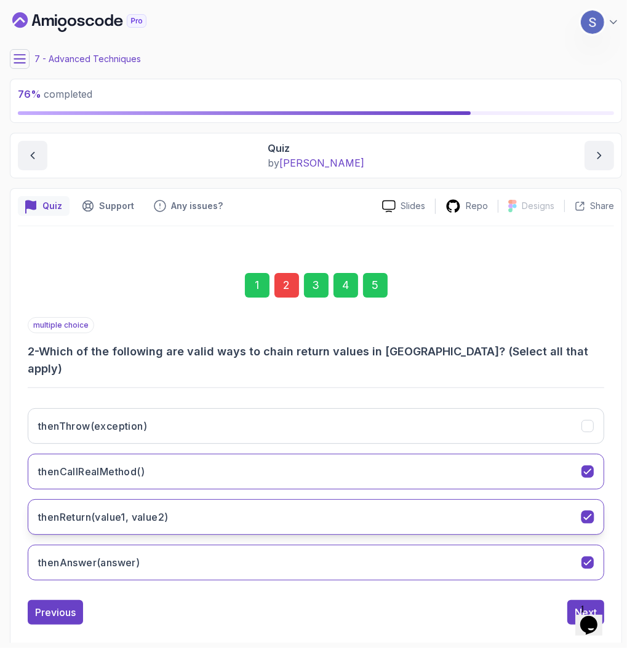
click at [310, 501] on button "thenReturn(value1, value2)" at bounding box center [316, 518] width 576 height 36
click at [533, 505] on button "thenReturn(value1, value2)" at bounding box center [316, 518] width 576 height 36
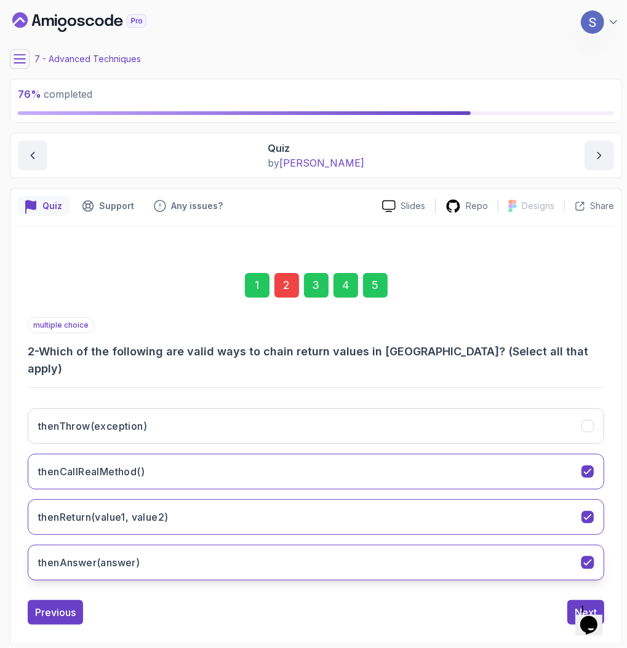
click at [301, 551] on button "thenAnswer(answer)" at bounding box center [316, 563] width 576 height 36
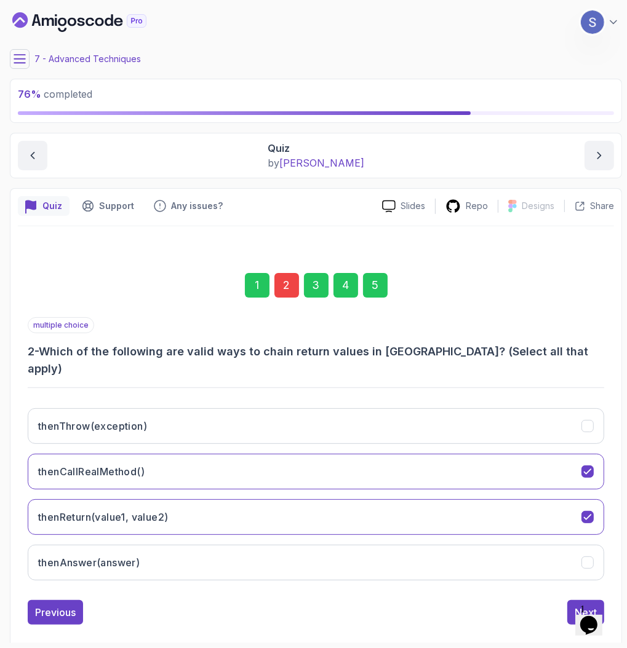
click at [378, 296] on div "5" at bounding box center [375, 285] width 25 height 25
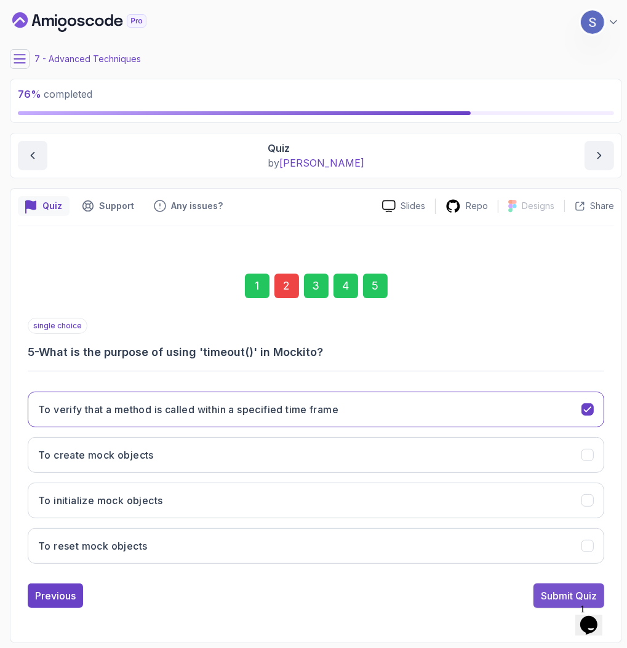
click at [578, 597] on div "Submit Quiz" at bounding box center [569, 596] width 56 height 15
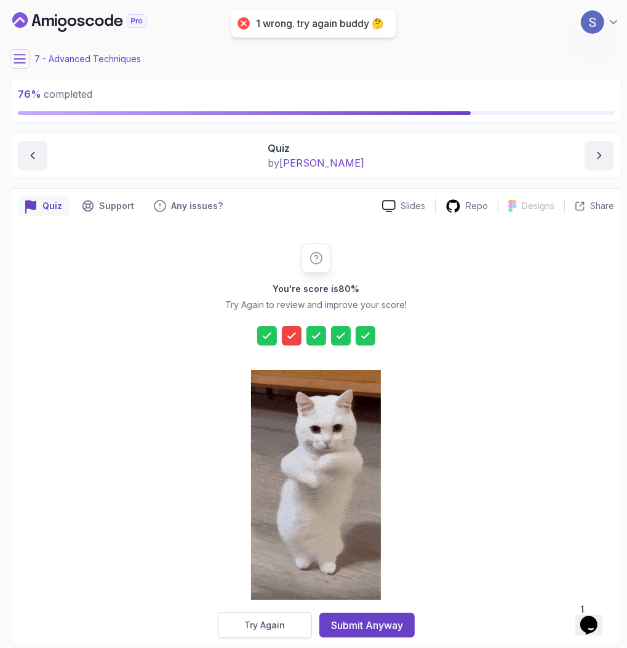
click at [259, 613] on button "Try Again" at bounding box center [265, 626] width 94 height 26
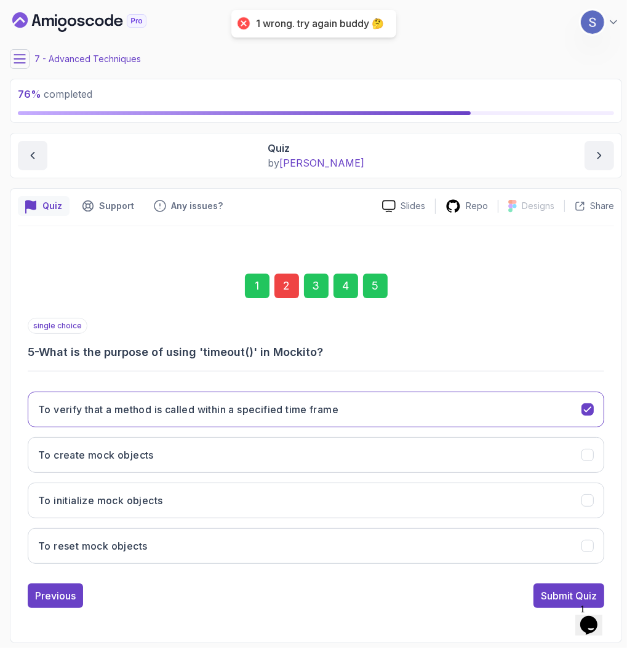
click at [284, 293] on div "2" at bounding box center [286, 286] width 25 height 25
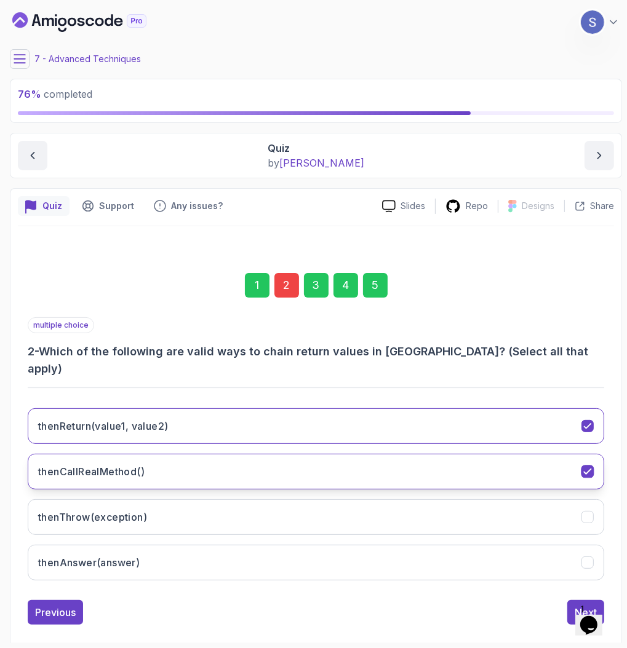
click at [213, 454] on button "thenCallRealMethod()" at bounding box center [316, 472] width 576 height 36
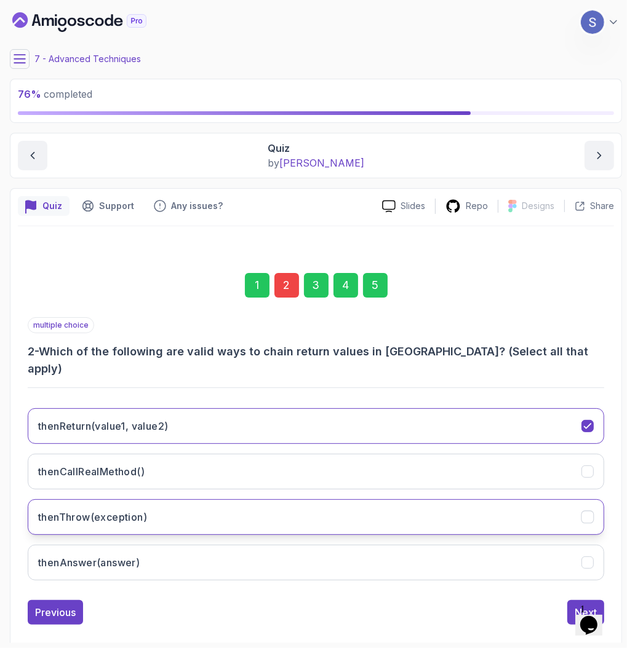
click at [215, 506] on button "thenThrow(exception)" at bounding box center [316, 518] width 576 height 36
click at [376, 293] on div "5" at bounding box center [375, 285] width 25 height 25
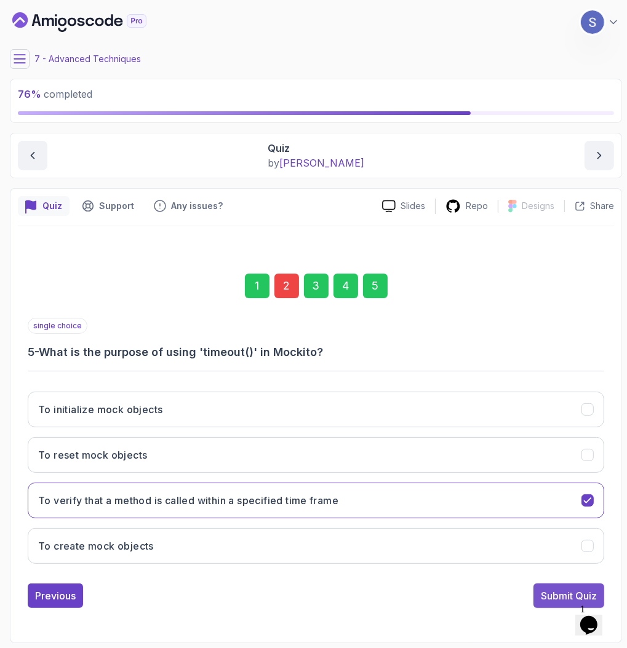
click at [555, 599] on div "Submit Quiz" at bounding box center [569, 596] width 56 height 15
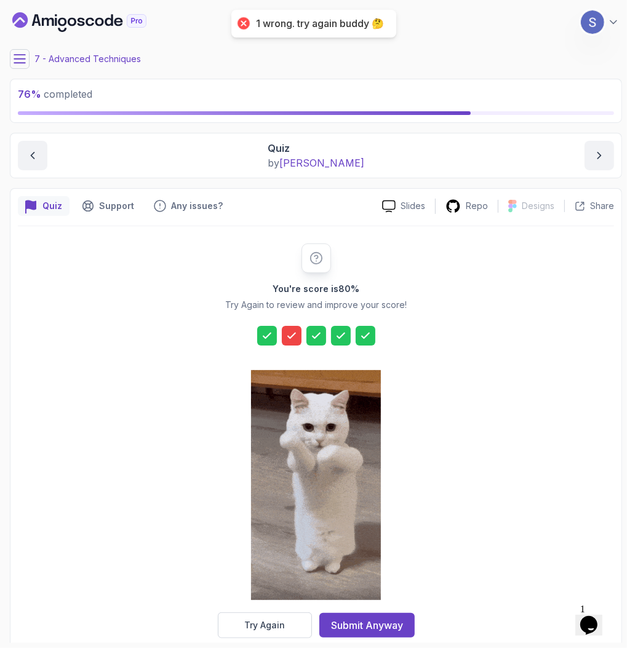
click at [295, 334] on icon at bounding box center [291, 336] width 12 height 12
click at [273, 623] on div "Try Again" at bounding box center [264, 626] width 41 height 12
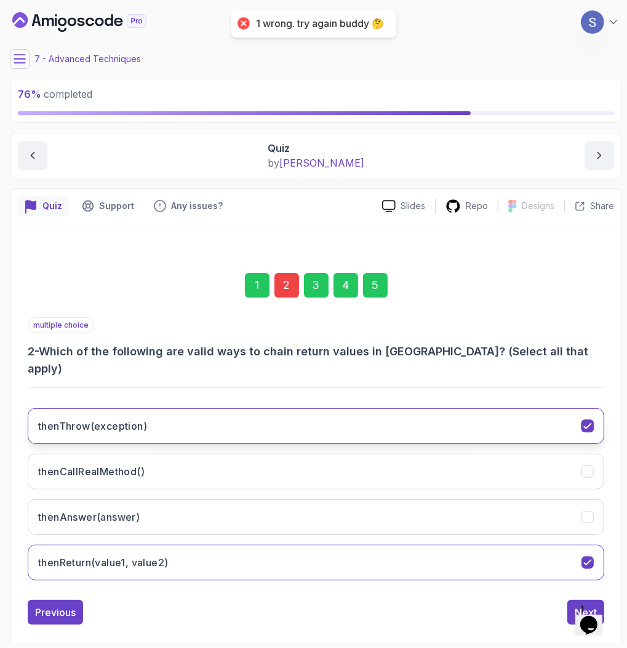
click at [352, 409] on button "thenThrow(exception)" at bounding box center [316, 427] width 576 height 36
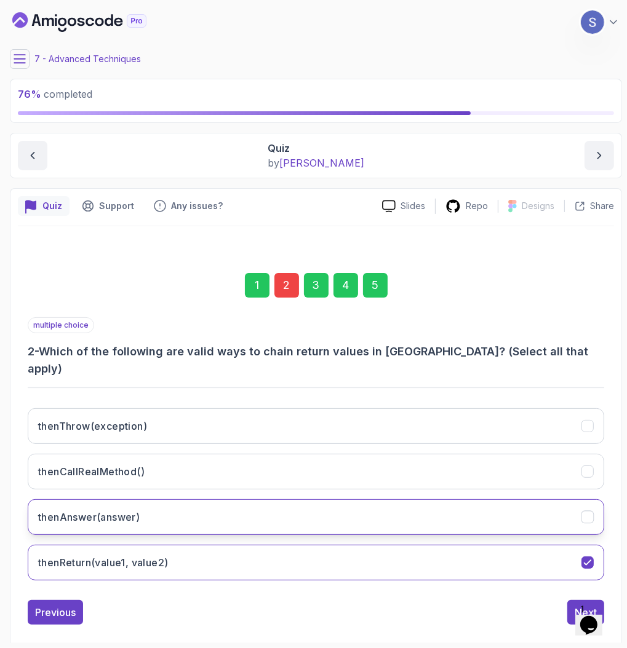
click at [337, 500] on button "thenAnswer(answer)" at bounding box center [316, 518] width 576 height 36
click at [372, 287] on div "5" at bounding box center [375, 285] width 25 height 25
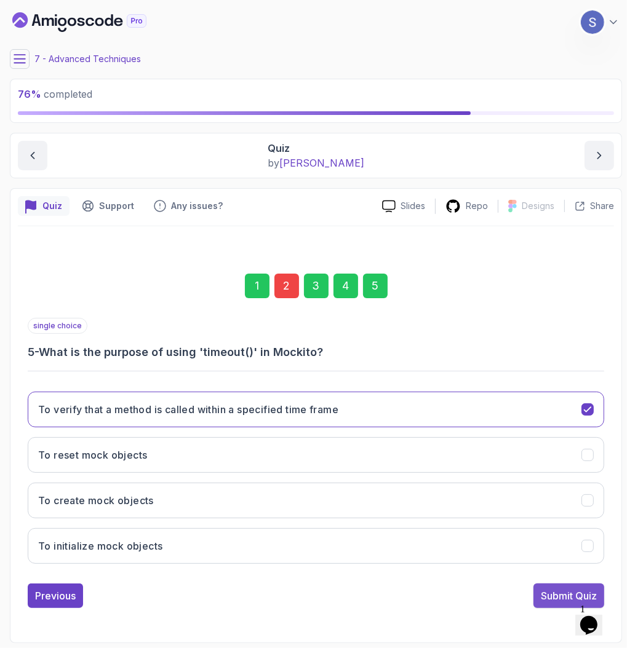
click at [565, 587] on button "Submit Quiz" at bounding box center [568, 596] width 71 height 25
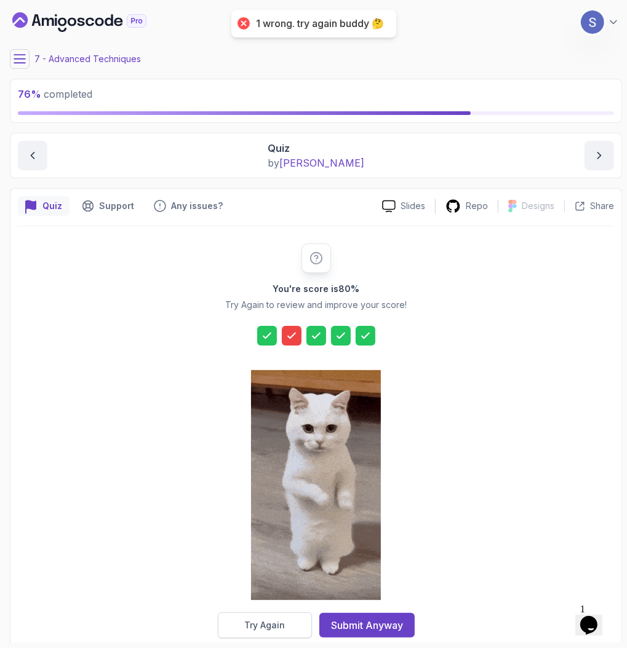
click at [287, 618] on button "Try Again" at bounding box center [265, 626] width 94 height 26
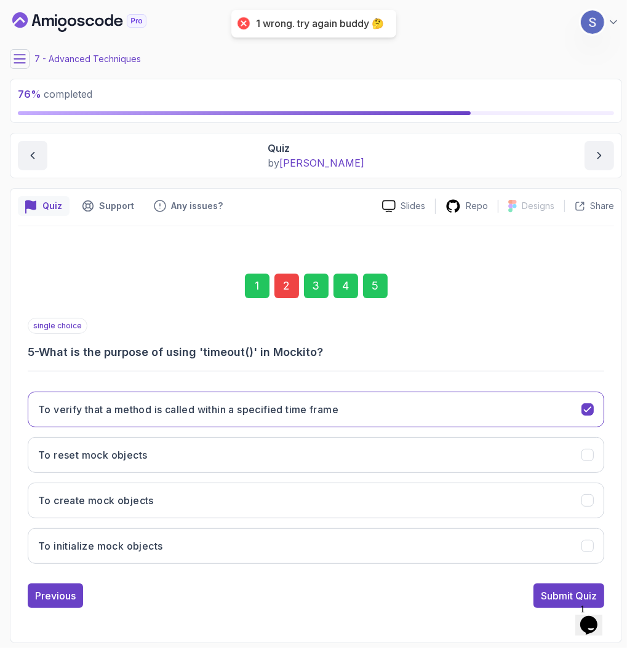
click at [289, 294] on div "2" at bounding box center [286, 286] width 25 height 25
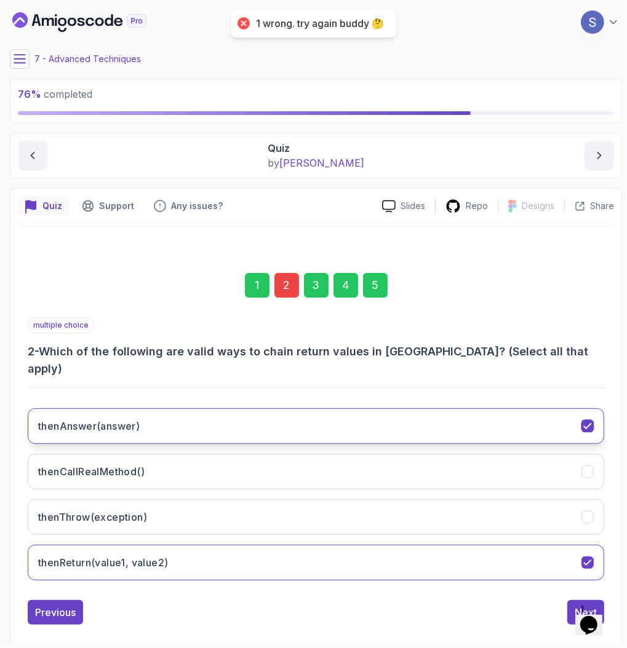
click at [455, 409] on button "thenAnswer(answer)" at bounding box center [316, 427] width 576 height 36
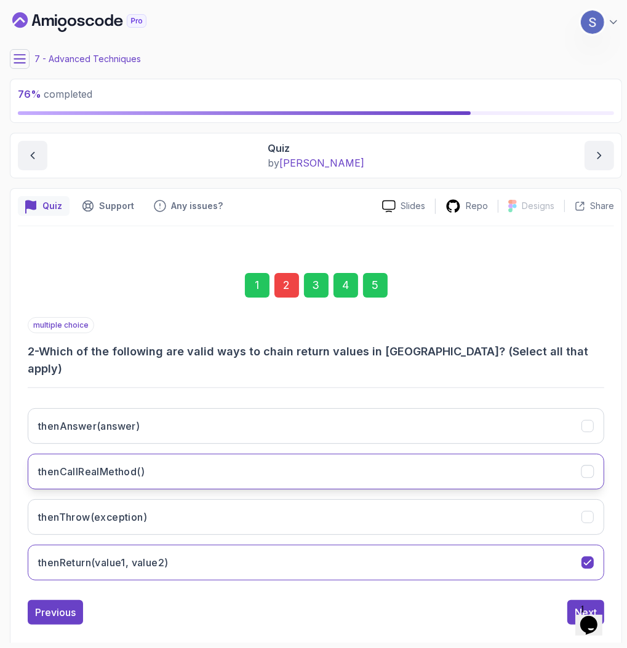
click at [442, 460] on button "thenCallRealMethod()" at bounding box center [316, 472] width 576 height 36
click at [373, 286] on div "5" at bounding box center [375, 285] width 25 height 25
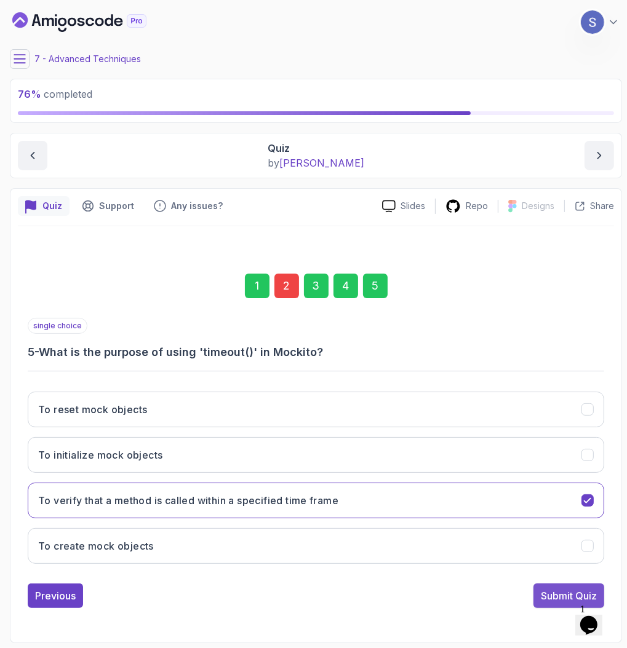
click at [551, 589] on div "Submit Quiz" at bounding box center [569, 596] width 56 height 15
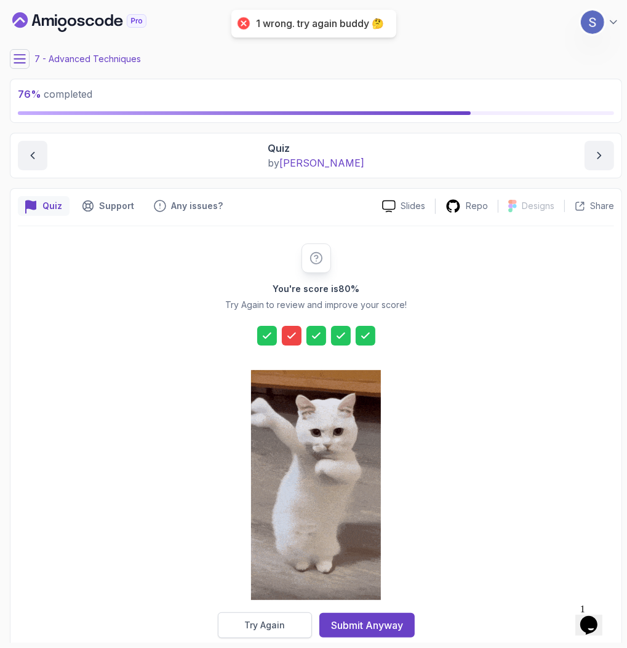
click at [289, 613] on button "Try Again" at bounding box center [265, 626] width 94 height 26
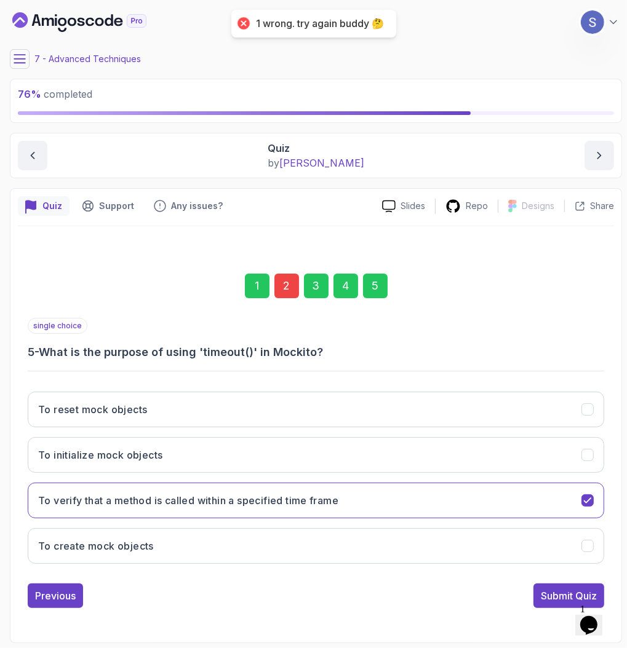
click at [280, 290] on div "2" at bounding box center [286, 286] width 25 height 25
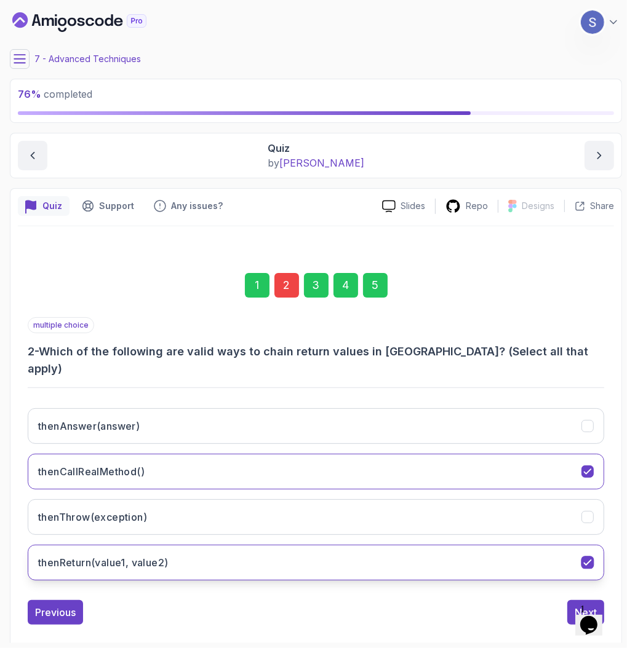
click at [266, 545] on button "thenReturn(value1, value2)" at bounding box center [316, 563] width 576 height 36
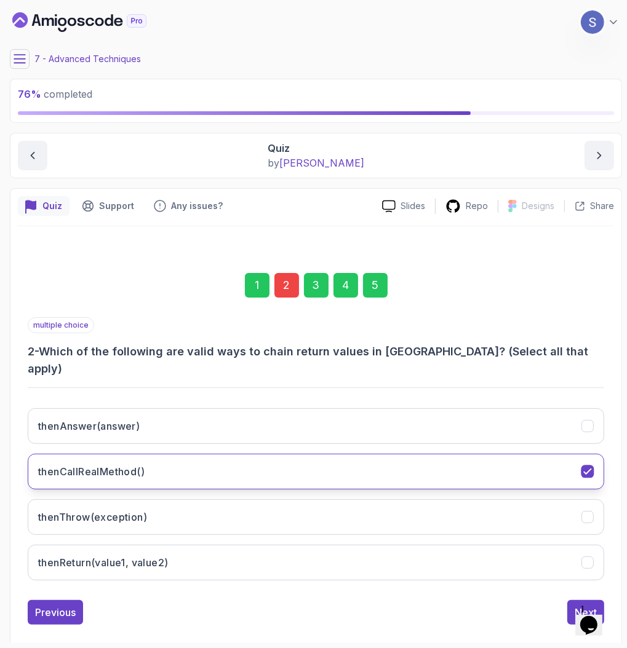
click at [269, 454] on button "thenCallRealMethod()" at bounding box center [316, 472] width 576 height 36
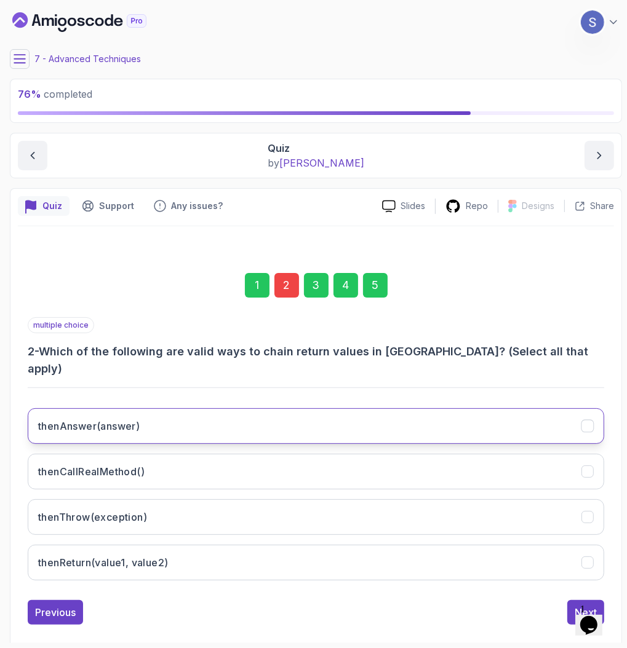
click at [264, 409] on button "thenAnswer(answer)" at bounding box center [316, 427] width 576 height 36
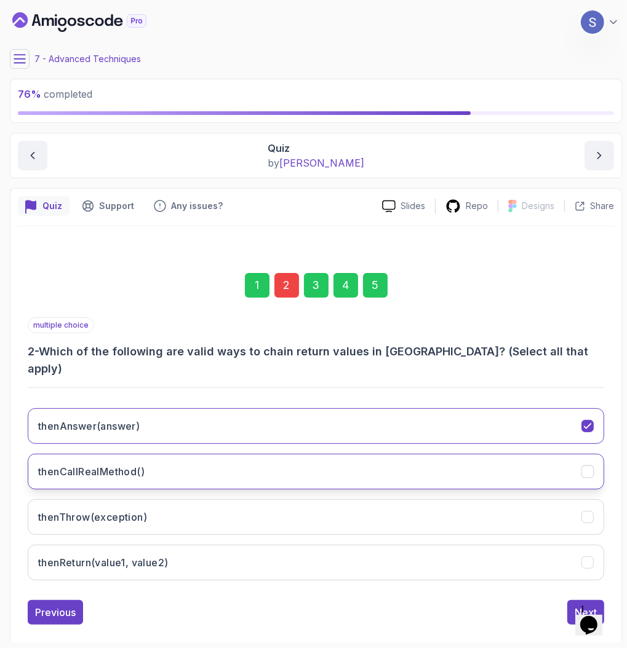
click at [266, 457] on button "thenCallRealMethod()" at bounding box center [316, 472] width 576 height 36
click at [373, 295] on div "5" at bounding box center [375, 285] width 25 height 25
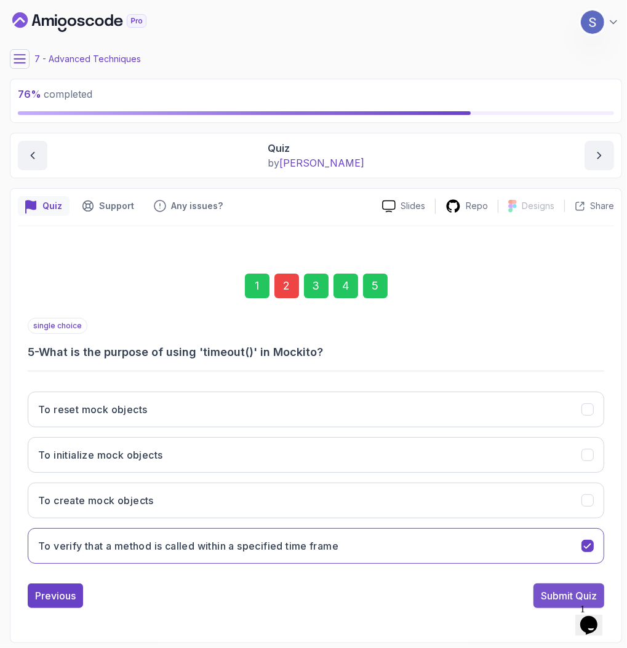
click at [548, 592] on div "Submit Quiz" at bounding box center [569, 596] width 56 height 15
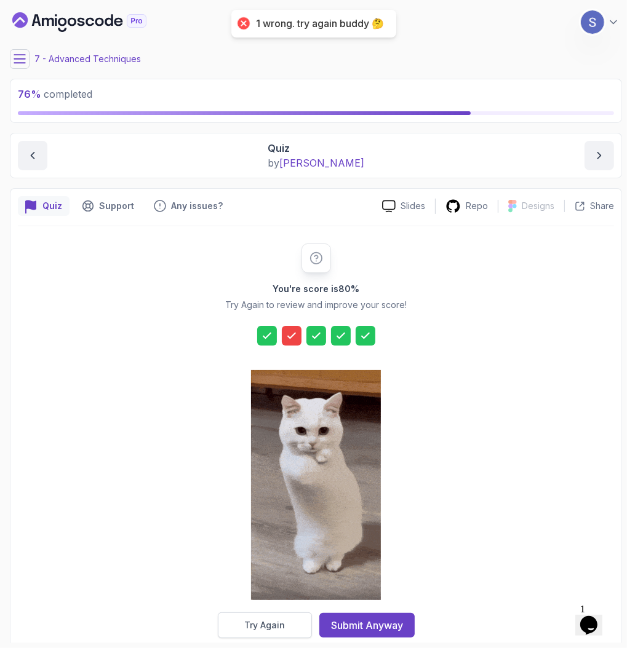
click at [266, 631] on button "Try Again" at bounding box center [265, 626] width 94 height 26
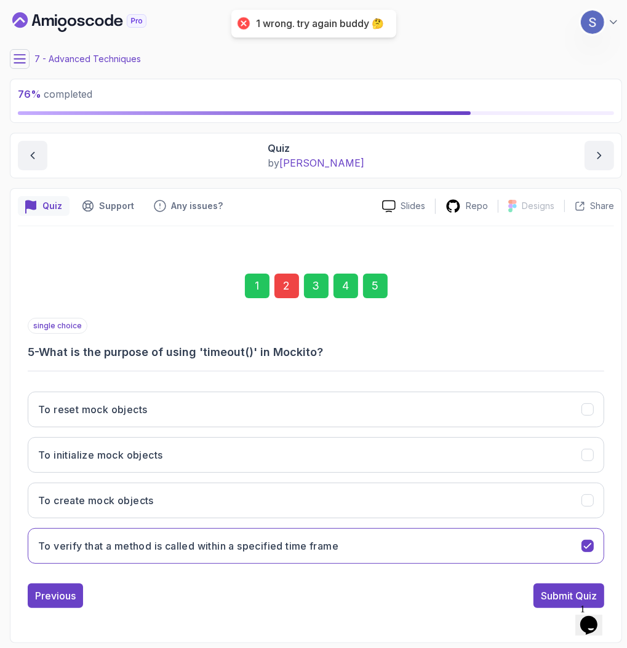
click at [287, 283] on div "2" at bounding box center [286, 286] width 25 height 25
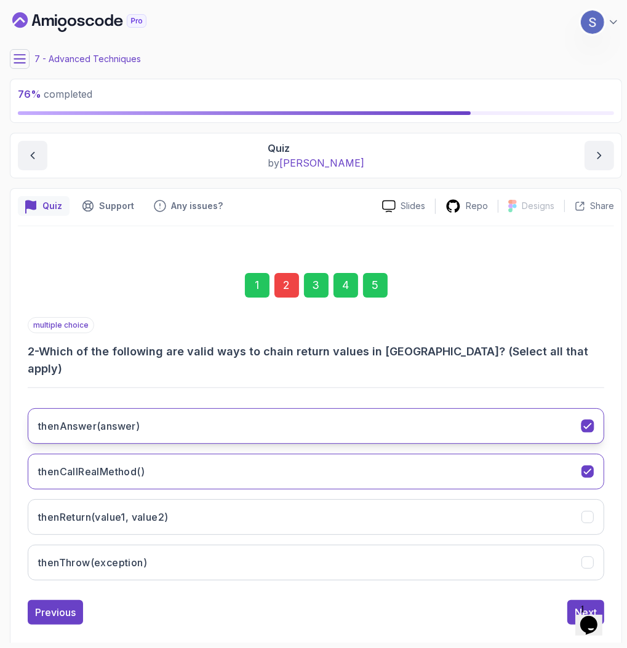
click at [277, 409] on button "thenAnswer(answer)" at bounding box center [316, 427] width 576 height 36
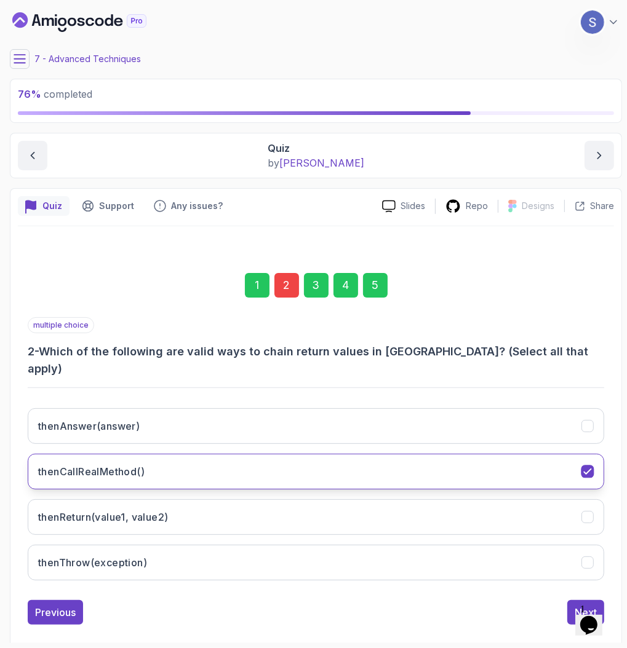
click at [282, 465] on button "thenCallRealMethod()" at bounding box center [316, 472] width 576 height 36
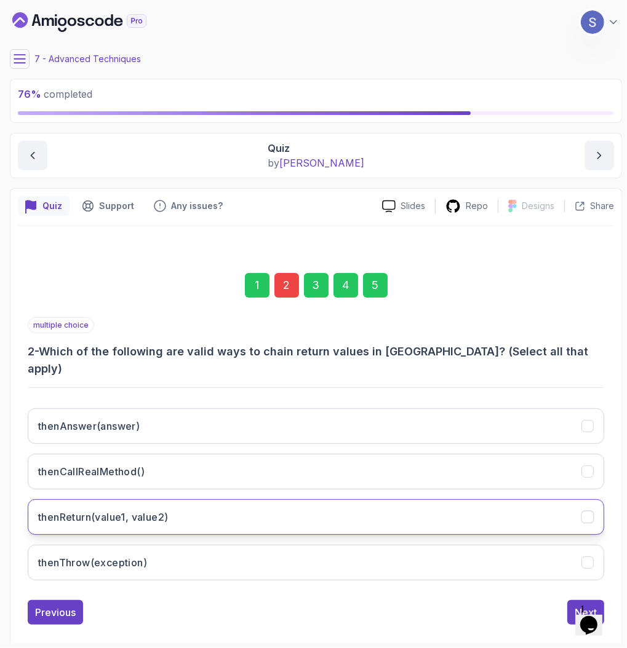
click at [190, 500] on button "thenReturn(value1, value2)" at bounding box center [316, 518] width 576 height 36
click at [385, 295] on div "5" at bounding box center [375, 285] width 25 height 25
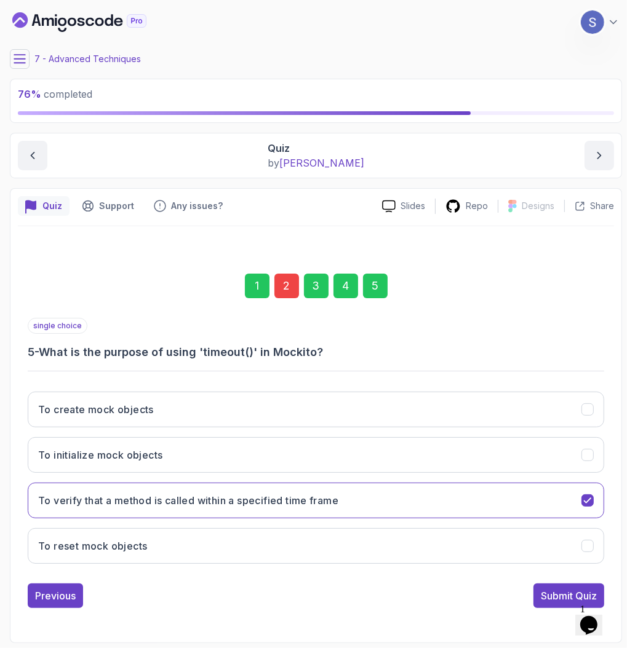
click at [568, 589] on div "Submit Quiz" at bounding box center [569, 596] width 56 height 15
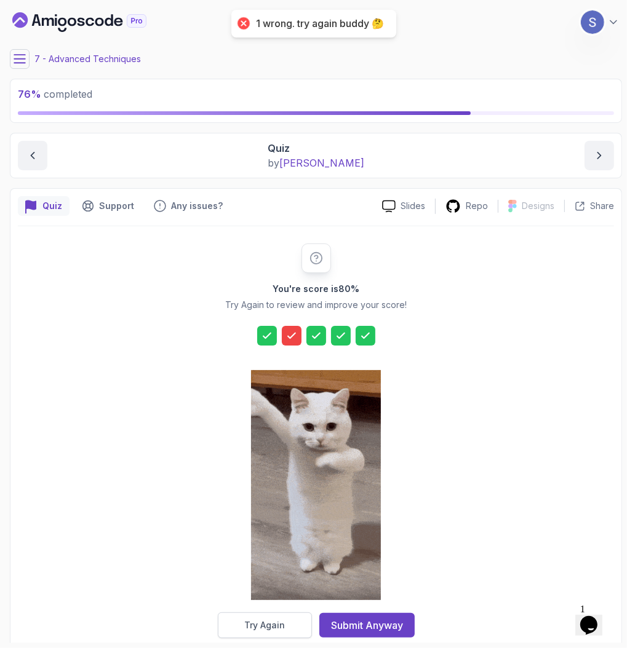
click at [244, 631] on button "Try Again" at bounding box center [265, 626] width 94 height 26
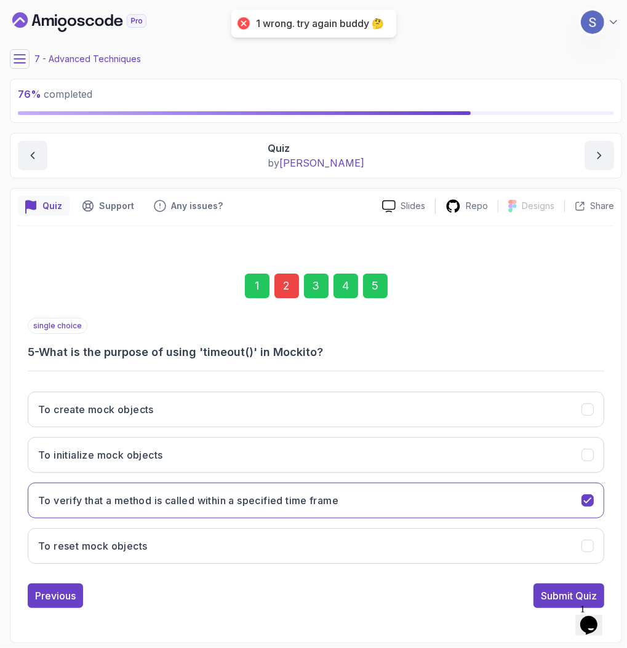
click at [285, 284] on div "2" at bounding box center [286, 286] width 25 height 25
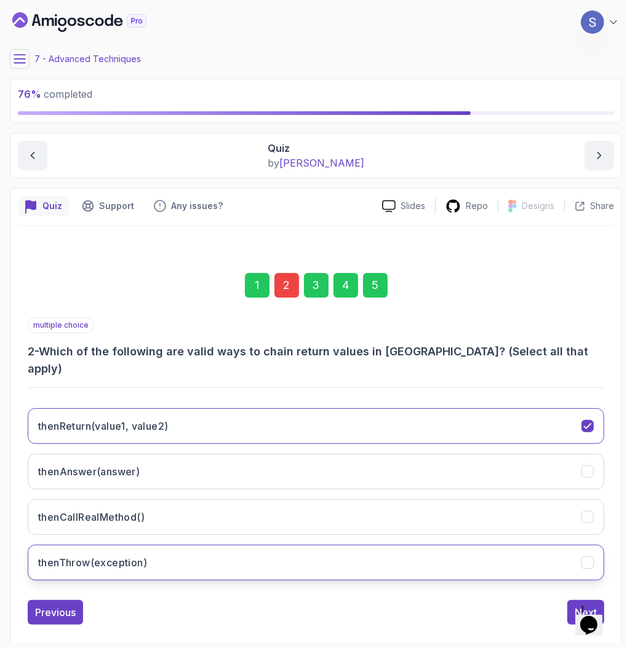
click at [215, 545] on button "thenThrow(exception)" at bounding box center [316, 563] width 576 height 36
click at [299, 545] on button "thenThrow(exception)" at bounding box center [316, 563] width 576 height 36
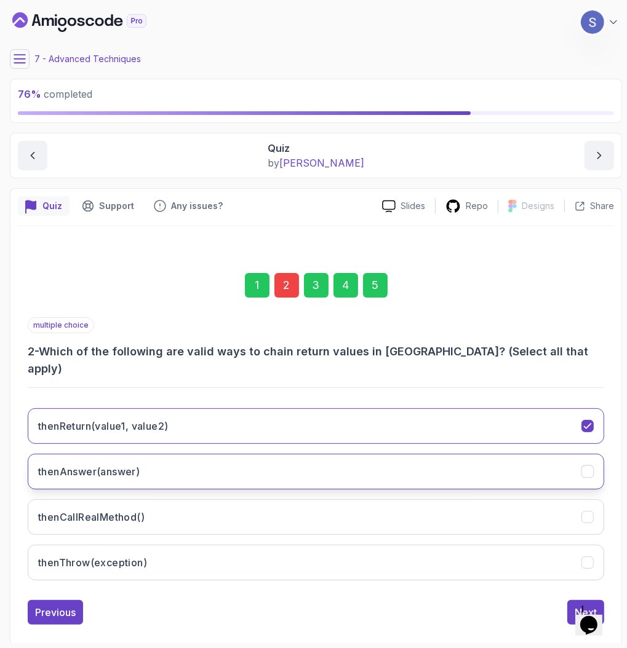
click at [226, 454] on button "thenAnswer(answer)" at bounding box center [316, 472] width 576 height 36
click at [367, 295] on div "5" at bounding box center [375, 285] width 25 height 25
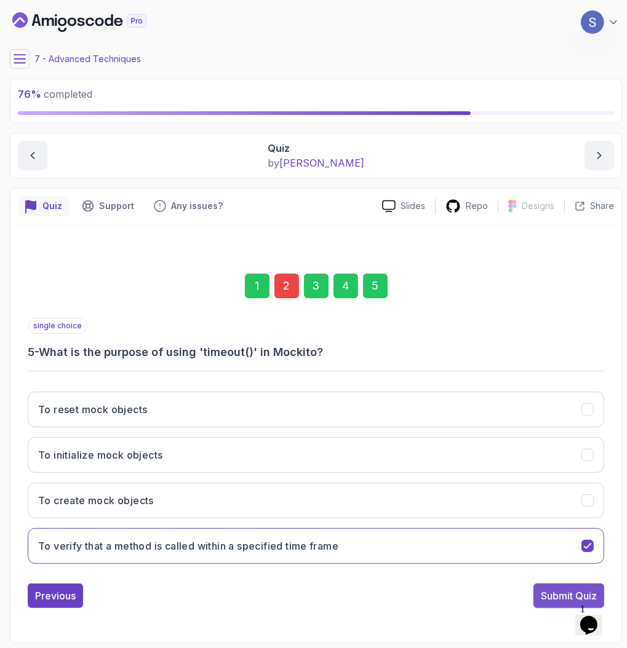
click at [543, 599] on div "Submit Quiz" at bounding box center [569, 596] width 56 height 15
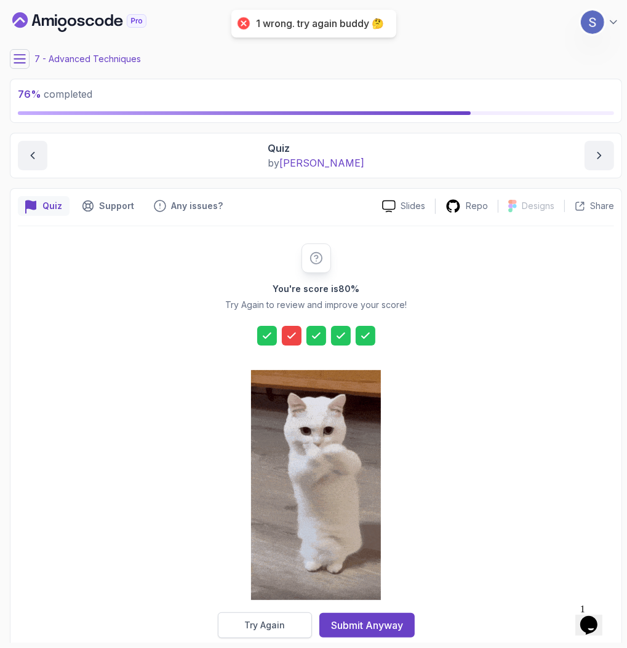
click at [257, 625] on div "Try Again" at bounding box center [264, 626] width 41 height 12
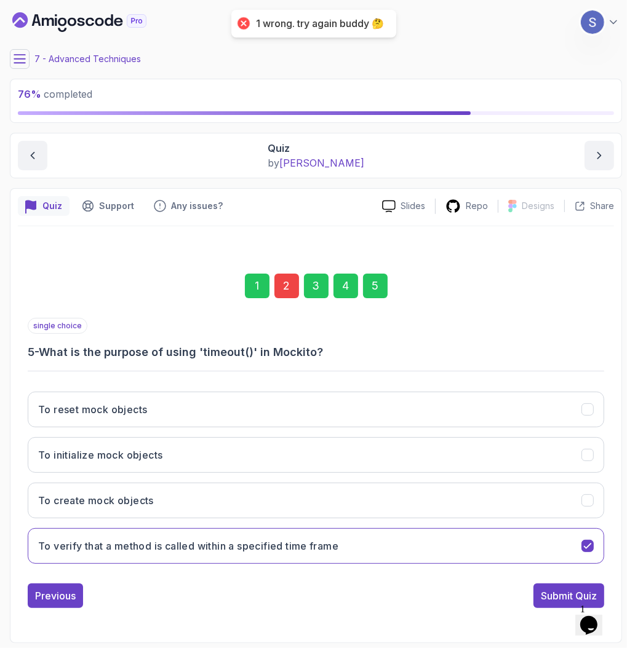
click at [284, 272] on div "1 2 3 4 5" at bounding box center [316, 286] width 576 height 64
click at [285, 283] on div "2" at bounding box center [286, 286] width 25 height 25
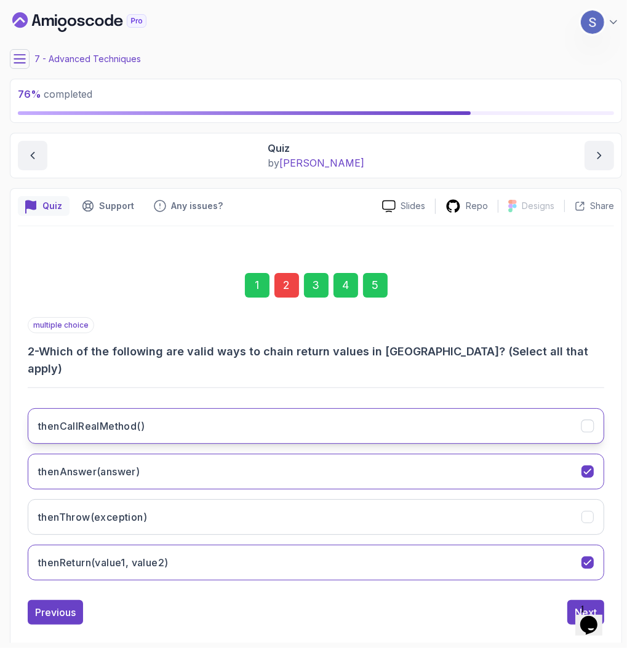
click at [159, 409] on button "thenCallRealMethod()" at bounding box center [316, 427] width 576 height 36
click at [386, 280] on div "5" at bounding box center [375, 285] width 25 height 25
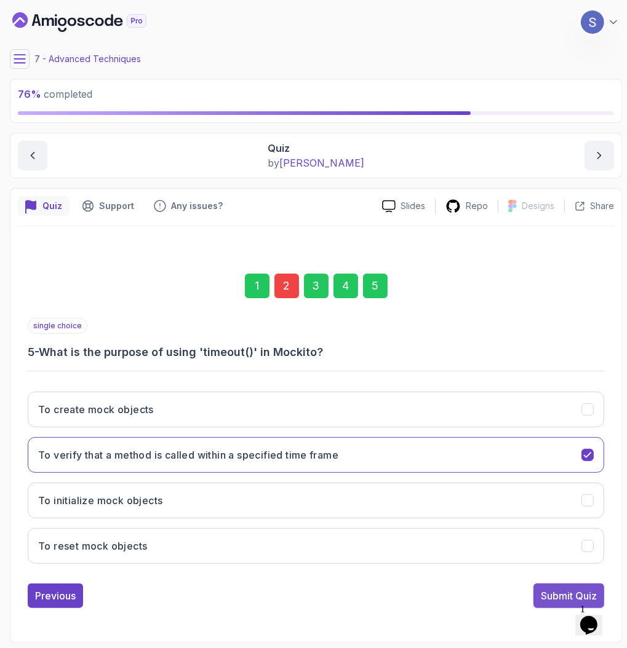
click at [559, 589] on div "Submit Quiz" at bounding box center [569, 596] width 56 height 15
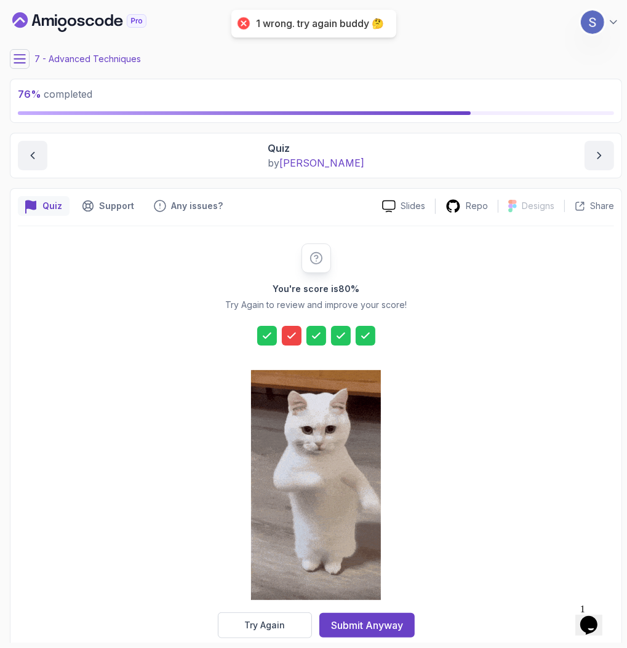
click at [274, 621] on div "Try Again" at bounding box center [264, 626] width 41 height 12
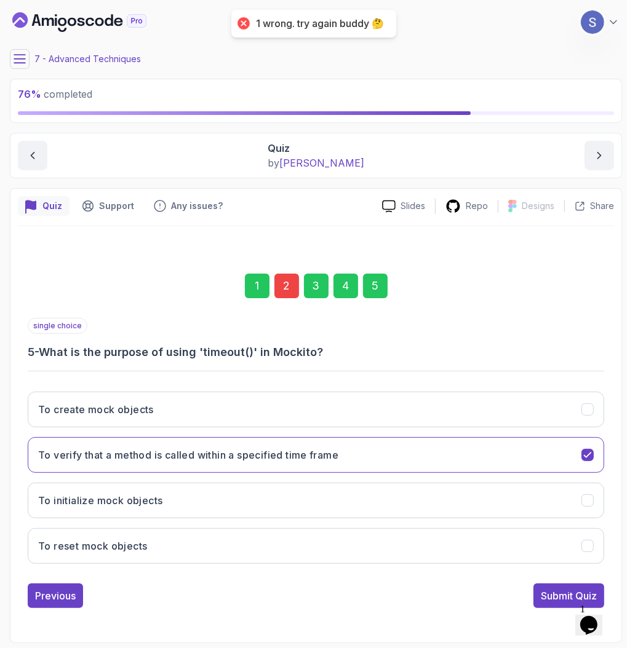
click at [295, 290] on div "2" at bounding box center [286, 286] width 25 height 25
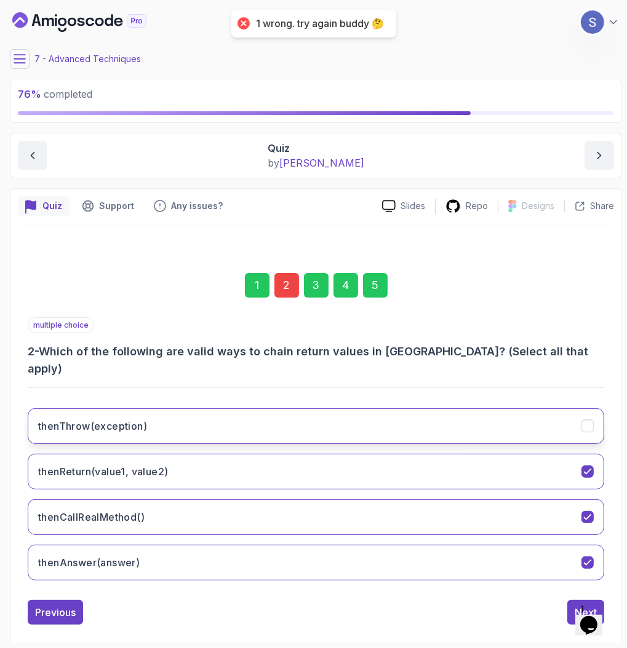
click at [161, 409] on button "thenThrow(exception)" at bounding box center [316, 427] width 576 height 36
click at [380, 276] on div "5" at bounding box center [375, 285] width 25 height 25
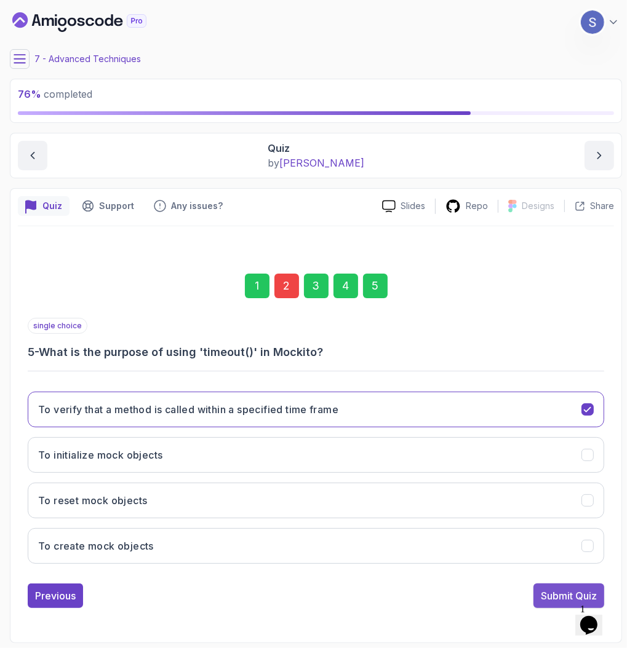
click at [563, 592] on div "Submit Quiz" at bounding box center [569, 596] width 56 height 15
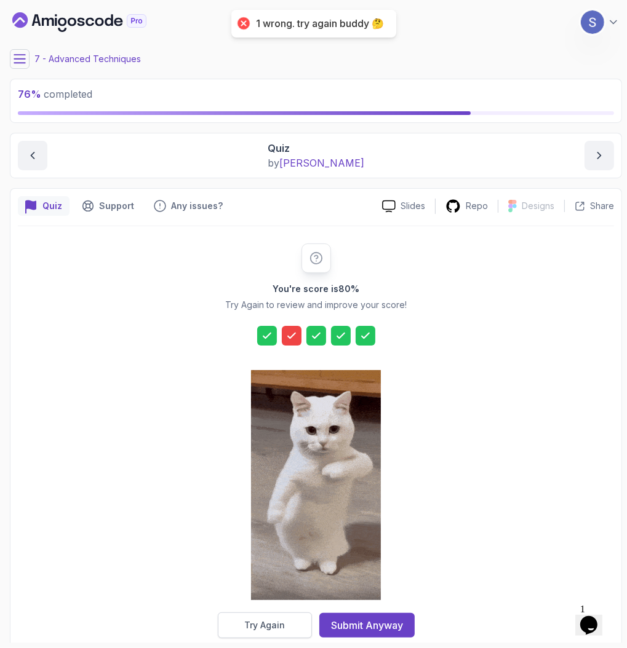
click at [295, 621] on button "Try Again" at bounding box center [265, 626] width 94 height 26
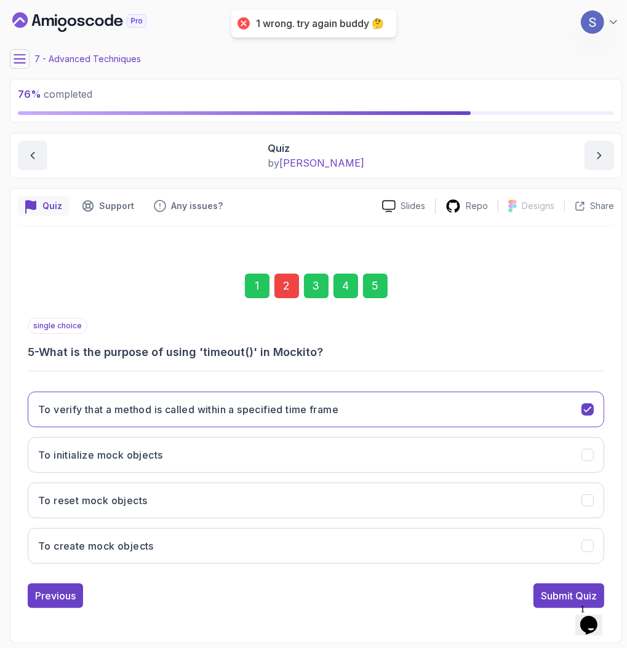
click at [278, 286] on div "2" at bounding box center [286, 286] width 25 height 25
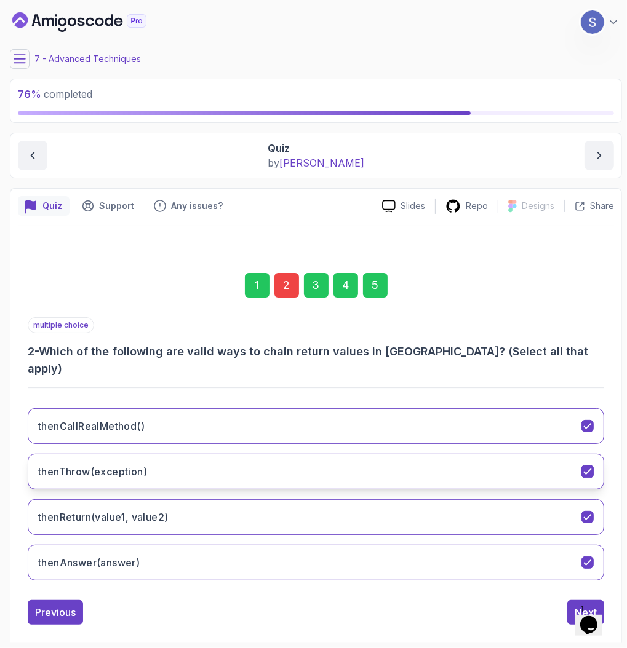
click at [175, 454] on button "thenThrow(exception)" at bounding box center [316, 472] width 576 height 36
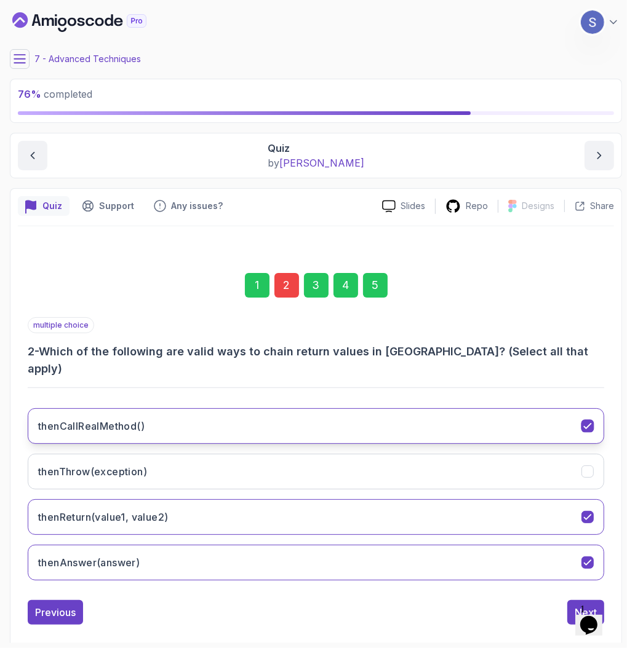
click at [178, 409] on button "thenCallRealMethod()" at bounding box center [316, 427] width 576 height 36
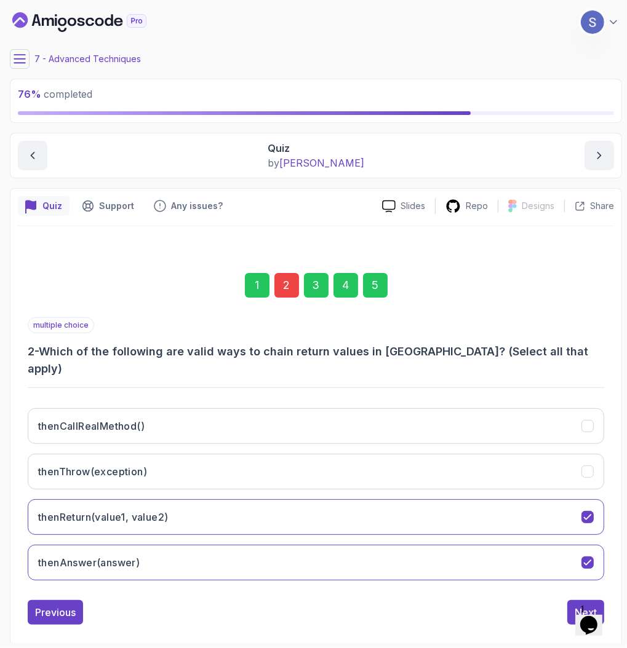
click at [374, 287] on div "5" at bounding box center [375, 285] width 25 height 25
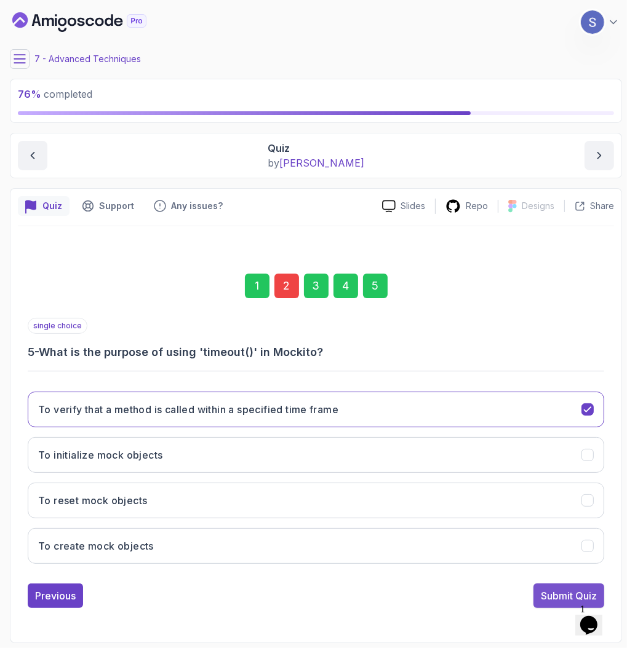
click at [542, 601] on div "Submit Quiz" at bounding box center [569, 596] width 56 height 15
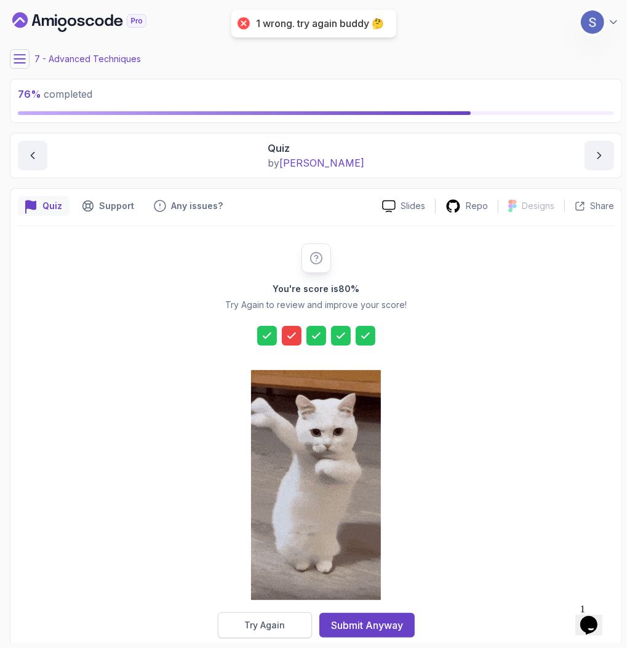
click at [264, 615] on button "Try Again" at bounding box center [265, 626] width 94 height 26
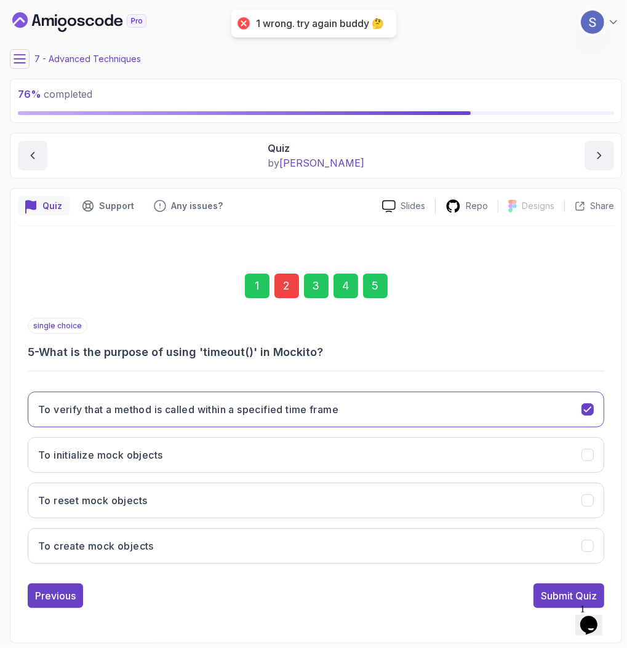
click at [286, 281] on div "2" at bounding box center [286, 286] width 25 height 25
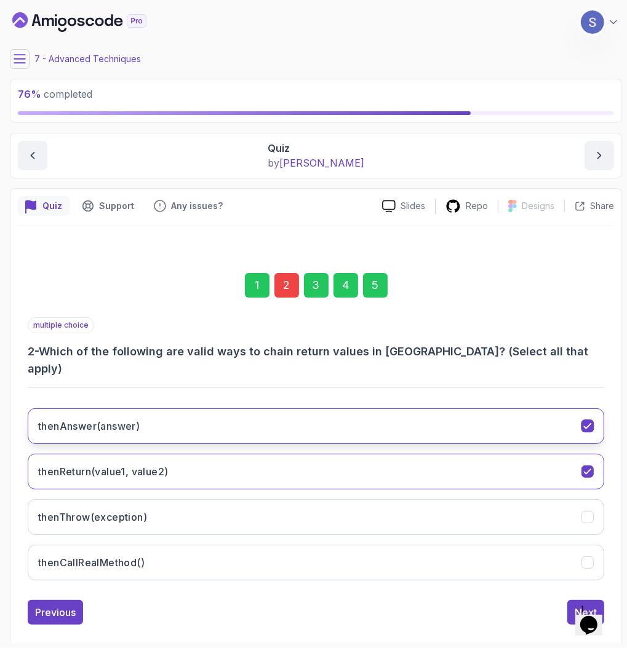
click at [155, 418] on button "thenAnswer(answer)" at bounding box center [316, 427] width 576 height 36
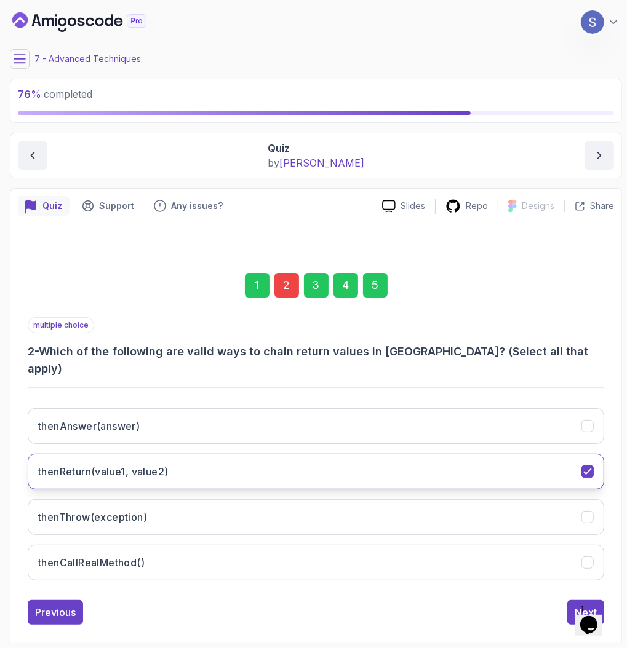
click at [174, 455] on button "thenReturn(value1, value2)" at bounding box center [316, 472] width 576 height 36
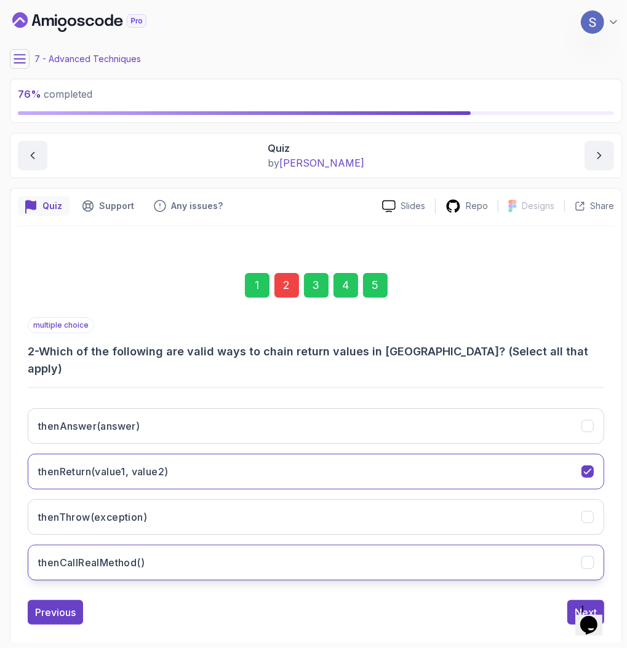
click at [220, 545] on button "thenCallRealMethod()" at bounding box center [316, 563] width 576 height 36
click at [374, 284] on div "5" at bounding box center [375, 285] width 25 height 25
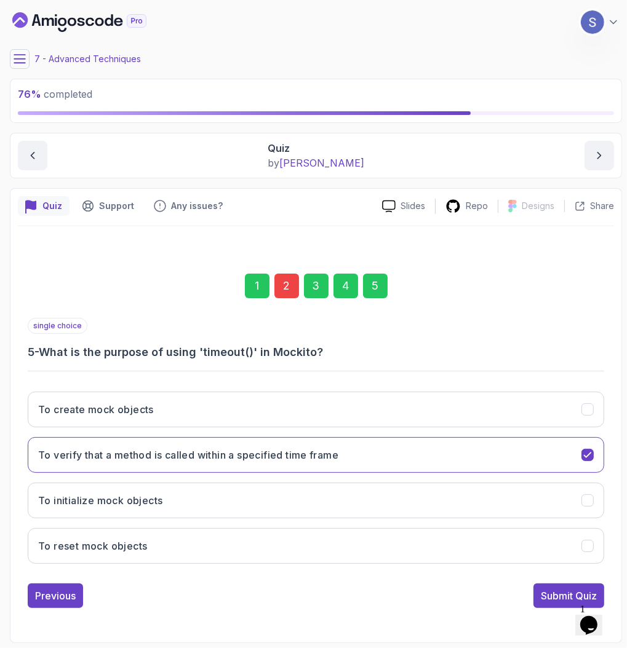
click at [560, 602] on div "Submit Quiz" at bounding box center [569, 596] width 56 height 15
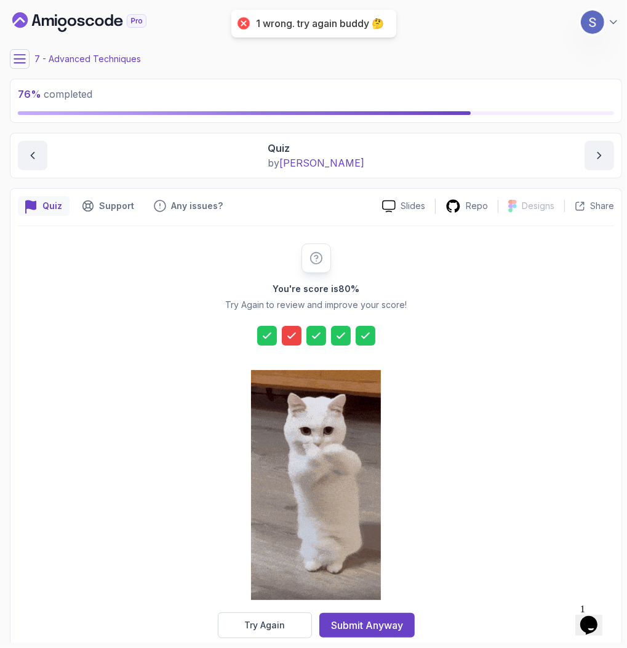
click at [265, 645] on section "76 % completed 1 - Intro 2 - Environment Setup 3 - Core Concepts 4 - Verify Int…" at bounding box center [313, 324] width 627 height 648
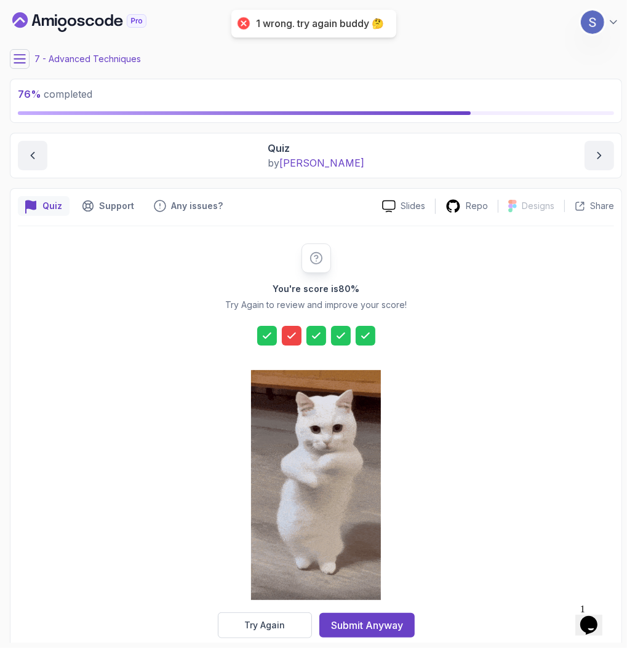
click at [265, 637] on button "Try Again" at bounding box center [265, 626] width 94 height 26
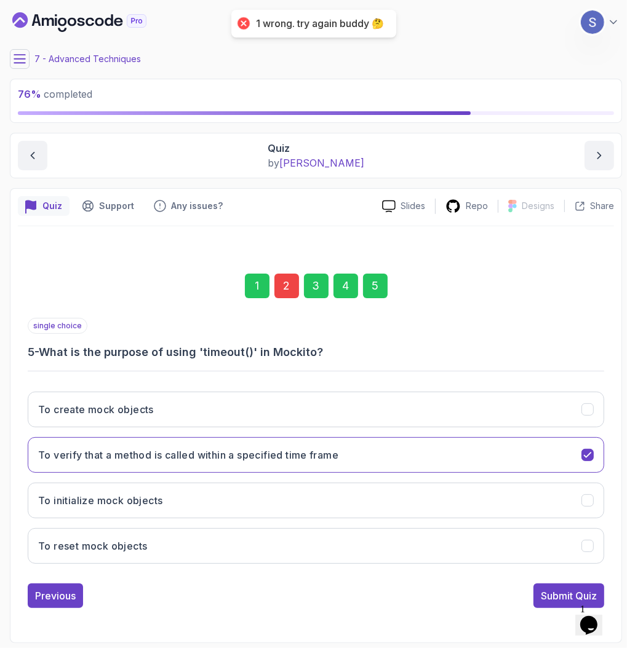
click at [278, 273] on div "1 2 3 4 5" at bounding box center [316, 286] width 576 height 64
click at [285, 284] on div "2" at bounding box center [286, 286] width 25 height 25
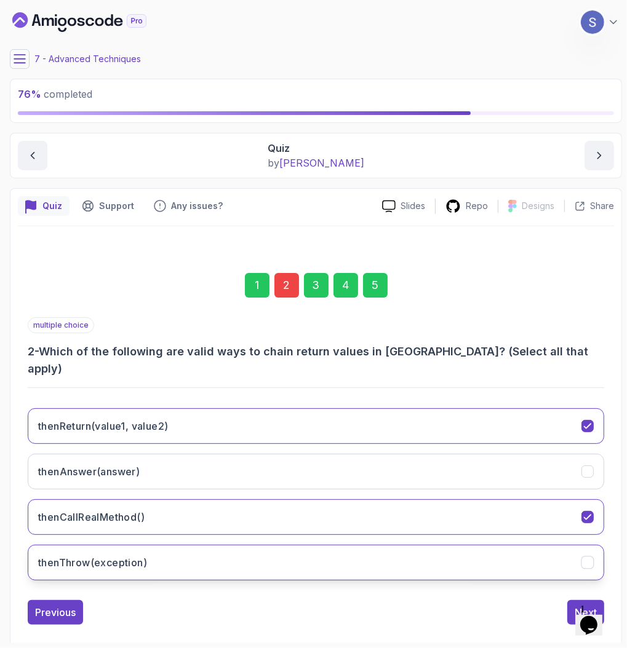
click at [135, 556] on h3 "thenThrow(exception)" at bounding box center [92, 563] width 109 height 15
click at [269, 545] on button "thenThrow(exception)" at bounding box center [316, 563] width 576 height 36
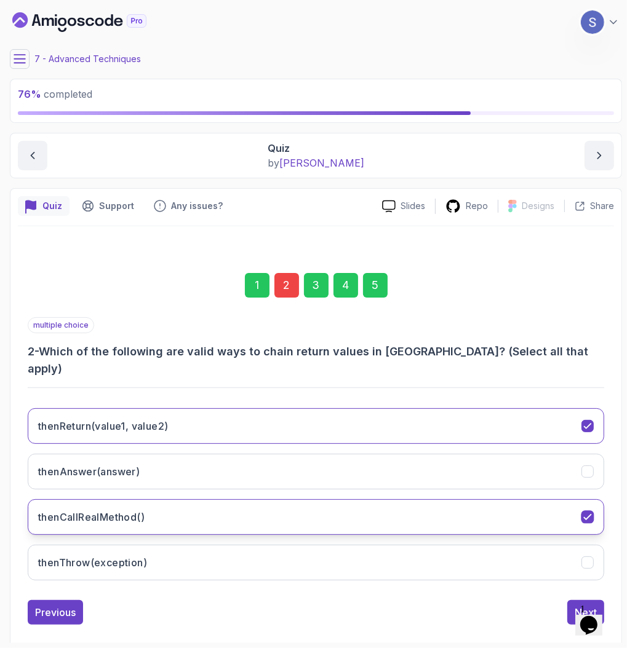
click at [233, 501] on button "thenCallRealMethod()" at bounding box center [316, 518] width 576 height 36
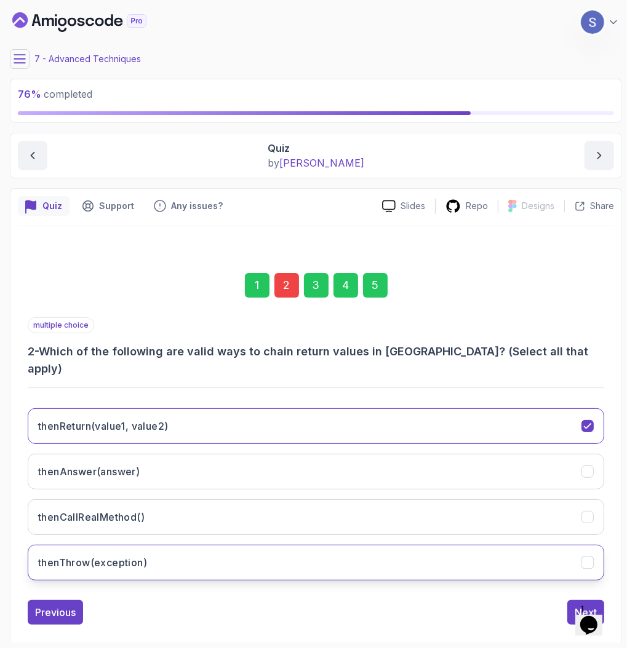
click at [223, 548] on button "thenThrow(exception)" at bounding box center [316, 563] width 576 height 36
click at [375, 299] on div "1 2 3 4 5" at bounding box center [316, 285] width 576 height 64
click at [378, 287] on div "5" at bounding box center [375, 285] width 25 height 25
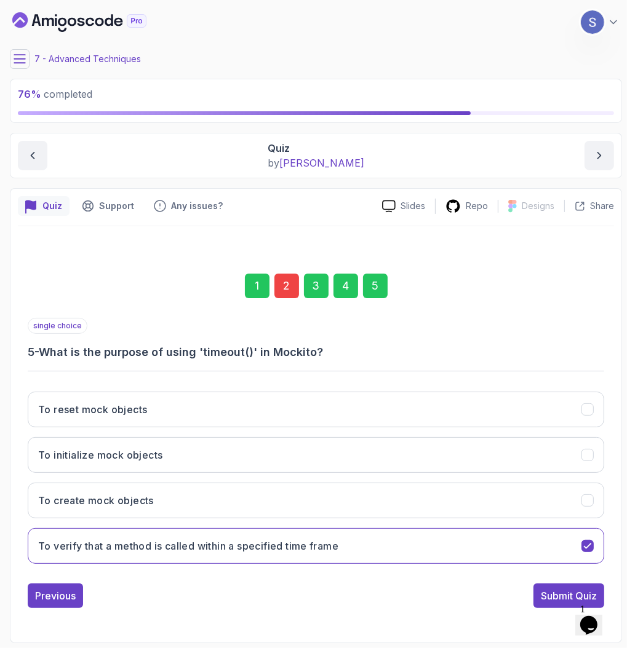
click at [548, 595] on div "Submit Quiz" at bounding box center [569, 596] width 56 height 15
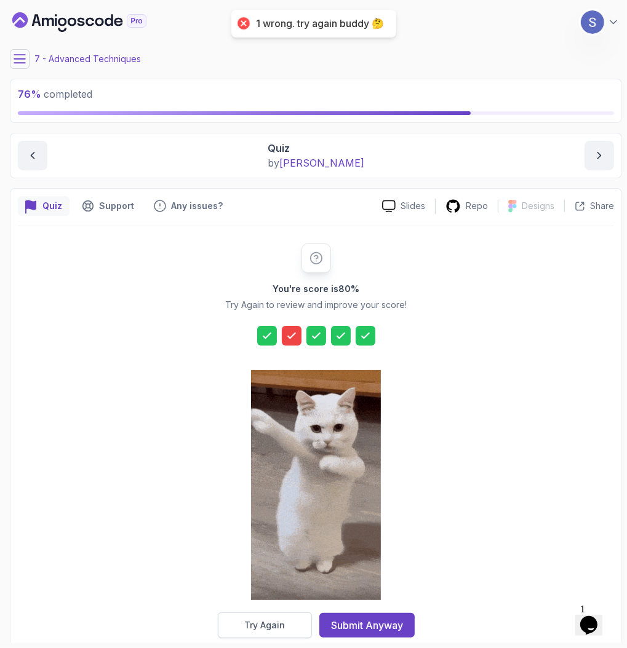
click at [273, 628] on div "Try Again" at bounding box center [264, 626] width 41 height 12
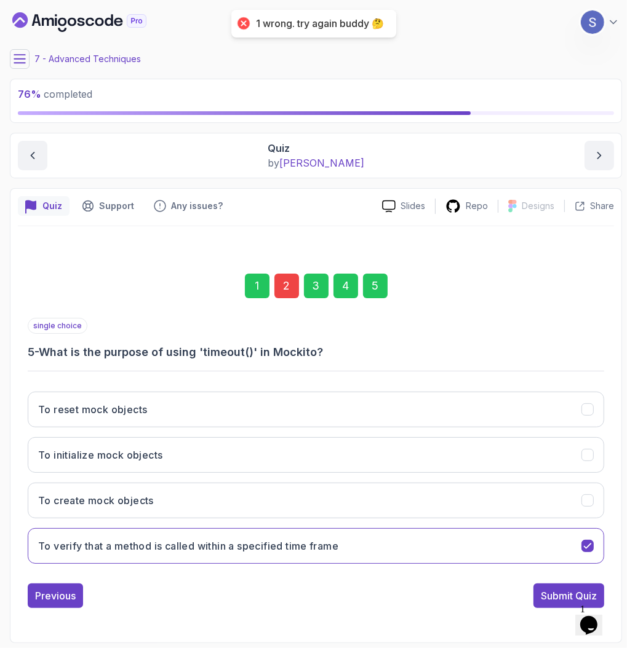
click at [288, 278] on div "2" at bounding box center [286, 286] width 25 height 25
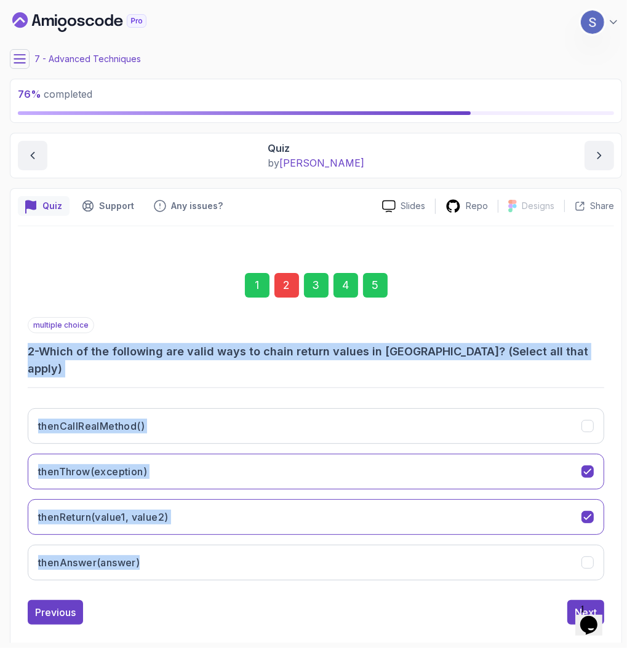
drag, startPoint x: 217, startPoint y: 513, endPoint x: 17, endPoint y: 338, distance: 265.1
click at [18, 338] on div "1 2 3 4 5 multiple choice 2 - Which of the following are valid ways to chain re…" at bounding box center [316, 439] width 596 height 391
copy div "2 - Which of the following are valid ways to chain return values in Mockito? (S…"
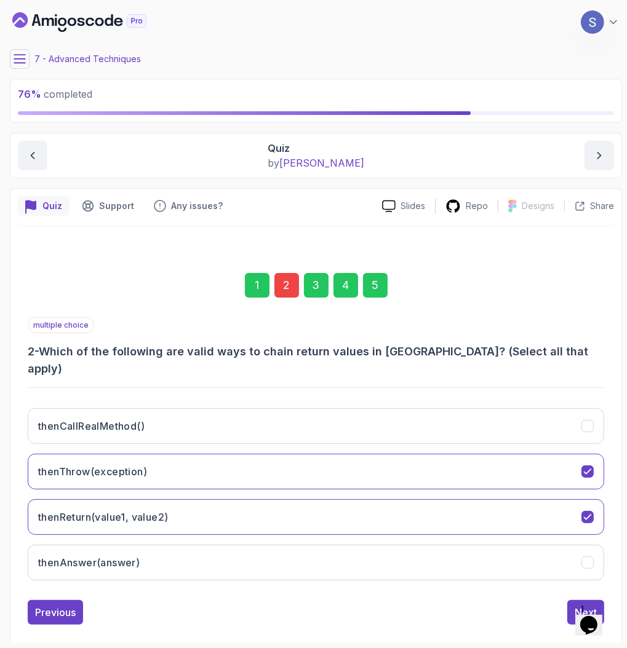
click at [372, 287] on div "5" at bounding box center [375, 285] width 25 height 25
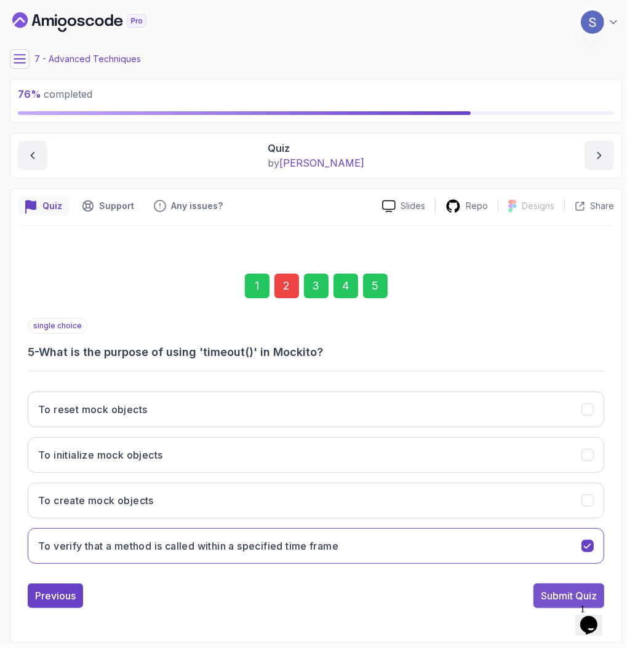
click at [543, 596] on div "Submit Quiz" at bounding box center [569, 596] width 56 height 15
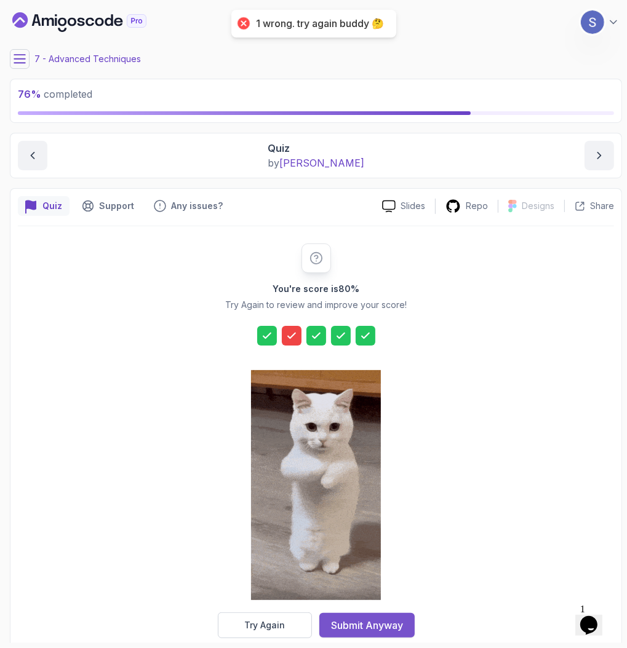
click at [393, 618] on div "Submit Anyway" at bounding box center [367, 625] width 72 height 15
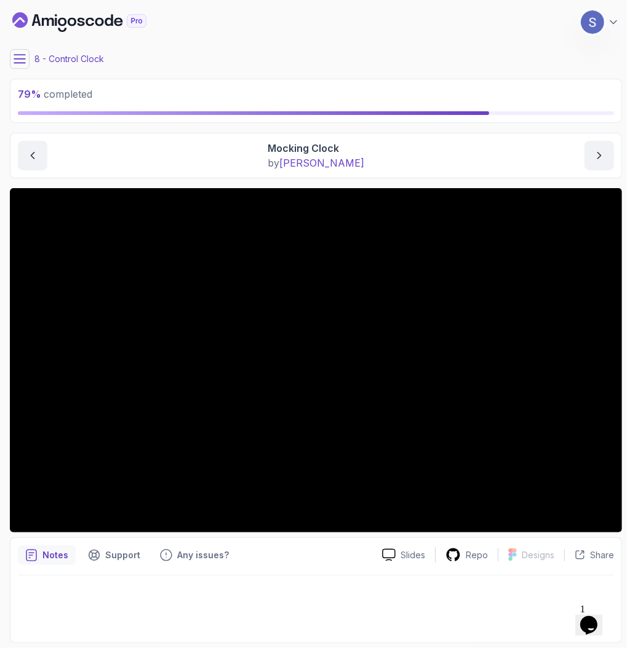
click at [32, 61] on div "8 - Control Clock" at bounding box center [316, 59] width 612 height 20
click at [23, 60] on icon at bounding box center [20, 59] width 12 height 12
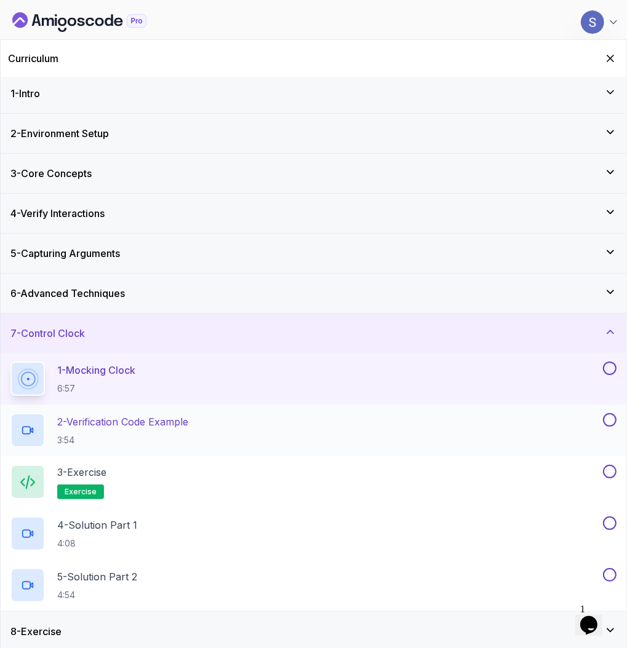
scroll to position [6, 0]
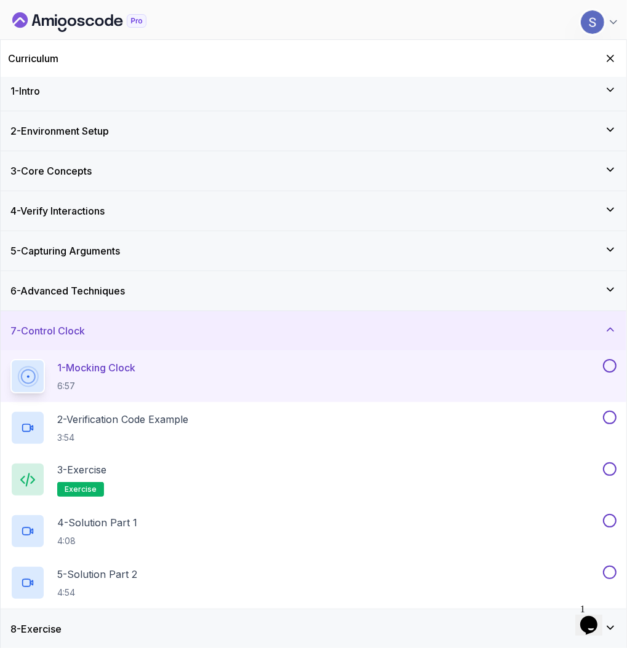
click at [353, 335] on div "7 - Control Clock" at bounding box center [313, 331] width 606 height 15
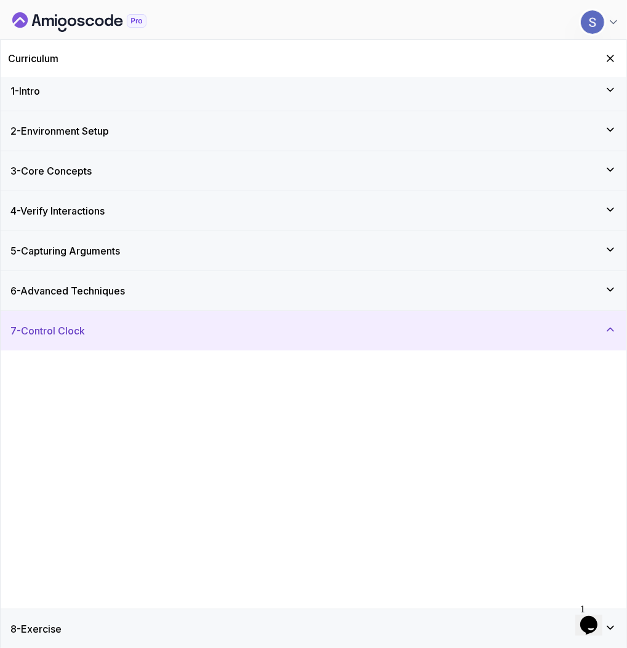
scroll to position [0, 0]
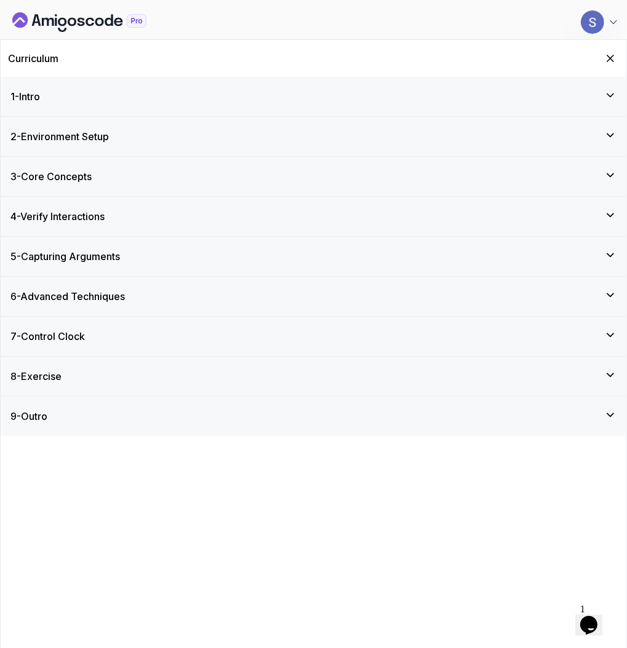
click at [379, 383] on div "8 - Exercise" at bounding box center [314, 376] width 626 height 39
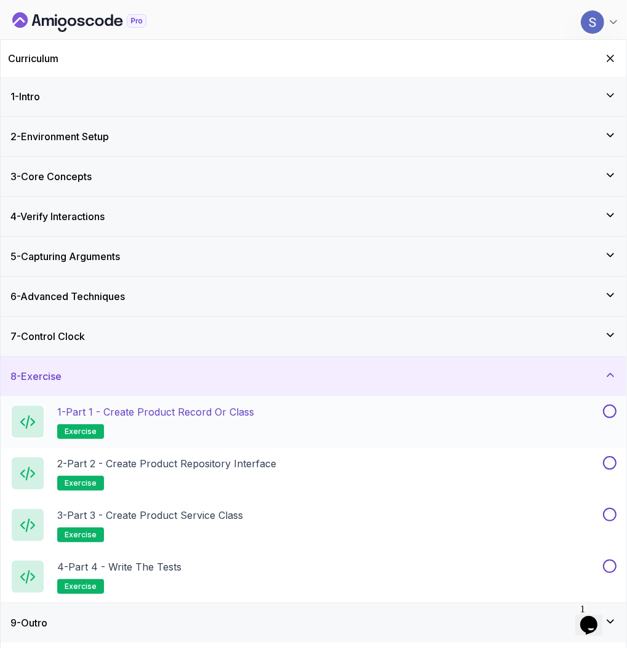
click at [380, 419] on div "1 - Part 1 - Create Product Record or Class exercise" at bounding box center [305, 422] width 590 height 34
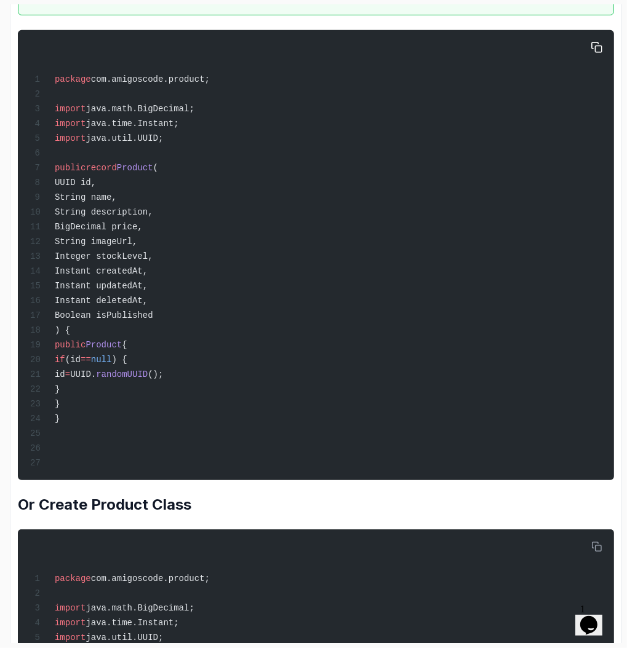
scroll to position [348, 0]
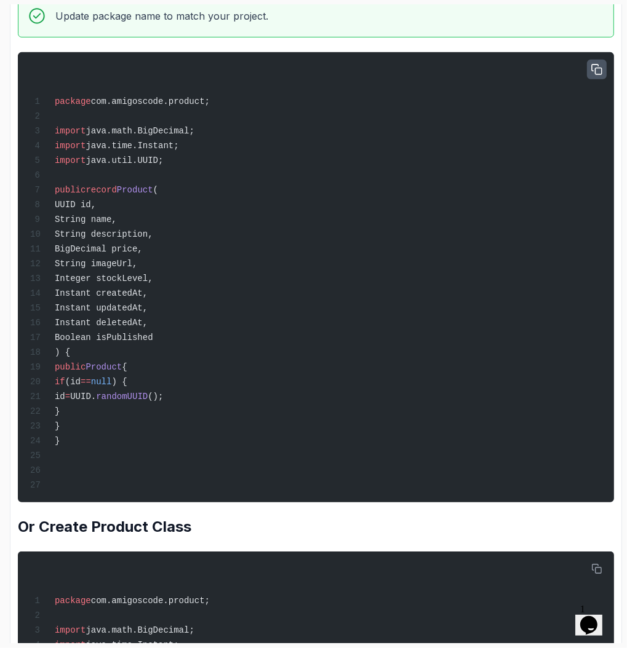
click at [593, 69] on icon "button" at bounding box center [596, 69] width 11 height 11
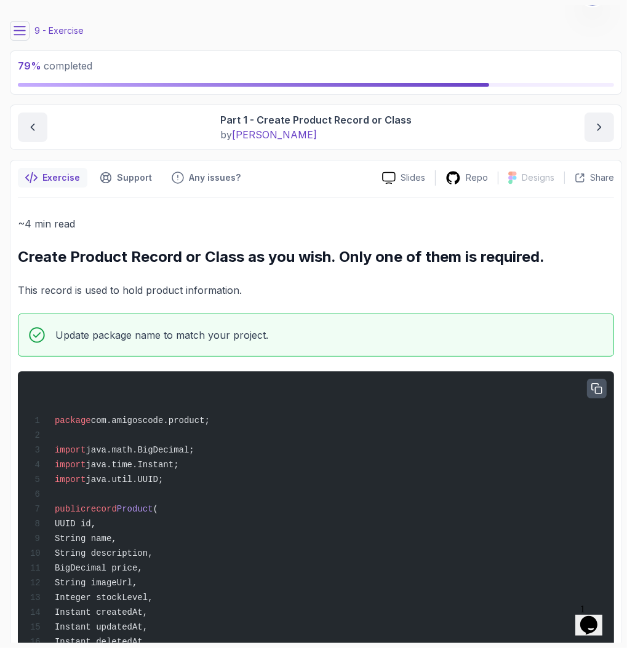
scroll to position [0, 0]
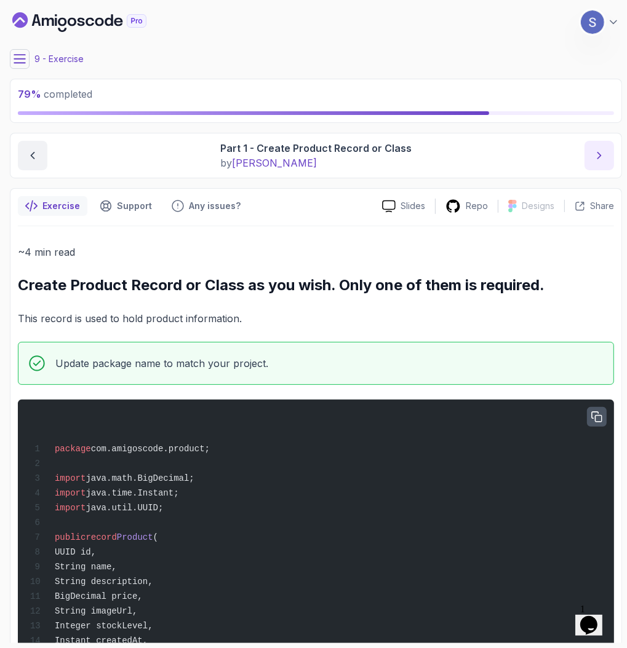
click at [591, 151] on button "next content" at bounding box center [599, 156] width 30 height 30
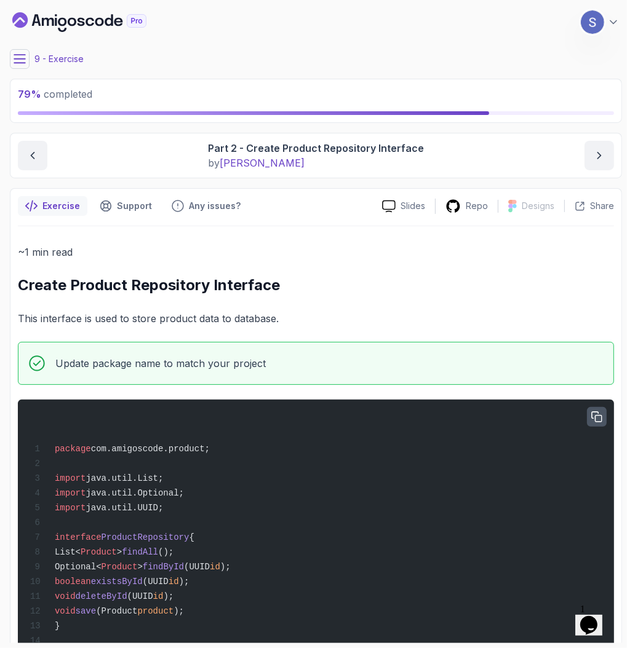
click at [597, 416] on icon "button" at bounding box center [596, 417] width 11 height 11
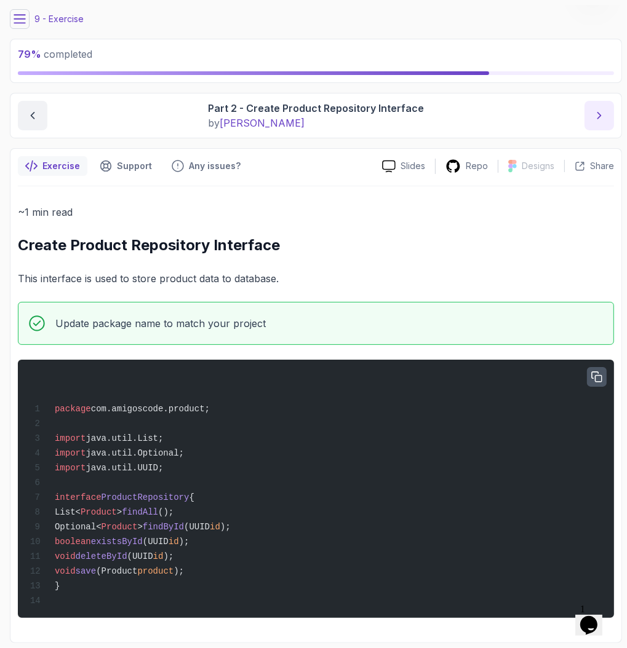
click at [601, 111] on icon "next content" at bounding box center [599, 116] width 12 height 12
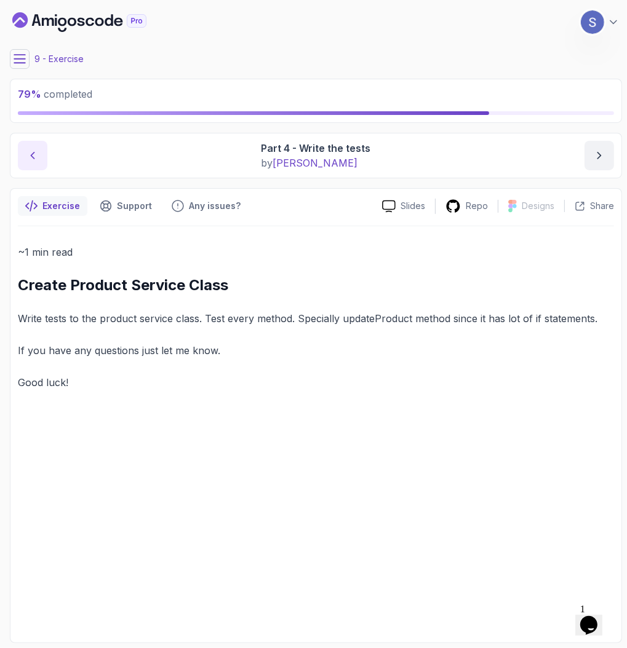
click at [35, 157] on icon "previous content" at bounding box center [32, 156] width 12 height 12
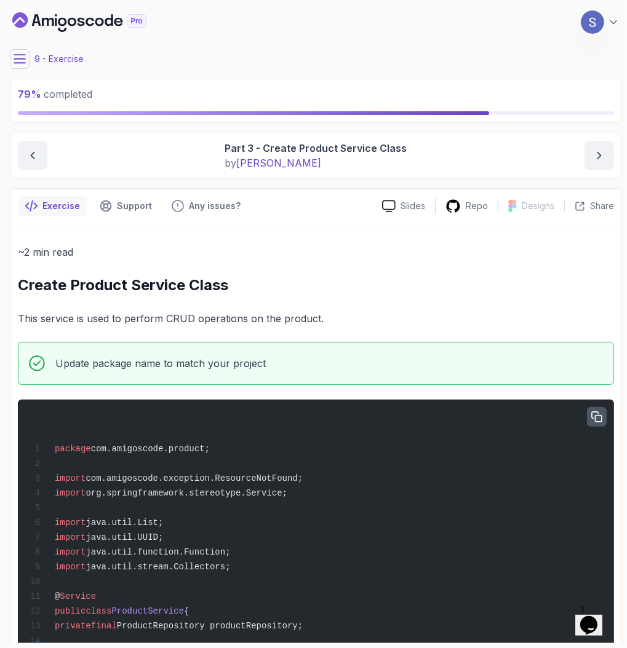
click at [600, 413] on icon "button" at bounding box center [596, 417] width 11 height 11
click at [51, 158] on div "Part 3 - Create Product Service Class by [PERSON_NAME]" at bounding box center [316, 156] width 596 height 30
click at [37, 158] on icon "previous content" at bounding box center [32, 156] width 12 height 12
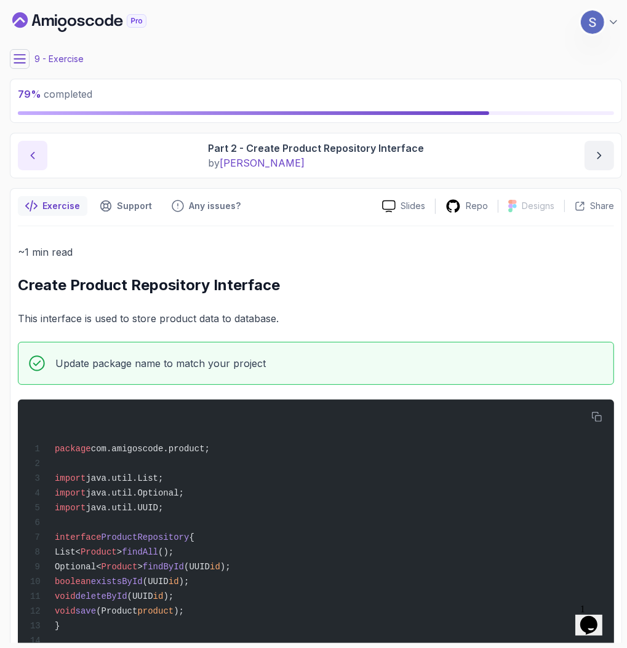
click at [37, 158] on icon "previous content" at bounding box center [32, 156] width 12 height 12
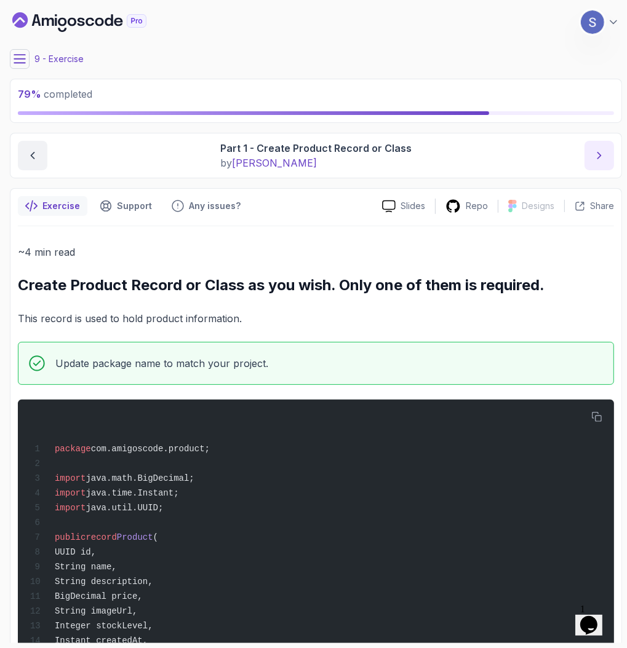
click at [612, 154] on button "next content" at bounding box center [599, 156] width 30 height 30
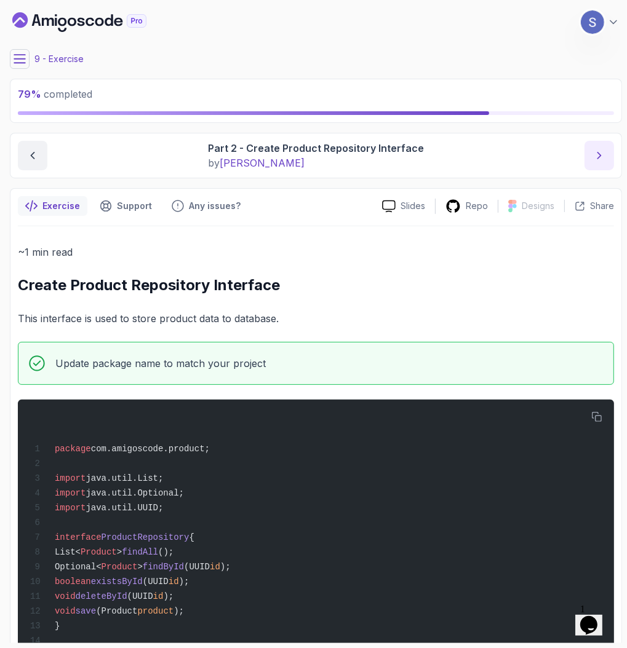
click at [611, 154] on button "next content" at bounding box center [599, 156] width 30 height 30
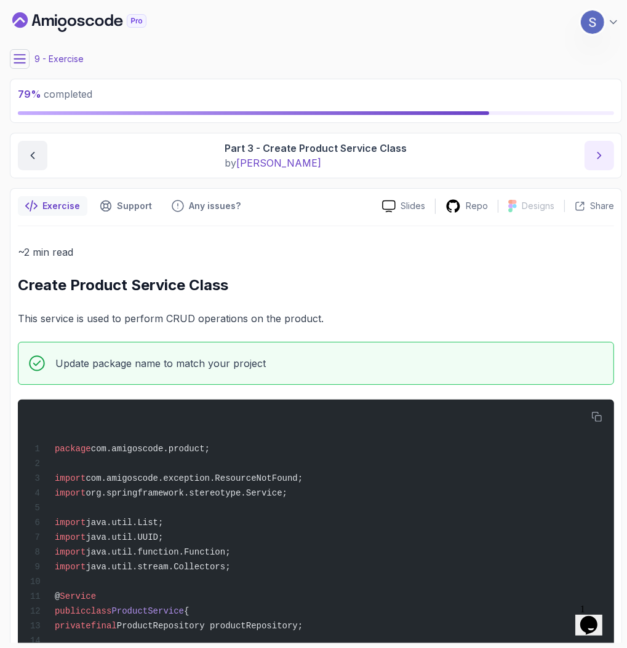
click at [611, 154] on button "next content" at bounding box center [599, 156] width 30 height 30
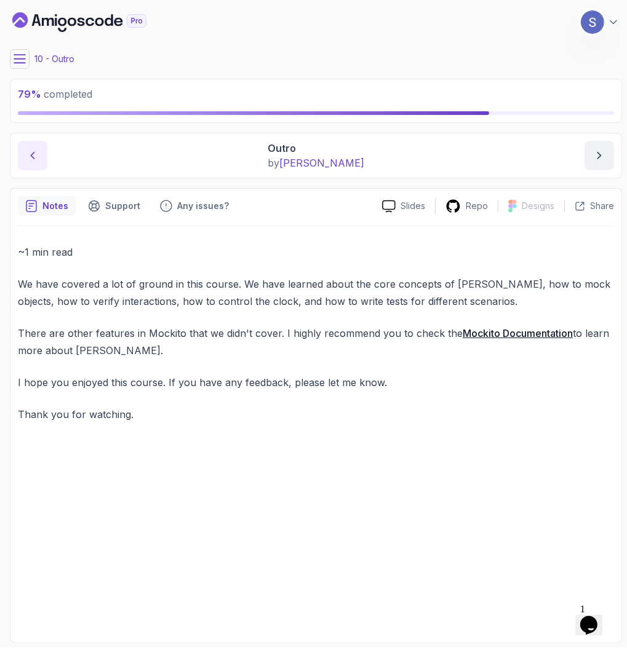
click at [25, 145] on button "previous content" at bounding box center [33, 156] width 30 height 30
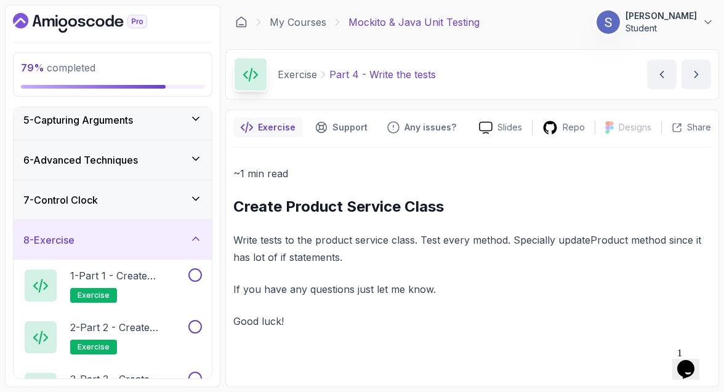
scroll to position [239, 0]
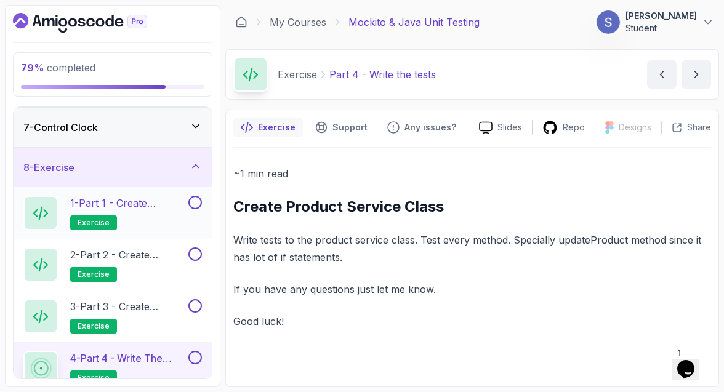
click at [193, 204] on button at bounding box center [195, 203] width 14 height 14
click at [193, 247] on button at bounding box center [195, 254] width 14 height 14
click at [194, 305] on button at bounding box center [195, 306] width 14 height 14
